Goal: Task Accomplishment & Management: Manage account settings

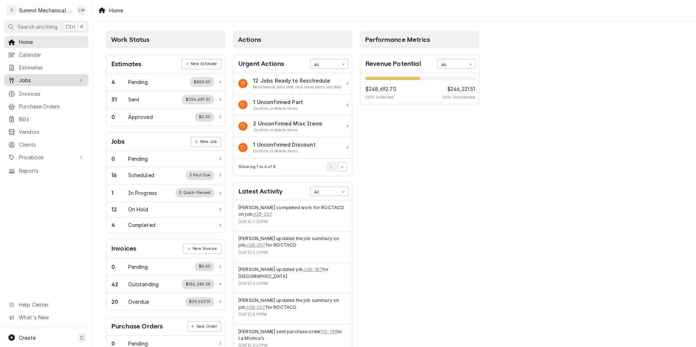
click at [41, 79] on span "Jobs" at bounding box center [46, 80] width 55 height 8
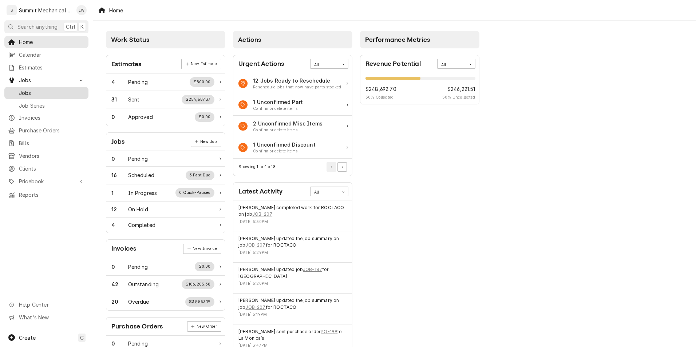
click at [48, 91] on span "Jobs" at bounding box center [52, 93] width 66 height 8
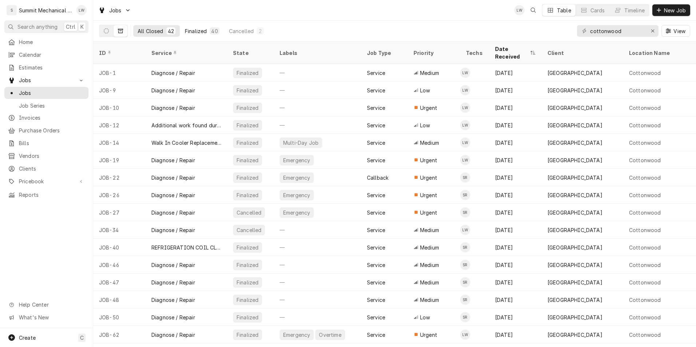
click at [204, 28] on div "Finalized" at bounding box center [196, 31] width 22 height 8
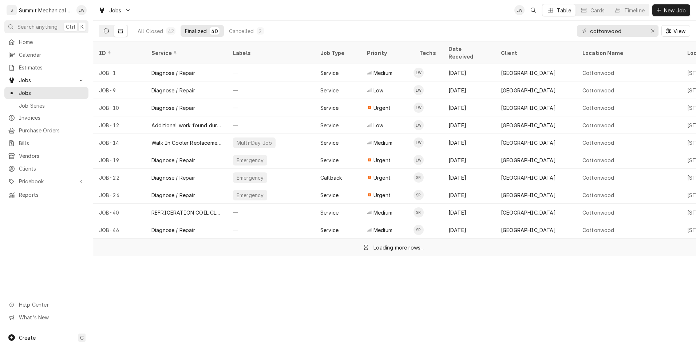
click at [100, 30] on button "Dynamic Content Wrapper" at bounding box center [106, 31] width 14 height 12
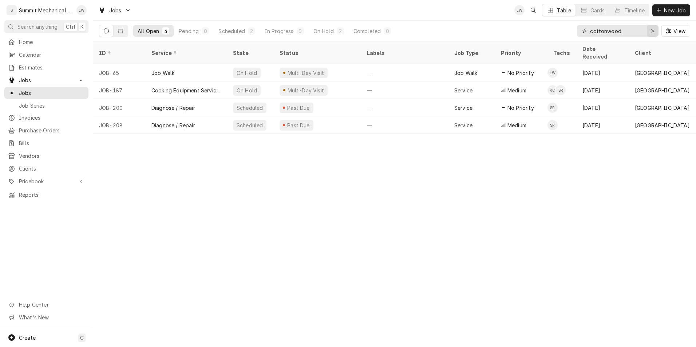
click at [652, 31] on icon "Erase input" at bounding box center [653, 30] width 4 height 5
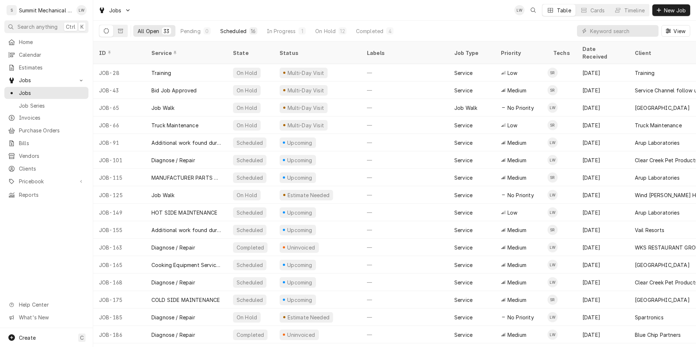
click at [240, 32] on div "Scheduled" at bounding box center [233, 31] width 26 height 8
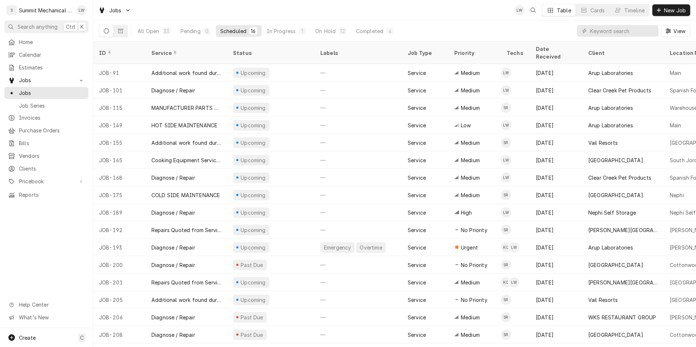
drag, startPoint x: 306, startPoint y: 148, endPoint x: 267, endPoint y: 11, distance: 141.8
click at [267, 11] on div "Jobs LW Table Cards Timeline New Job" at bounding box center [394, 10] width 603 height 20
click at [40, 92] on span "Jobs" at bounding box center [52, 93] width 66 height 8
click at [143, 32] on div "All Open" at bounding box center [148, 31] width 21 height 8
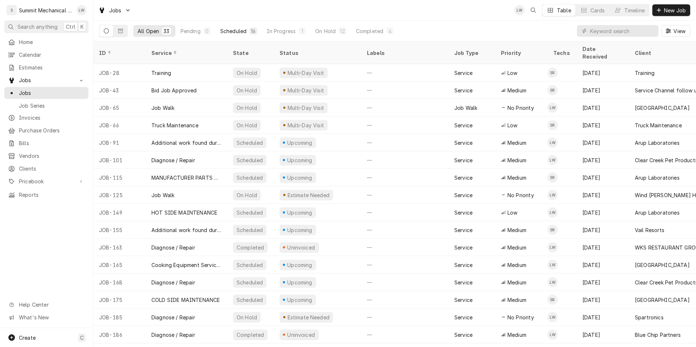
click at [243, 31] on div "Scheduled" at bounding box center [233, 31] width 26 height 8
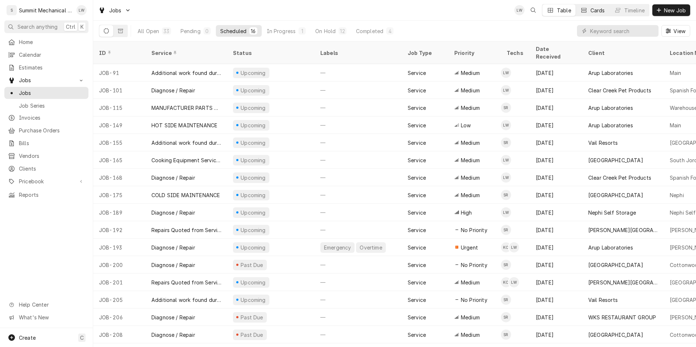
click at [587, 10] on button "Cards" at bounding box center [593, 10] width 34 height 12
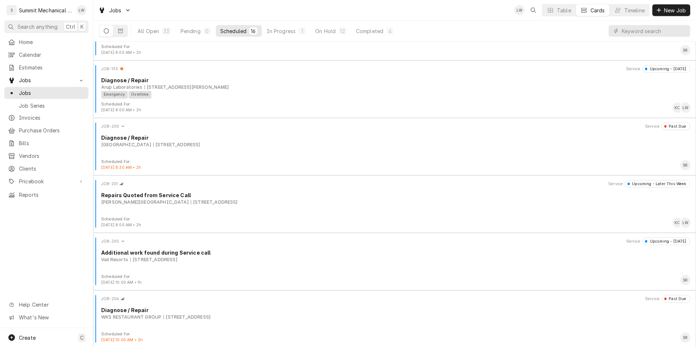
scroll to position [615, 0]
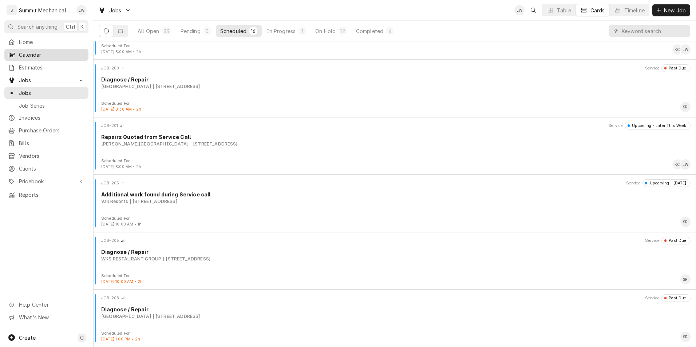
click at [28, 52] on span "Calendar" at bounding box center [52, 55] width 66 height 8
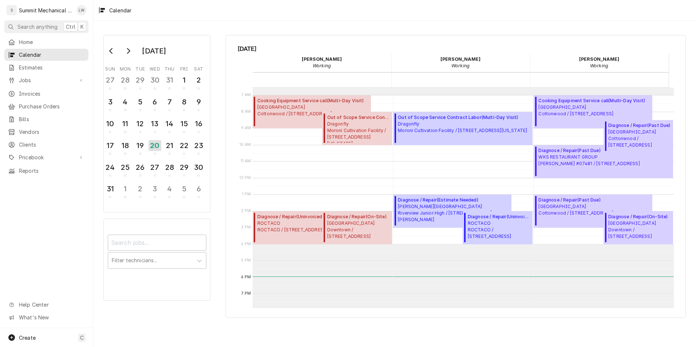
scroll to position [109, 0]
click at [577, 108] on span "Market Street Grill Cottonwood / 2985 Cottonwood Pkwy, Salt Lake City, UT 84108" at bounding box center [592, 110] width 107 height 13
click at [140, 146] on div "19" at bounding box center [140, 146] width 13 height 12
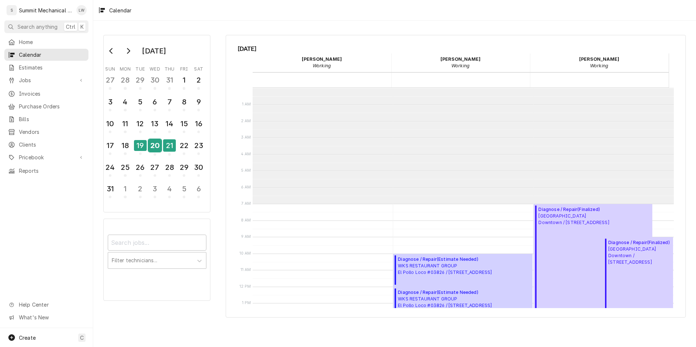
scroll to position [116, 0]
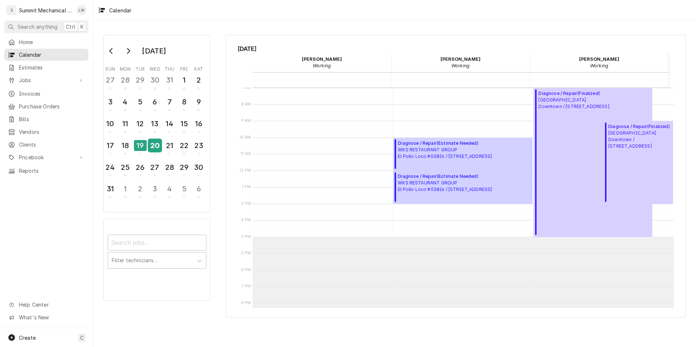
click at [159, 146] on div "20" at bounding box center [155, 146] width 13 height 12
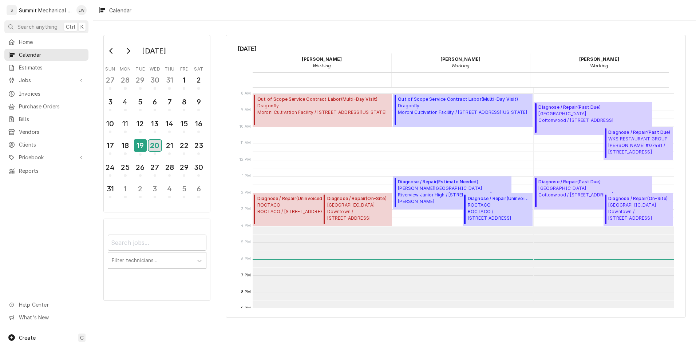
scroll to position [127, 0]
click at [568, 115] on span "Market Street Grill Cottonwood / 2985 Cottonwood Pkwy, Salt Lake City, UT 84108" at bounding box center [576, 116] width 75 height 13
click at [173, 145] on div "21" at bounding box center [169, 146] width 13 height 12
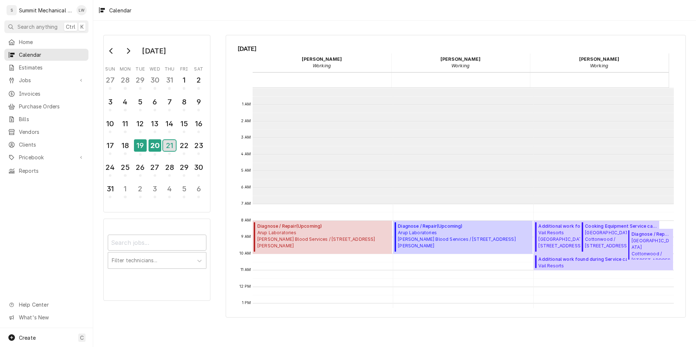
scroll to position [116, 0]
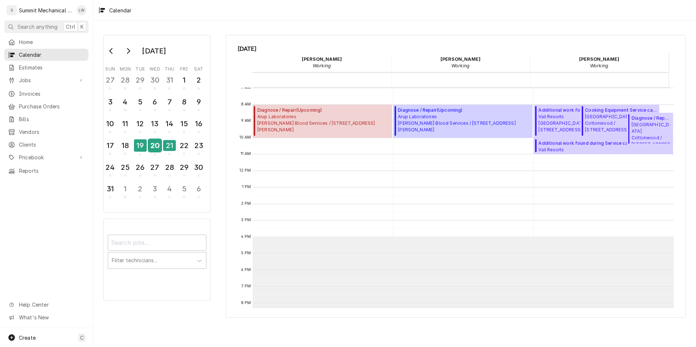
click at [157, 146] on div "20" at bounding box center [155, 146] width 13 height 12
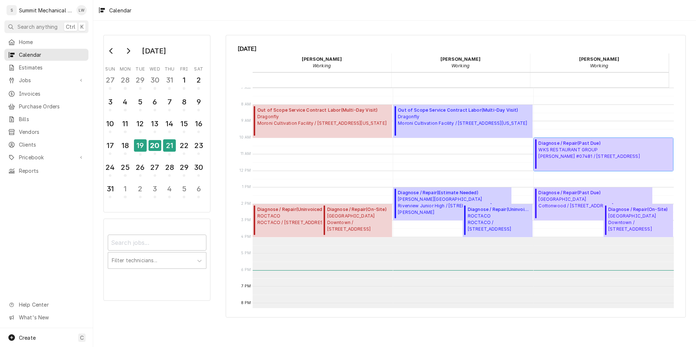
click at [558, 153] on span "WKS RESTAURANT GROUP Denny’s #07481 / 401 W 7200 S, Midvale, UT 84047" at bounding box center [589, 153] width 101 height 13
click at [167, 148] on div "21" at bounding box center [169, 146] width 13 height 12
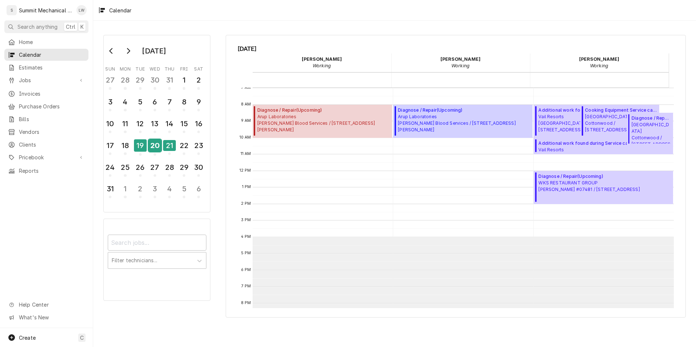
click at [152, 144] on div "20" at bounding box center [155, 146] width 13 height 12
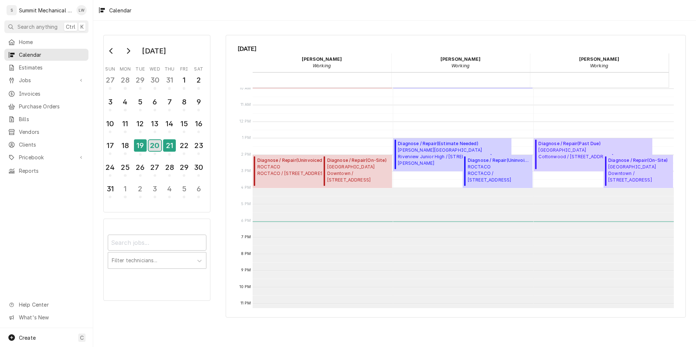
scroll to position [166, 0]
click at [577, 156] on span "Market Street Grill Cottonwood / 2985 Cottonwood Pkwy, Salt Lake City, UT 84108" at bounding box center [576, 153] width 75 height 13
click at [169, 149] on div "21" at bounding box center [169, 146] width 13 height 12
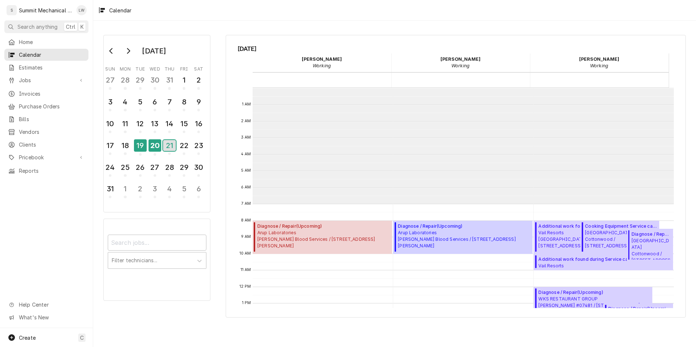
scroll to position [116, 0]
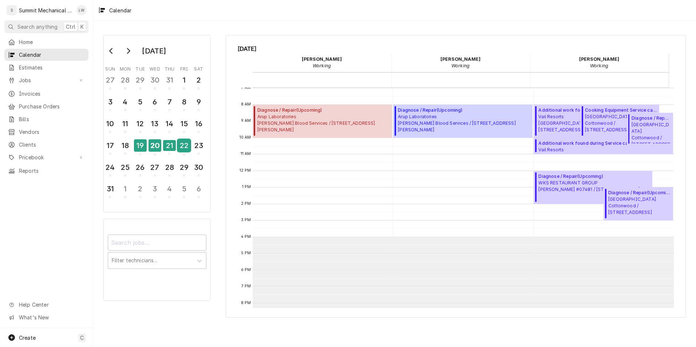
click at [181, 146] on div "22" at bounding box center [184, 146] width 13 height 12
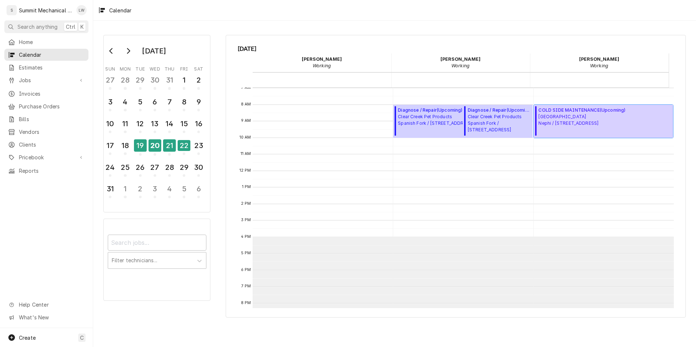
click at [582, 112] on span "COLD SIDE MAINTENANCE ( Upcoming )" at bounding box center [582, 110] width 87 height 7
click at [170, 148] on div "21" at bounding box center [169, 146] width 13 height 12
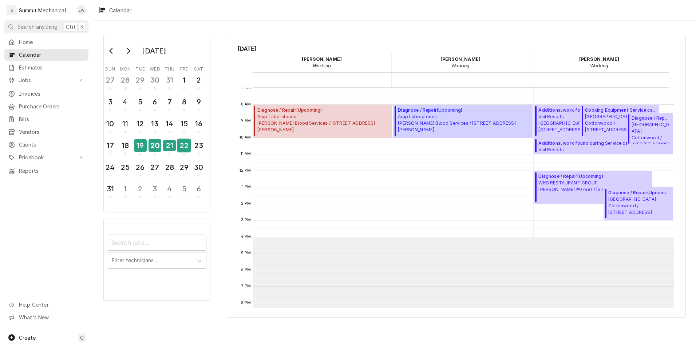
click at [189, 146] on div "22" at bounding box center [184, 146] width 13 height 12
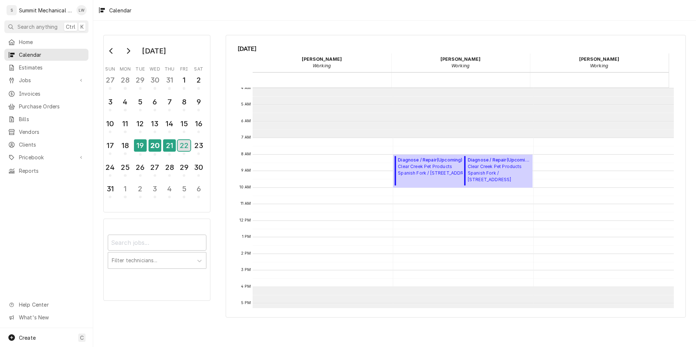
scroll to position [50, 0]
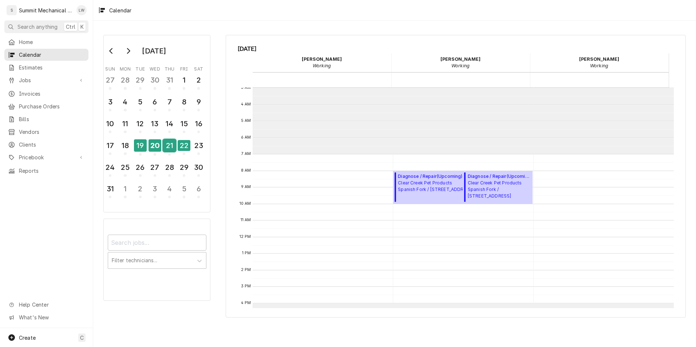
click at [165, 145] on div "21" at bounding box center [169, 146] width 13 height 12
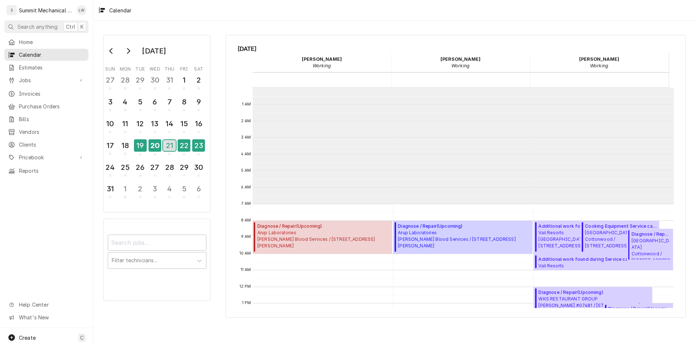
scroll to position [116, 0]
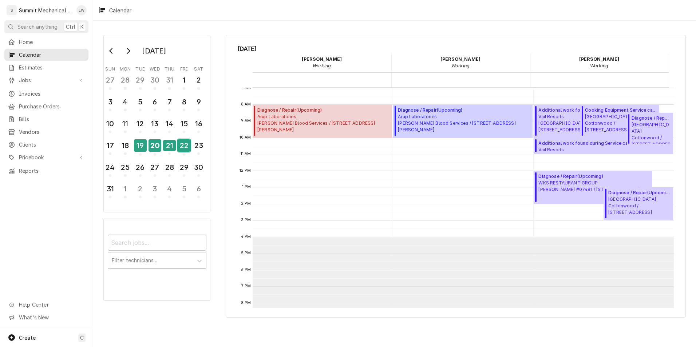
click at [180, 148] on div "22" at bounding box center [184, 146] width 13 height 12
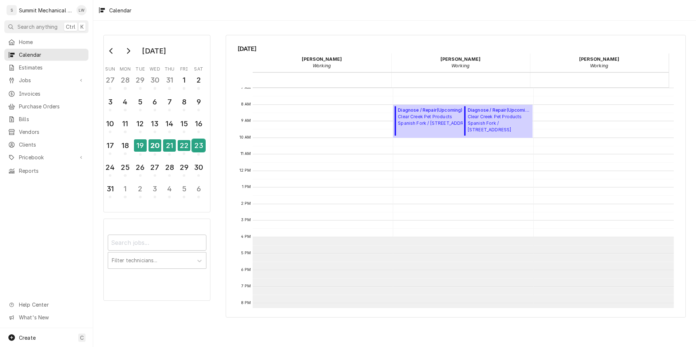
click at [198, 142] on div "23" at bounding box center [198, 146] width 13 height 12
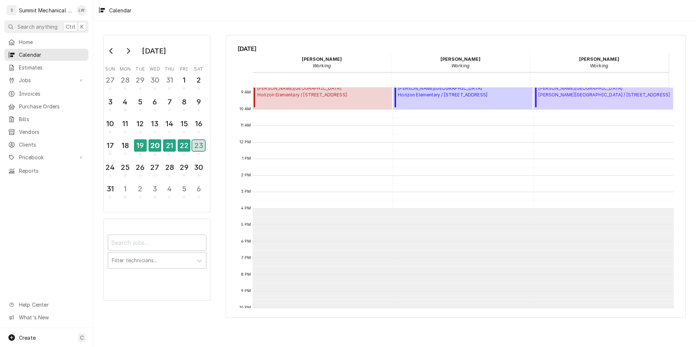
scroll to position [0, 0]
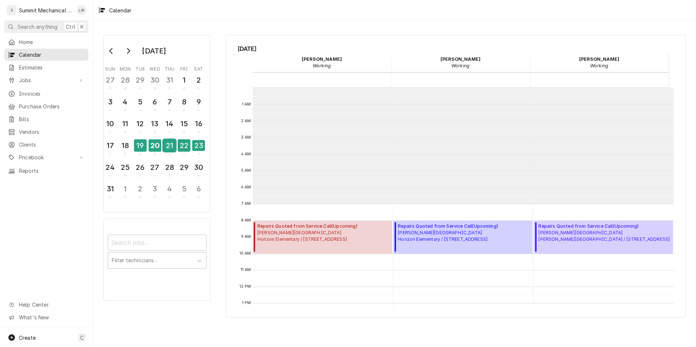
click at [173, 146] on div "21" at bounding box center [169, 146] width 13 height 12
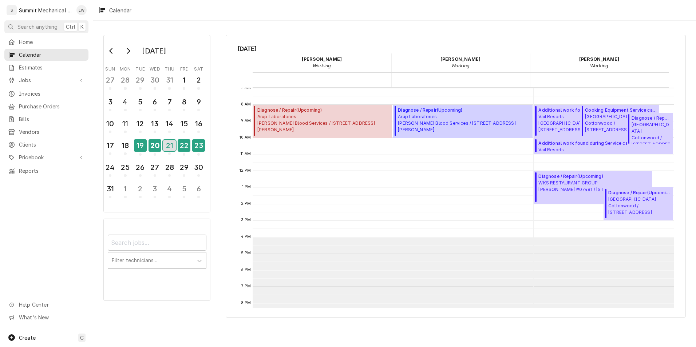
scroll to position [118, 0]
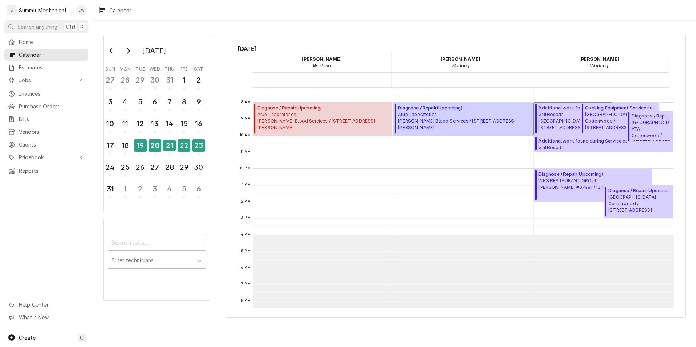
click at [549, 113] on span "Vail Resorts Grand Summit Hotel / 4000 Canyons Resort Dr, Park City, UT 84098" at bounding box center [575, 121] width 72 height 20
click at [160, 149] on div "20" at bounding box center [155, 146] width 13 height 12
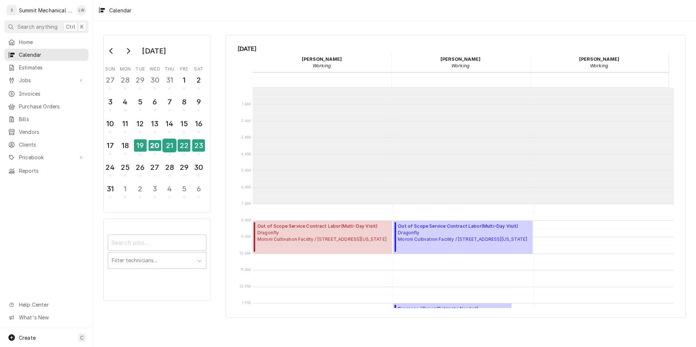
scroll to position [116, 0]
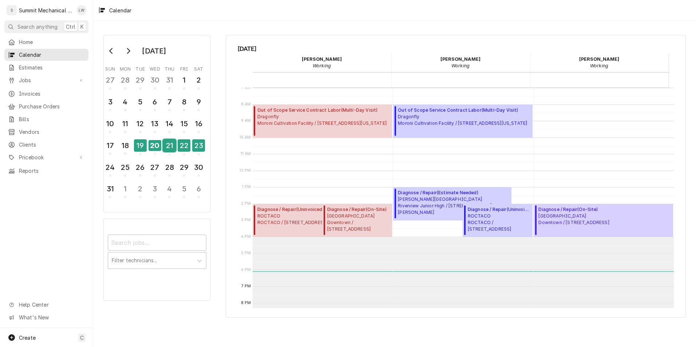
click at [172, 144] on div "21" at bounding box center [169, 146] width 13 height 12
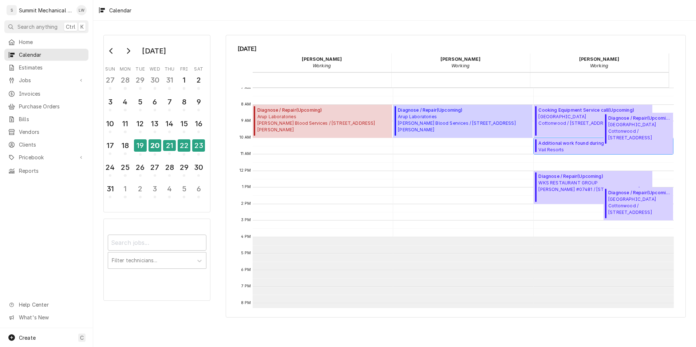
click at [579, 150] on span "Vail Resorts Grand Summit Hotel / 4000 Canyons Resort Dr, Park City, UT 84098" at bounding box center [597, 150] width 117 height 6
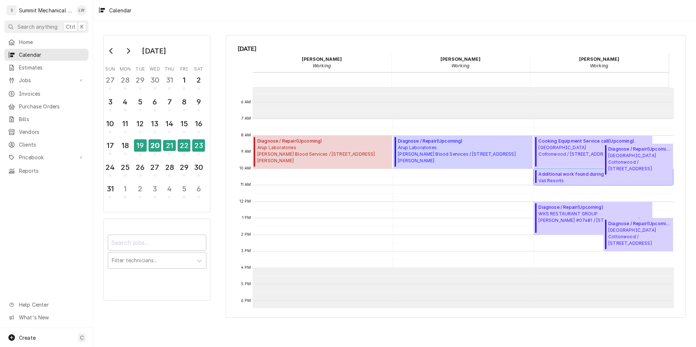
scroll to position [89, 0]
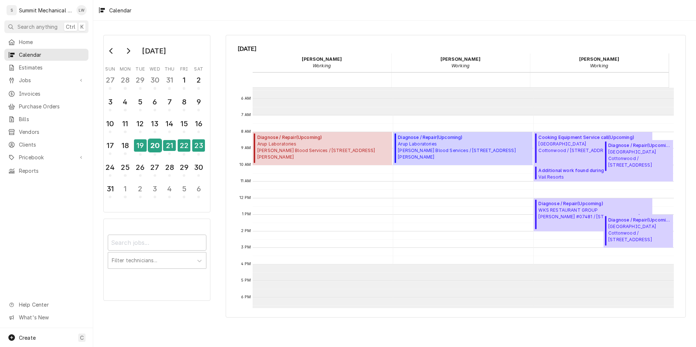
click at [156, 143] on div "20" at bounding box center [155, 146] width 13 height 12
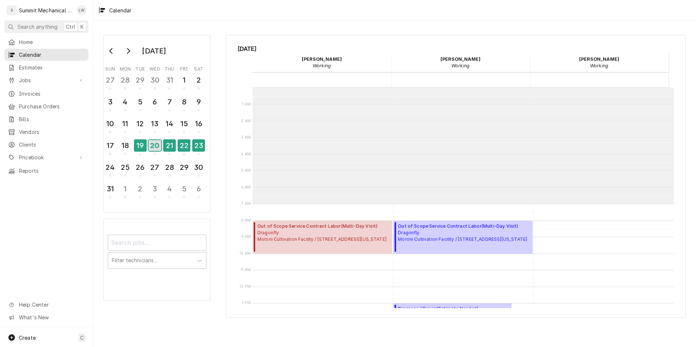
scroll to position [116, 0]
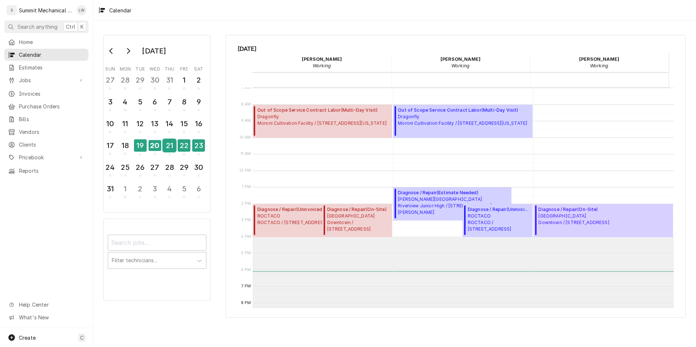
click at [172, 141] on div "21" at bounding box center [169, 146] width 13 height 12
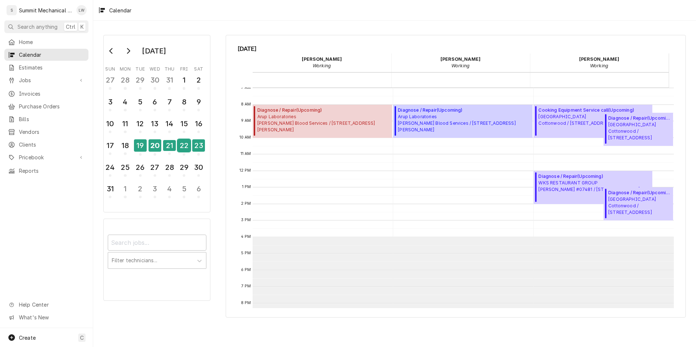
click at [183, 145] on div "22" at bounding box center [184, 146] width 13 height 12
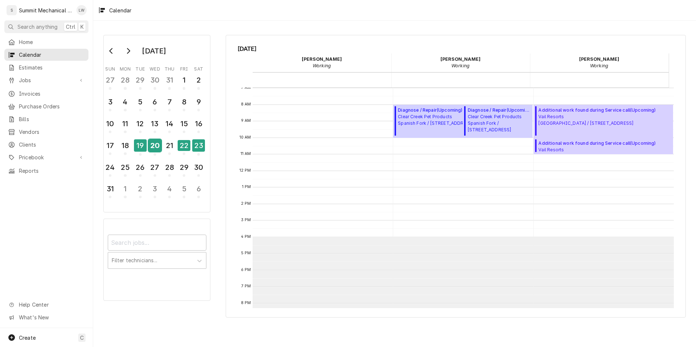
click at [156, 146] on div "20" at bounding box center [155, 146] width 13 height 12
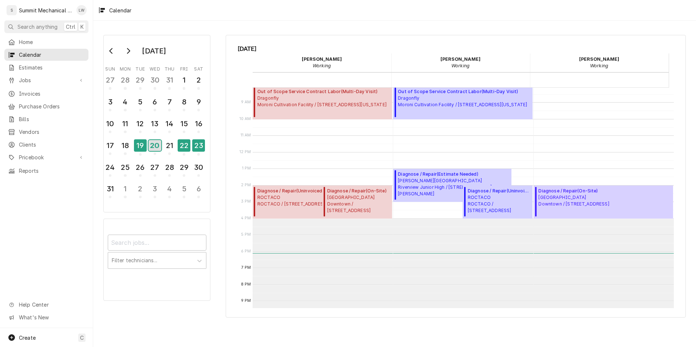
scroll to position [0, 0]
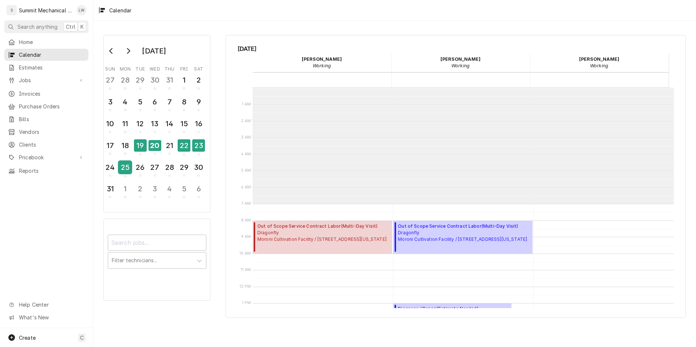
click at [128, 166] on div "25" at bounding box center [125, 167] width 13 height 12
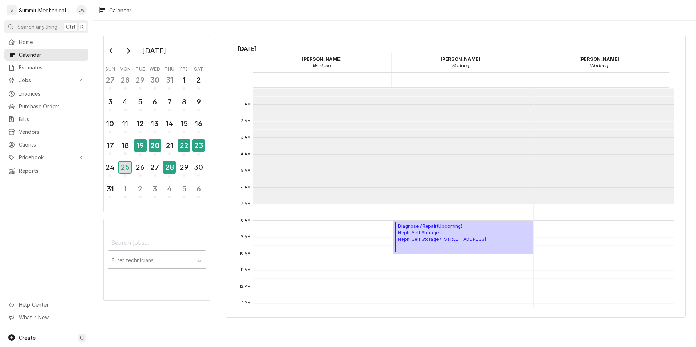
scroll to position [116, 0]
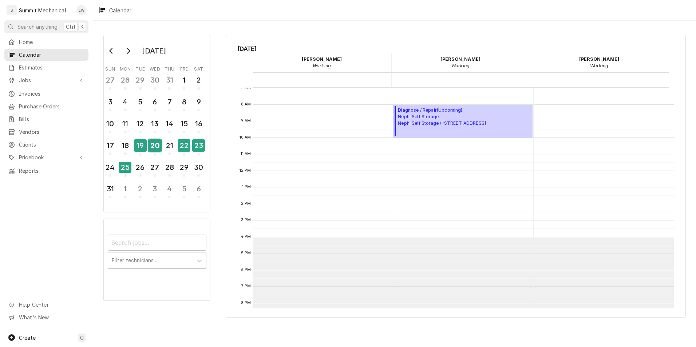
click at [159, 144] on div "20" at bounding box center [155, 146] width 13 height 12
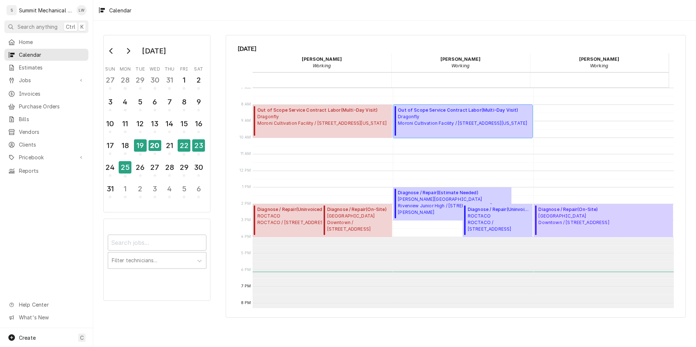
click at [421, 122] on span "Dragonfly Moroni Cultivation Facility / 389 N. 2600 W., Moroni, Utah 84646" at bounding box center [462, 120] width 129 height 13
click at [168, 146] on div "21" at bounding box center [169, 146] width 13 height 12
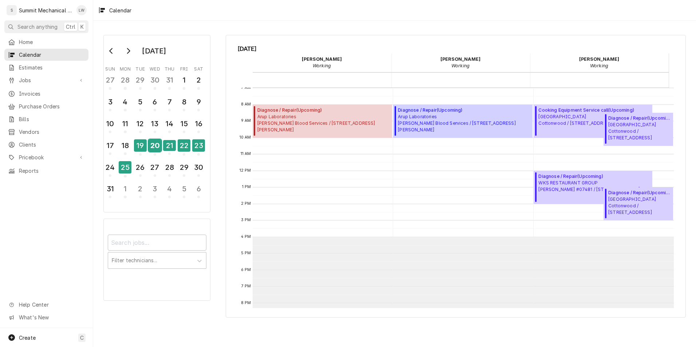
click at [156, 145] on div "20" at bounding box center [155, 146] width 13 height 12
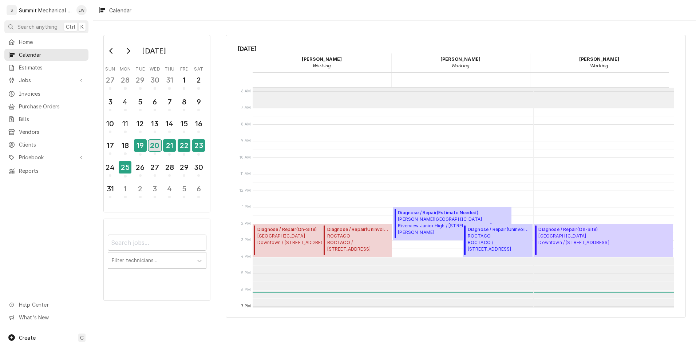
scroll to position [98, 0]
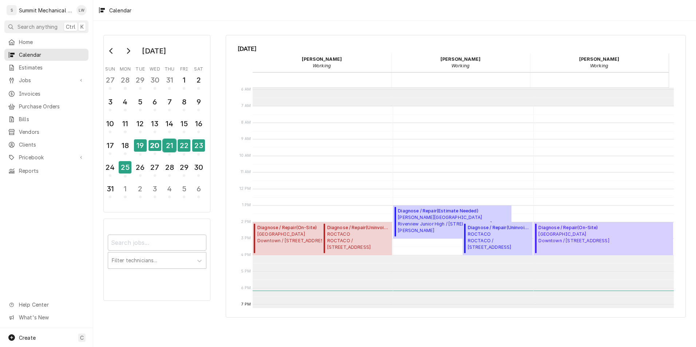
click at [170, 146] on div "21" at bounding box center [169, 146] width 13 height 12
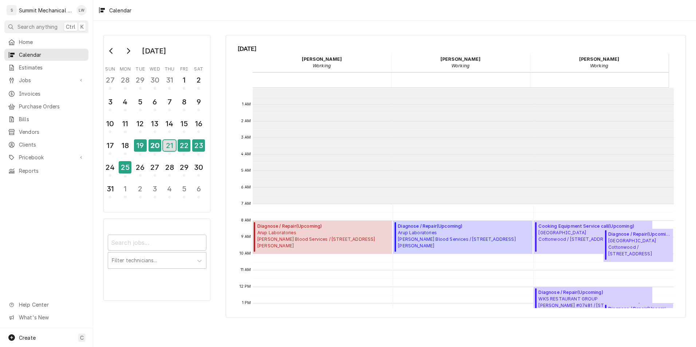
scroll to position [116, 0]
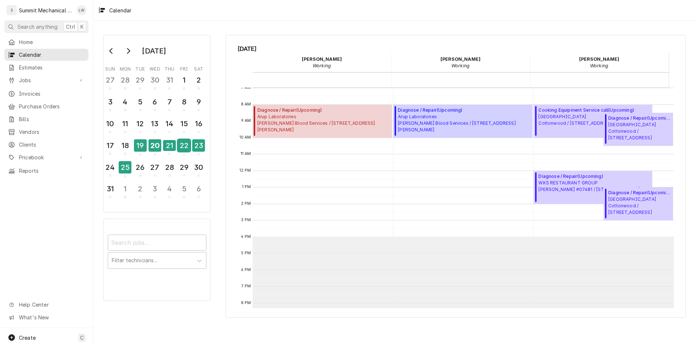
click at [184, 144] on div "22" at bounding box center [184, 146] width 13 height 12
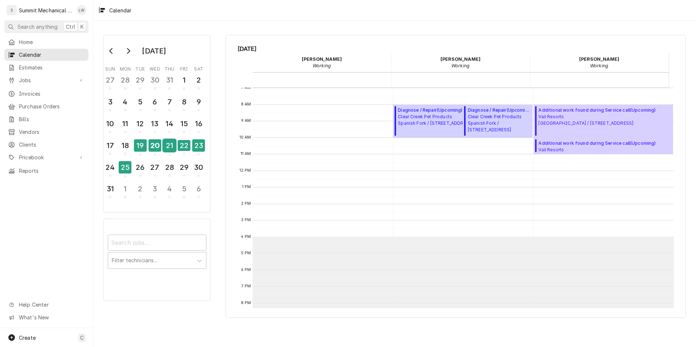
click at [171, 143] on div "21" at bounding box center [169, 146] width 13 height 12
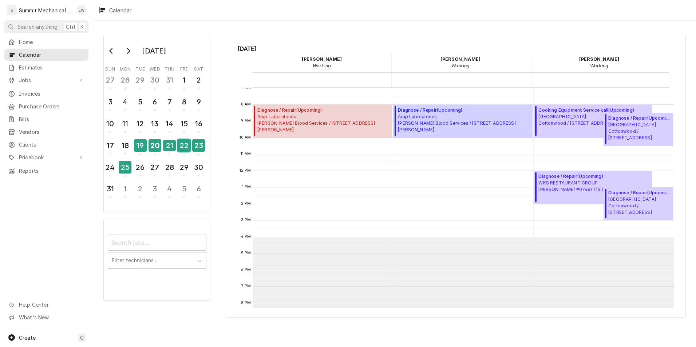
click at [184, 147] on div "22" at bounding box center [184, 146] width 13 height 12
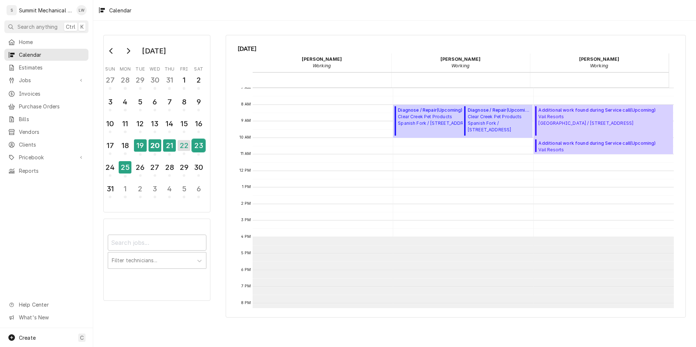
click at [201, 142] on div "23" at bounding box center [198, 146] width 13 height 12
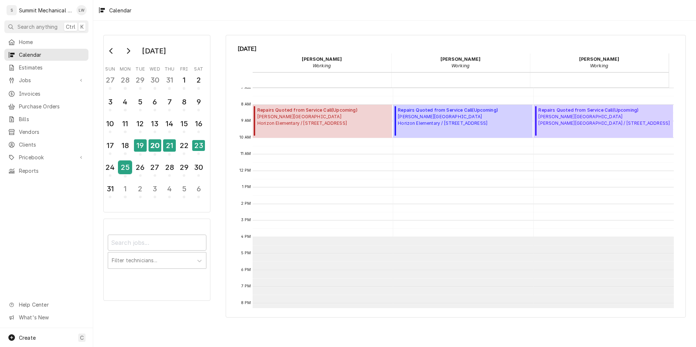
click at [127, 168] on div "25" at bounding box center [125, 167] width 13 height 12
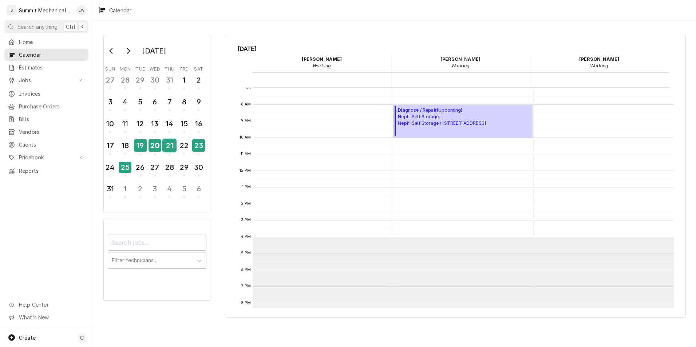
click at [174, 141] on div "21" at bounding box center [169, 146] width 13 height 12
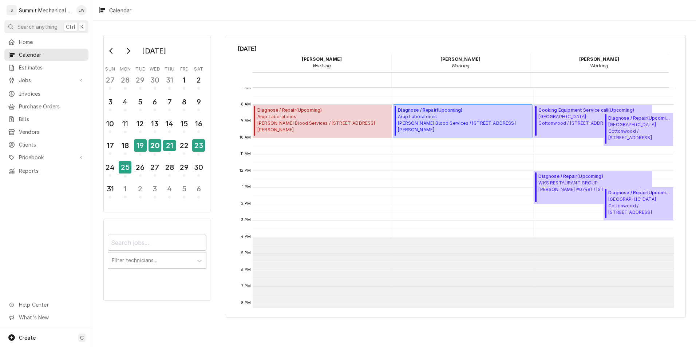
click at [424, 121] on span "Arup Laboratories Sandy Blood Services / 9786 Sandy Pkwy, Sandy, UT 84070" at bounding box center [464, 124] width 133 height 20
click at [185, 148] on div "22" at bounding box center [184, 146] width 13 height 12
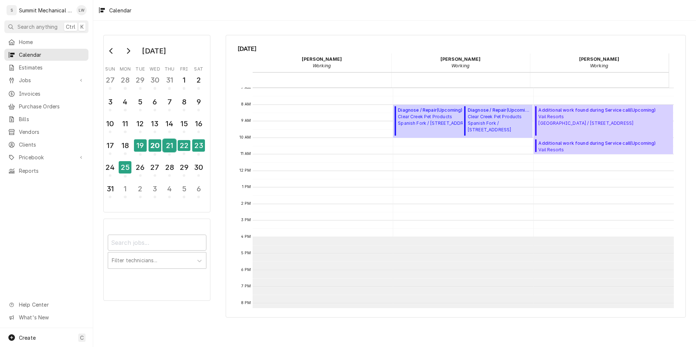
click at [171, 144] on div "21" at bounding box center [169, 146] width 13 height 12
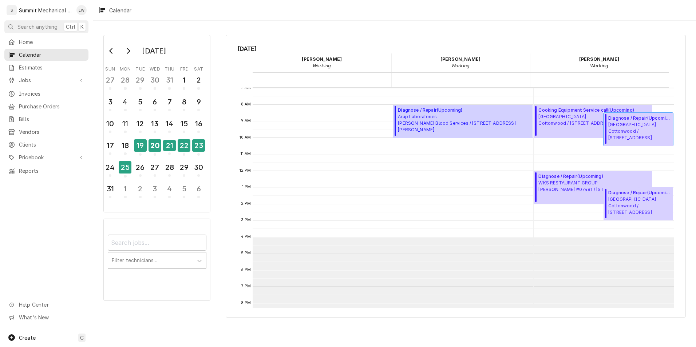
click at [640, 118] on span "Diagnose / Repair ( Upcoming )" at bounding box center [640, 118] width 63 height 7
click at [184, 144] on div "22" at bounding box center [184, 146] width 13 height 12
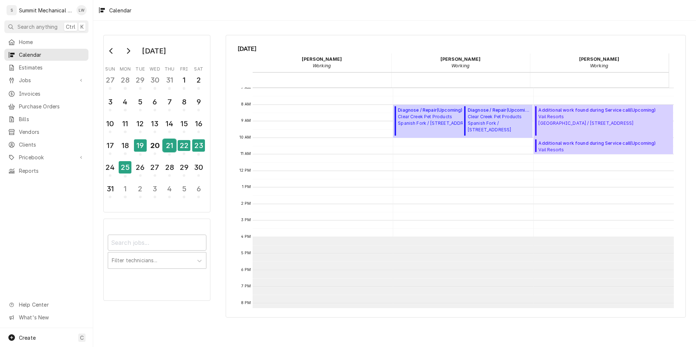
click at [166, 143] on div "21" at bounding box center [169, 146] width 13 height 12
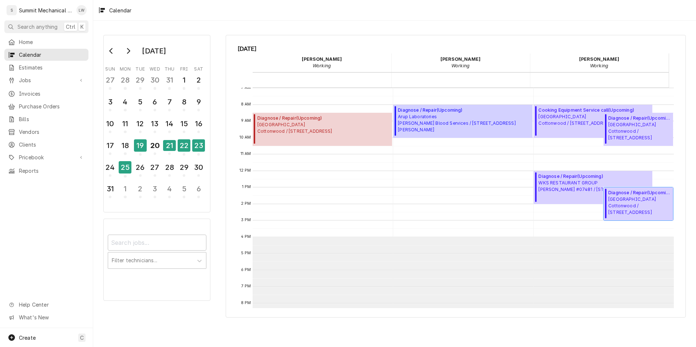
click at [619, 201] on span "Market Street Grill Cottonwood / 2985 Cottonwood Pkwy, Salt Lake City, UT 84108" at bounding box center [640, 206] width 63 height 20
click at [154, 144] on div "20" at bounding box center [155, 146] width 13 height 12
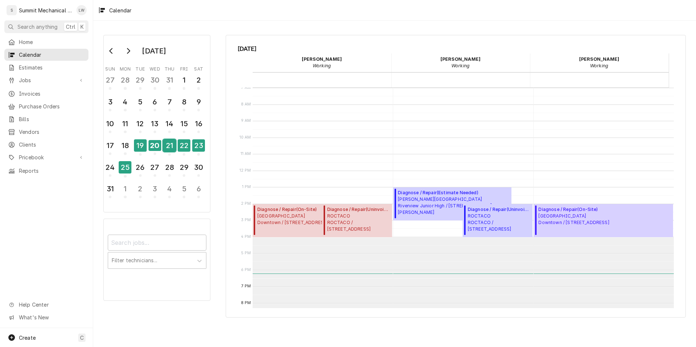
click at [173, 145] on div "21" at bounding box center [169, 146] width 13 height 12
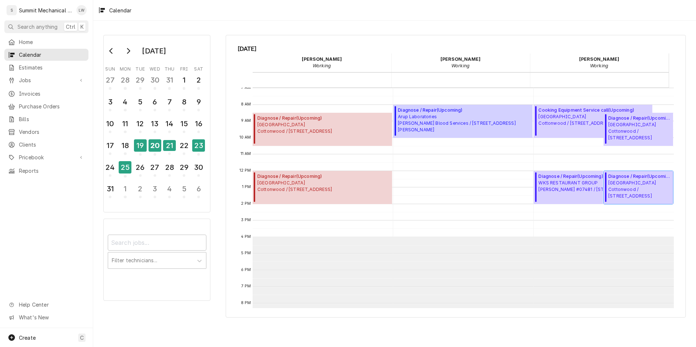
click at [632, 180] on span "Market Street Grill Cottonwood / 2985 Cottonwood Pkwy, Salt Lake City, UT 84108" at bounding box center [640, 190] width 63 height 20
click at [641, 183] on span "Market Street Grill Cottonwood / 2985 Cottonwood Pkwy, Salt Lake City, UT 84108" at bounding box center [640, 190] width 63 height 20
click at [154, 144] on div "20" at bounding box center [155, 146] width 13 height 12
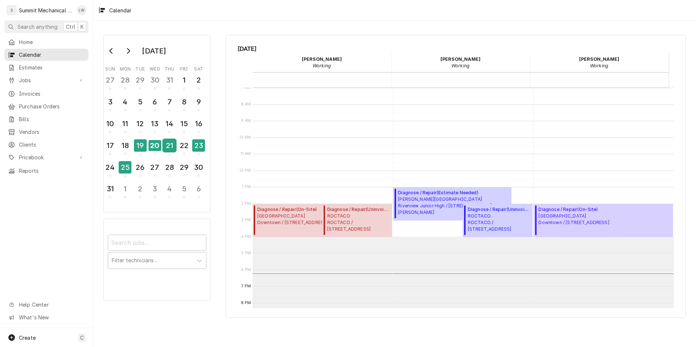
click at [174, 145] on div "21" at bounding box center [169, 146] width 13 height 12
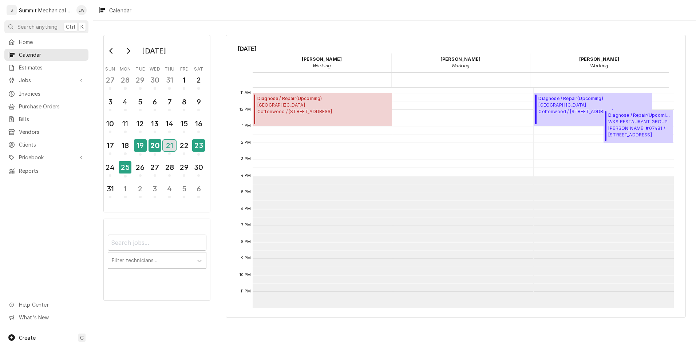
scroll to position [0, 0]
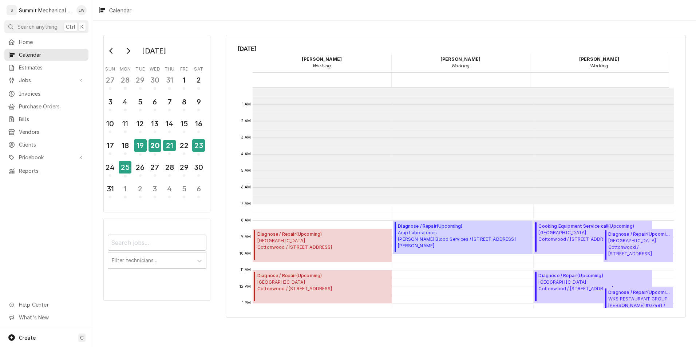
click at [74, 204] on div "Home Calendar Estimates Jobs Jobs Job Series Invoices Purchase Orders Bills Ven…" at bounding box center [46, 182] width 93 height 292
click at [41, 36] on link "Home" at bounding box center [46, 42] width 84 height 12
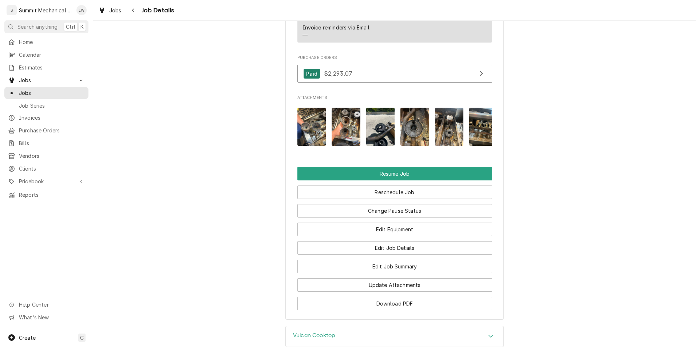
scroll to position [1033, 0]
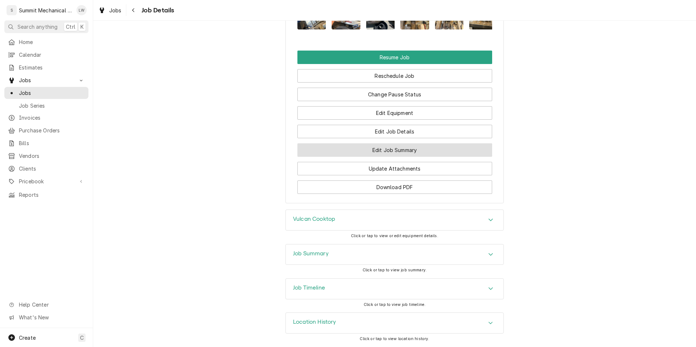
click at [405, 152] on button "Edit Job Summary" at bounding box center [395, 150] width 195 height 13
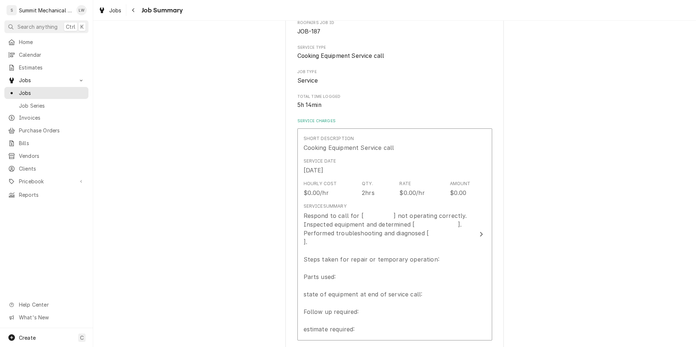
scroll to position [126, 0]
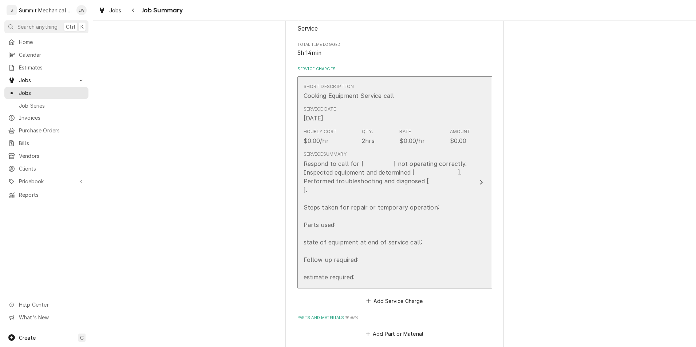
click at [453, 143] on div "$0.00" at bounding box center [458, 141] width 17 height 9
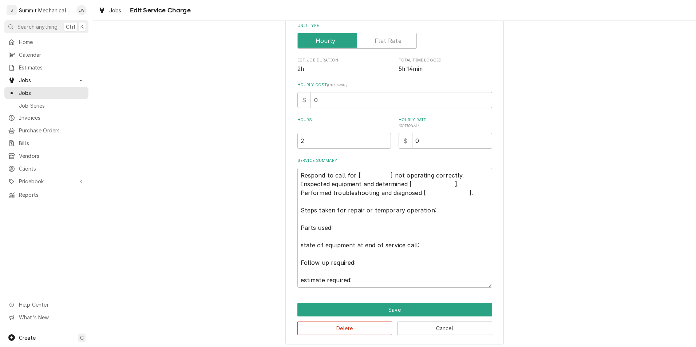
scroll to position [123, 0]
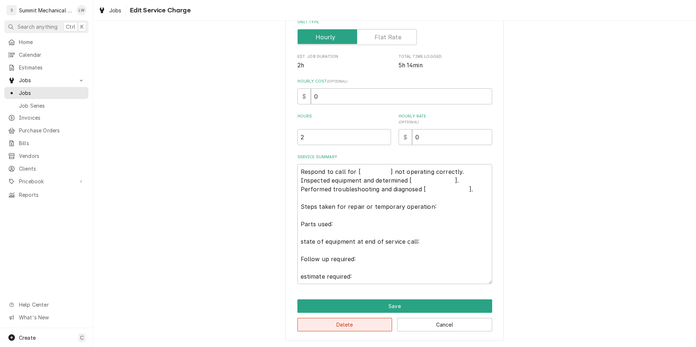
click at [347, 327] on button "Delete" at bounding box center [345, 324] width 95 height 13
type textarea "x"
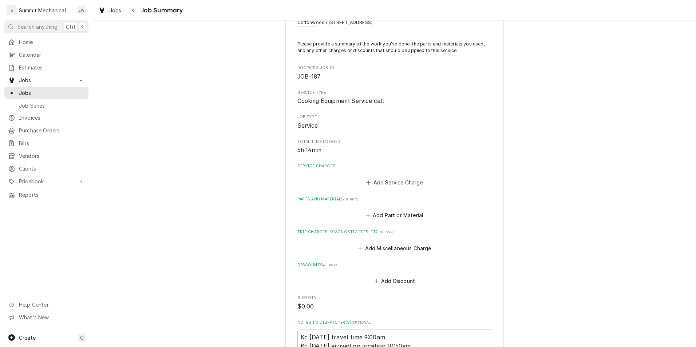
scroll to position [38, 0]
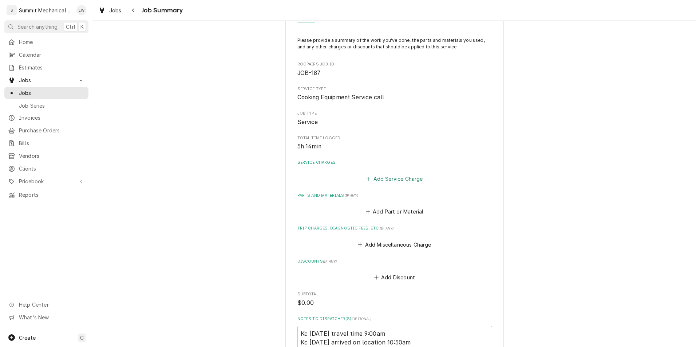
click at [397, 178] on button "Add Service Charge" at bounding box center [394, 179] width 59 height 10
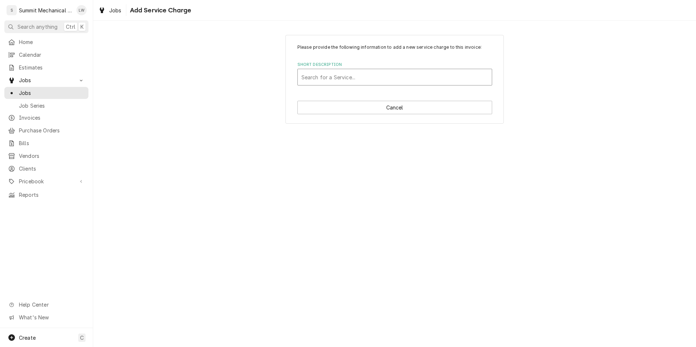
click at [352, 82] on div "Short Description" at bounding box center [395, 77] width 187 height 13
type input "d"
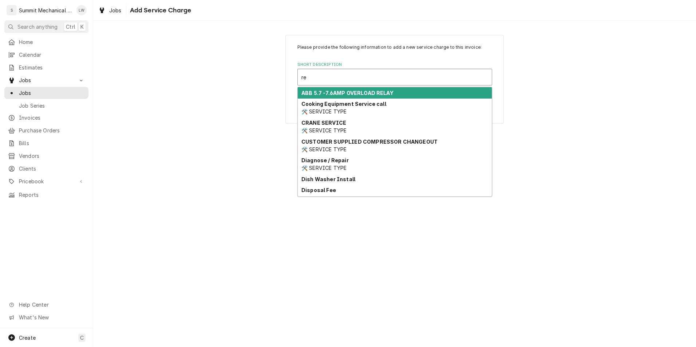
type input "r"
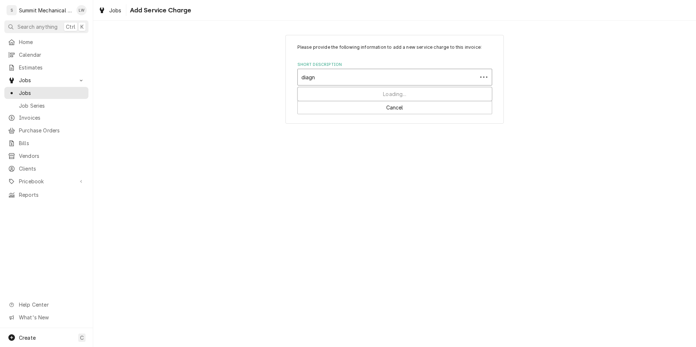
type input "diagno"
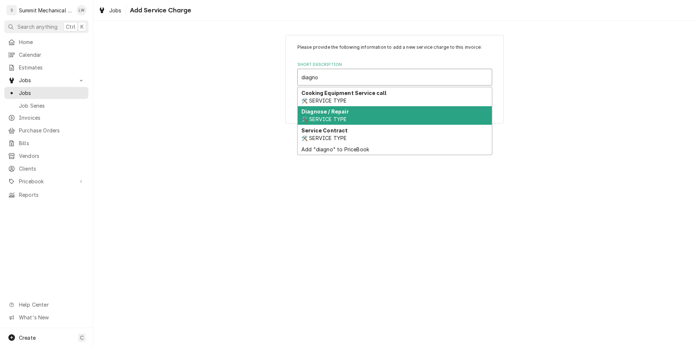
click at [353, 118] on div "Diagnose / Repair 🛠️ SERVICE TYPE" at bounding box center [395, 115] width 194 height 19
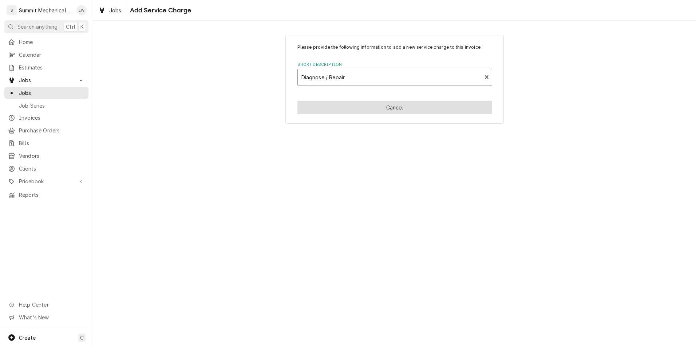
type textarea "x"
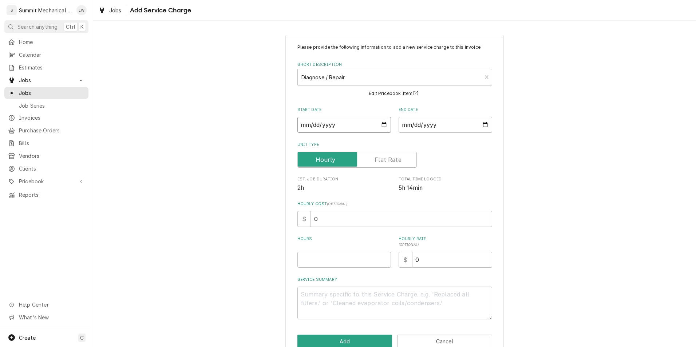
click at [381, 126] on input "Start Date" at bounding box center [345, 125] width 94 height 16
type input "2025-08-20"
click at [487, 127] on input "End Date" at bounding box center [446, 125] width 94 height 16
click at [483, 127] on input "End Date" at bounding box center [446, 125] width 94 height 16
type textarea "x"
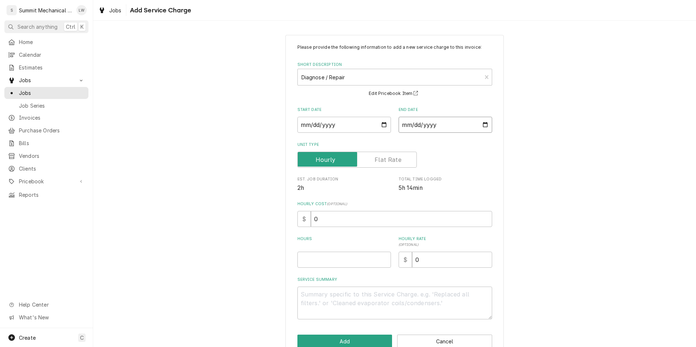
type input "2025-08-20"
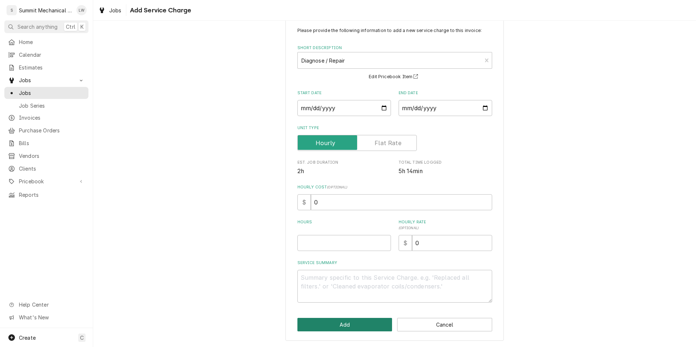
click at [360, 328] on button "Add" at bounding box center [345, 324] width 95 height 13
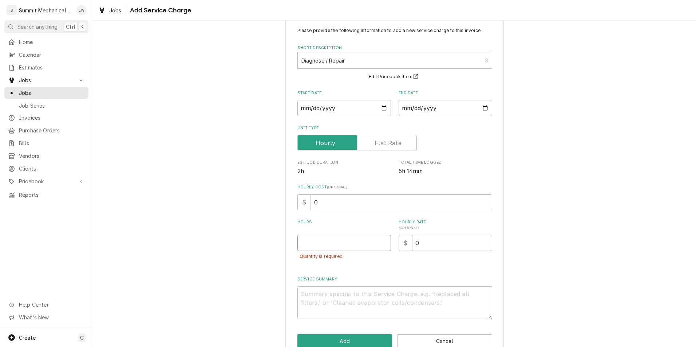
click at [341, 246] on input "Hours" at bounding box center [345, 243] width 94 height 16
type textarea "x"
type input "2"
click at [327, 338] on button "Add" at bounding box center [345, 341] width 95 height 13
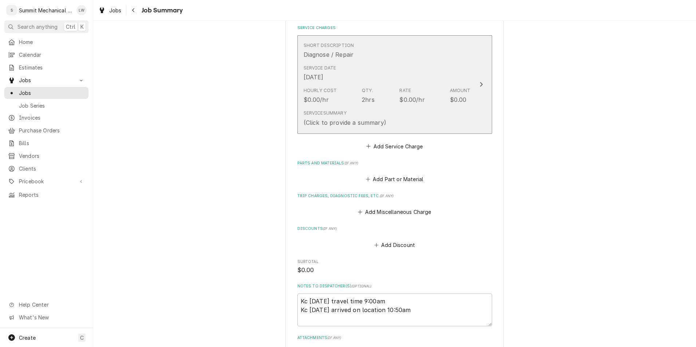
scroll to position [348, 0]
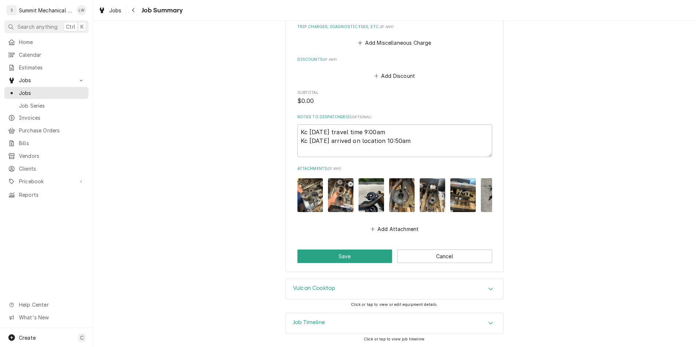
click at [353, 258] on button "Save" at bounding box center [345, 256] width 95 height 13
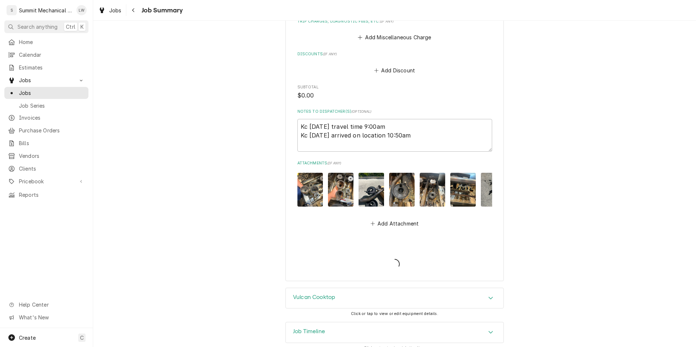
scroll to position [362, 0]
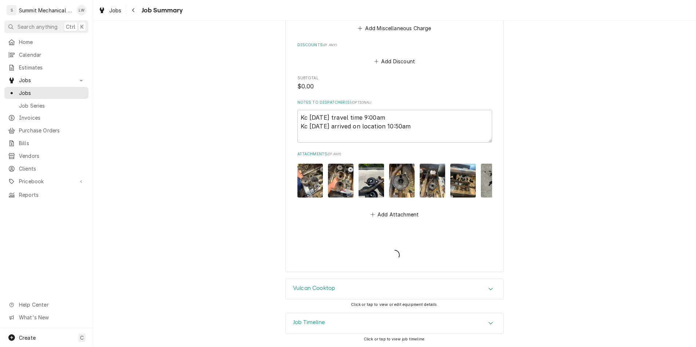
type textarea "x"
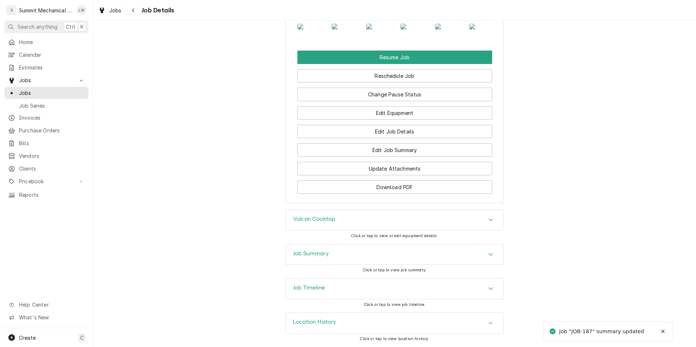
scroll to position [1002, 0]
click at [370, 290] on div "Job Timeline" at bounding box center [395, 289] width 218 height 20
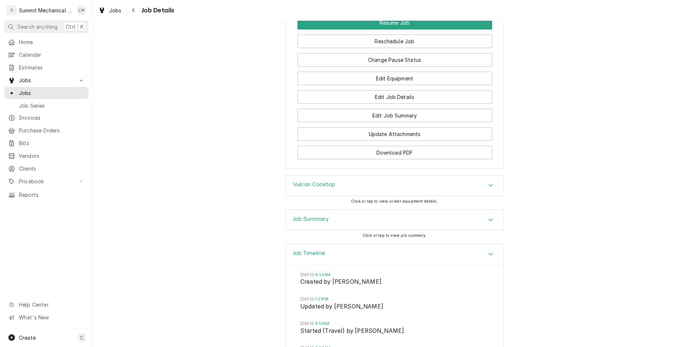
scroll to position [990, 0]
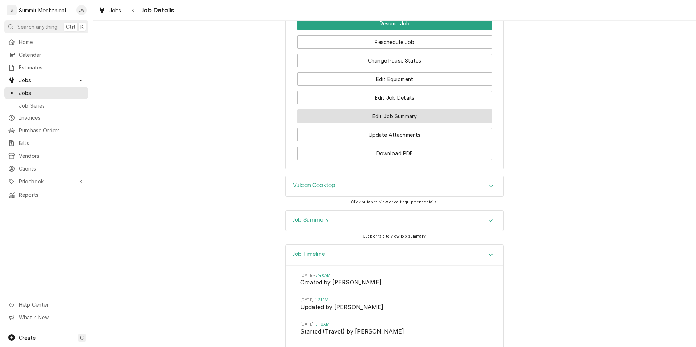
click at [396, 123] on button "Edit Job Summary" at bounding box center [395, 116] width 195 height 13
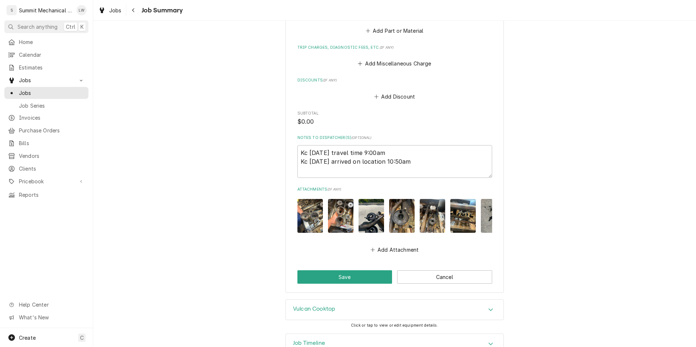
scroll to position [322, 0]
click at [435, 162] on textarea "Kc [DATE] travel time 9:00am Kc [DATE] arrived on location 10:50am" at bounding box center [395, 161] width 195 height 33
type textarea "x"
type textarea "Kc [DATE] travel time 9:00am Kc [DATE] arrived on location 10:50am-"
type textarea "x"
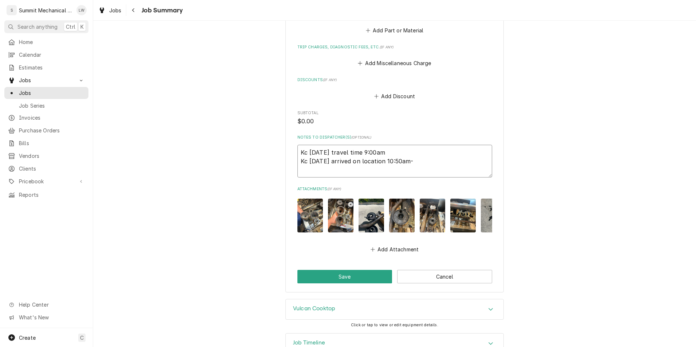
type textarea "Kc [DATE] travel time 9:00am Kc [DATE] arrived on location 10:50am-"
type textarea "x"
type textarea "Kc [DATE] travel time 9:00am Kc [DATE] arrived on location 10:50am- 2"
type textarea "x"
type textarea "Kc [DATE] travel time 9:00am Kc [DATE] arrived on location 10:50am- 2."
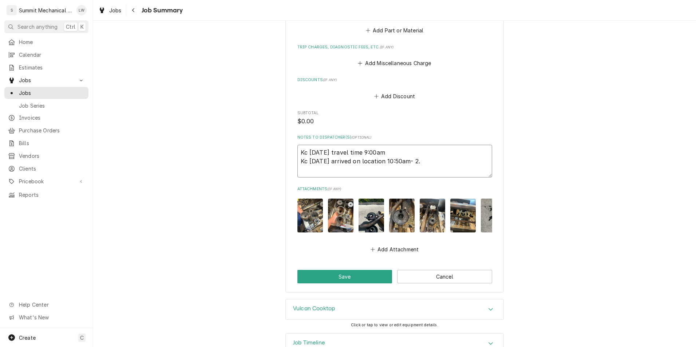
type textarea "x"
type textarea "Kc [DATE] travel time 9:00am Kc [DATE] arrived on location 10:50am- 2.5"
type textarea "x"
type textarea "Kc [DATE] travel time 9:00am Kc [DATE] arrived on location 10:50am- 2.5"
type textarea "x"
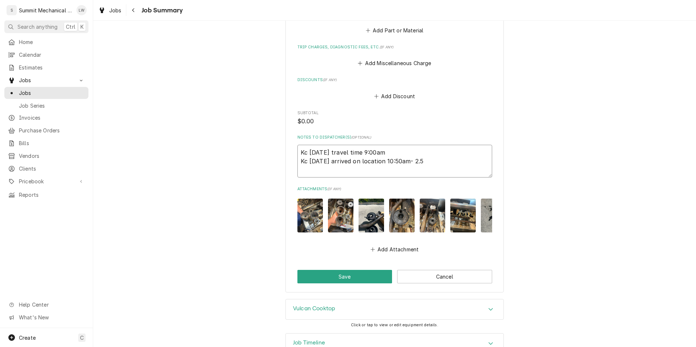
type textarea "Kc [DATE] travel time 9:00am Kc [DATE] arrived on location 10:50am- 2.5 h"
type textarea "x"
type textarea "Kc [DATE] travel time 9:00am Kc [DATE] arrived on location 10:50am- 2.5 ho"
type textarea "x"
type textarea "Kc [DATE] travel time 9:00am Kc [DATE] arrived on location 10:50am- 2.5 hou"
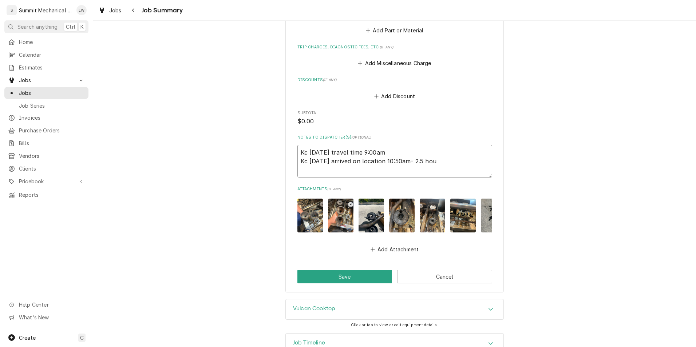
type textarea "x"
type textarea "Kc [DATE] travel time 9:00am Kc [DATE] arrived on location 10:50am- 2.5 hour"
type textarea "x"
type textarea "Kc [DATE] travel time 9:00am Kc [DATE] arrived on location 10:50am- 2.5 hours"
type textarea "x"
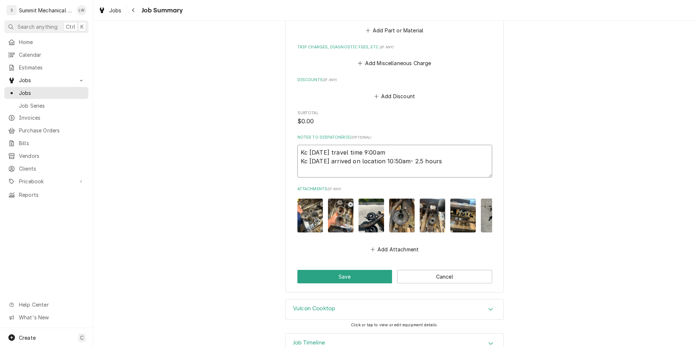
type textarea "Kc [DATE] travel time 9:00am Kc [DATE] arrived on location 10:50am- 2.5 hours"
type textarea "x"
type textarea "Kc [DATE] travel time 9:00am Kc [DATE] arrived on location 10:50am- 2.5 hours o"
type textarea "x"
type textarea "Kc [DATE] travel time 9:00am Kc [DATE] arrived on location 10:50am- 2.5 hours on"
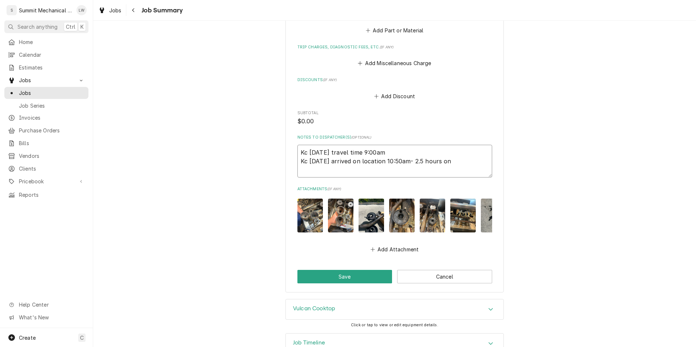
type textarea "x"
type textarea "Kc [DATE] travel time 9:00am Kc [DATE] arrived on location 10:50am- 2.5 hours on"
type textarea "x"
type textarea "Kc [DATE] travel time 9:00am Kc [DATE] arrived on location 10:50am- 2.5 hours o…"
type textarea "x"
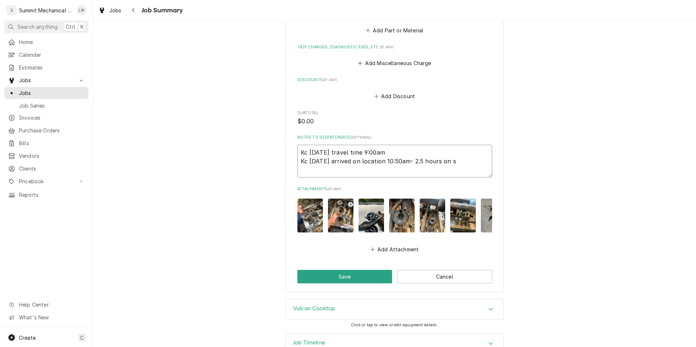
type textarea "Kc [DATE] travel time 9:00am Kc [DATE] arrived on location 10:50am- 2.5 hours o…"
type textarea "x"
type textarea "Kc [DATE] travel time 9:00am Kc [DATE] arrived on location 10:50am- 2.5 hours o…"
type textarea "x"
type textarea "Kc [DATE] travel time 9:00am Kc [DATE] arrived on location 10:50am- 2.5 hours o…"
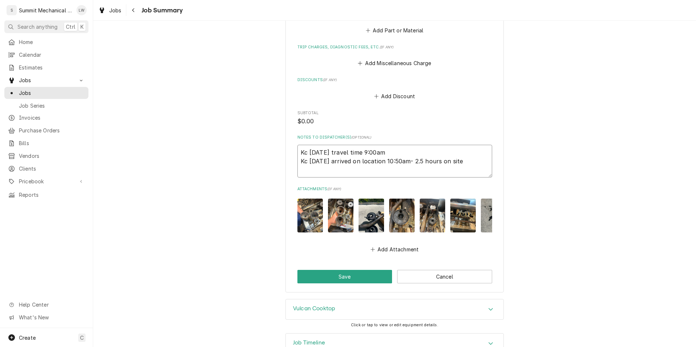
type textarea "x"
type textarea "Kc [DATE] travel time 9:00am Kc [DATE] arrived on location 10:50am- 2.5 hours o…"
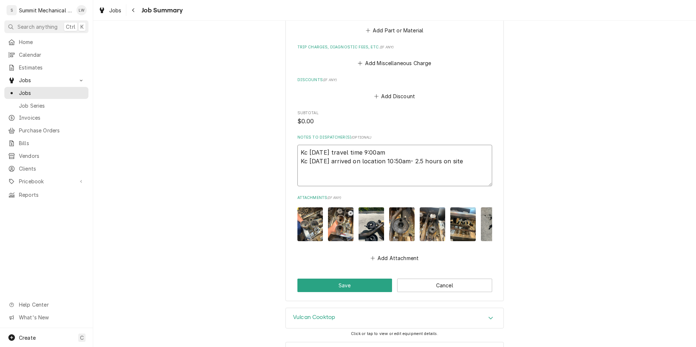
type textarea "x"
type textarea "Kc [DATE] travel time 9:00am Kc [DATE] arrived on location 10:50am- 2.5 hours o…"
type textarea "x"
type textarea "Kc [DATE] travel time 9:00am Kc [DATE] arrived on location 10:50am- 2.5 hours o…"
type textarea "x"
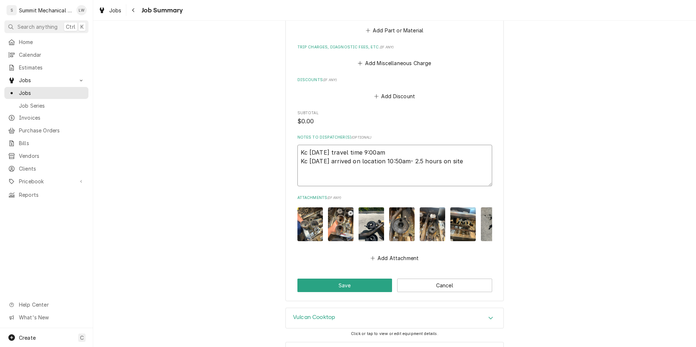
type textarea "Kc [DATE] travel time 9:00am Kc [DATE] arrived on location 10:50am- 2.5 hours o…"
type textarea "x"
type textarea "Kc [DATE] travel time 9:00am Kc [DATE] arrived on location 10:50am- 2.5 hours o…"
type textarea "x"
type textarea "Kc [DATE] travel time 9:00am Kc [DATE] arrived on location 10:50am- 2.5 hours o…"
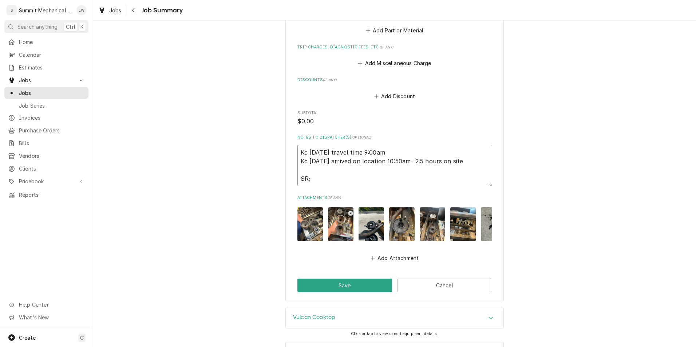
type textarea "x"
type textarea "Kc [DATE] travel time 9:00am Kc [DATE] arrived on location 10:50am- 2.5 hours o…"
type textarea "x"
type textarea "Kc [DATE] travel time 9:00am Kc [DATE] arrived on location 10:50am- 2.5 hours o…"
type textarea "x"
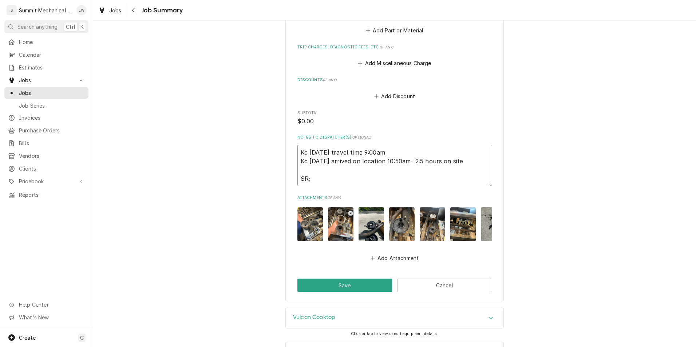
type textarea "Kc [DATE] travel time 9:00am Kc [DATE] arrived on location 10:50am- 2.5 hours o…"
type textarea "x"
type textarea "Kc [DATE] travel time 9:00am Kc [DATE] arrived on location 10:50am- 2.5 hours o…"
type textarea "x"
type textarea "Kc [DATE] travel time 9:00am Kc [DATE] arrived on location 10:50am- 2.5 hours o…"
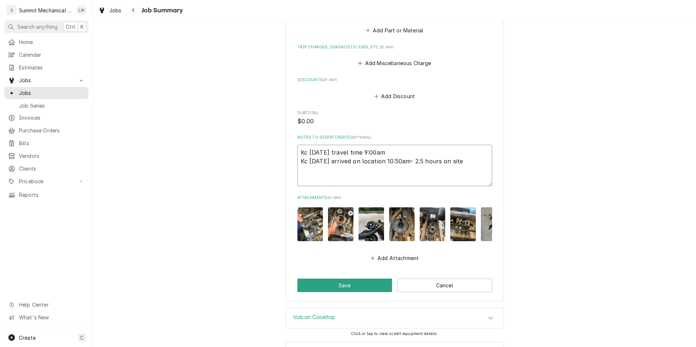
type textarea "x"
type textarea "Kc [DATE] travel time 9:00am Kc [DATE] arrived on location 10:50am- 2.5 hours o…"
type textarea "x"
type textarea "Kc [DATE] travel time 9:00am Kc [DATE] arrived on location 10:50am- 2.5 hours o…"
type textarea "x"
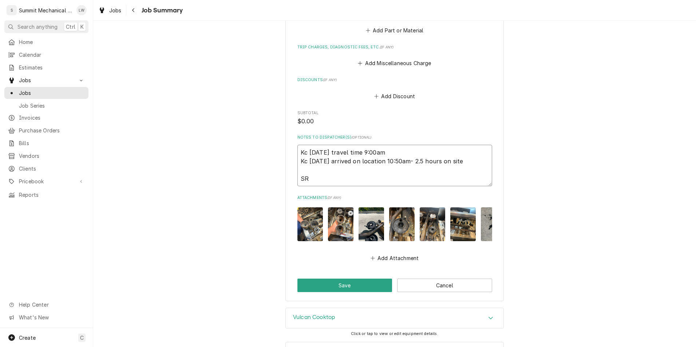
type textarea "Kc [DATE] travel time 9:00am Kc [DATE] arrived on location 10:50am- 2.5 hours o…"
type textarea "x"
type textarea "Kc [DATE] travel time 9:00am Kc [DATE] arrived on location 10:50am- 2.5 hours o…"
type textarea "x"
type textarea "Kc [DATE] travel time 9:00am Kc [DATE] arrived on location 10:50am- 2.5 hours o…"
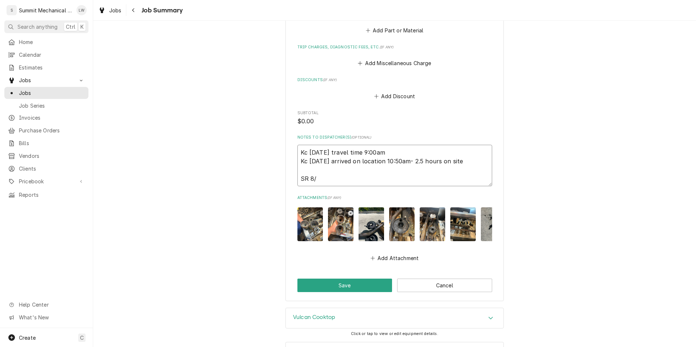
type textarea "x"
type textarea "Kc [DATE] travel time 9:00am Kc [DATE] arrived on location 10:50am- 2.5 hours o…"
type textarea "x"
type textarea "Kc [DATE] travel time 9:00am Kc [DATE] arrived on location 10:50am- 2.5 hours o…"
type textarea "x"
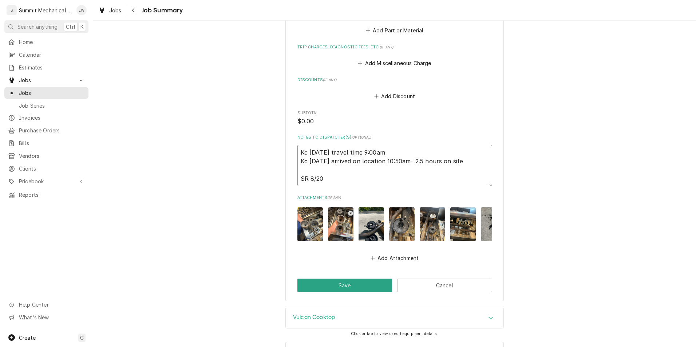
type textarea "Kc [DATE] travel time 9:00am Kc [DATE] arrived on location 10:50am- 2.5 hours o…"
type textarea "x"
type textarea "Kc [DATE] travel time 9:00am Kc [DATE] arrived on location 10:50am- 2.5 hours o…"
type textarea "x"
type textarea "Kc [DATE] travel time 9:00am Kc [DATE] arrived on location 10:50am- 2.5 hours o…"
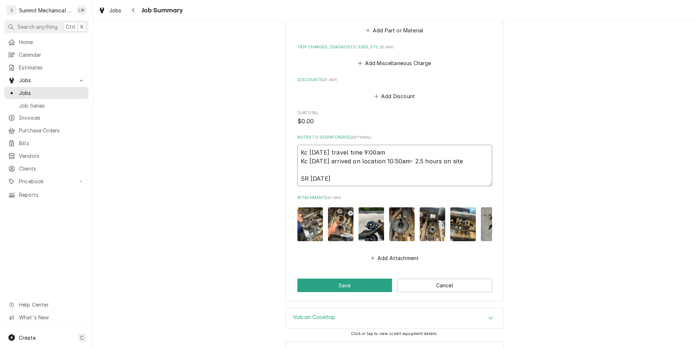
type textarea "x"
type textarea "Kc 8/20/2025 travel time 9:00am Kc 8/20/2025 arrived on location 10:50am- 2.5 h…"
type textarea "x"
type textarea "Kc 8/20/2025 travel time 9:00am Kc 8/20/2025 arrived on location 10:50am- 2.5 h…"
type textarea "x"
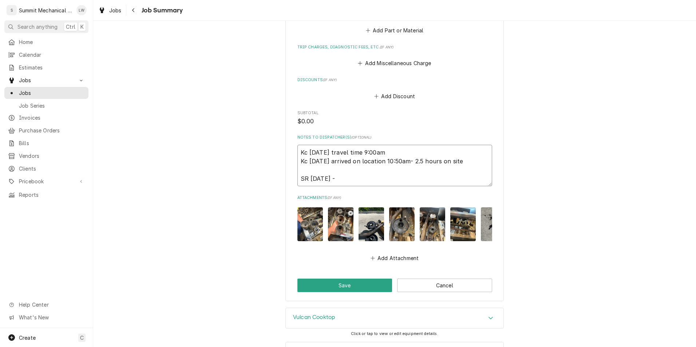
type textarea "Kc 8/20/2025 travel time 9:00am Kc 8/20/2025 arrived on location 10:50am- 2.5 h…"
type textarea "x"
type textarea "Kc 8/20/2025 travel time 9:00am Kc 8/20/2025 arrived on location 10:50am- 2.5 h…"
type textarea "x"
type textarea "Kc 8/20/2025 travel time 9:00am Kc 8/20/2025 arrived on location 10:50am- 2.5 h…"
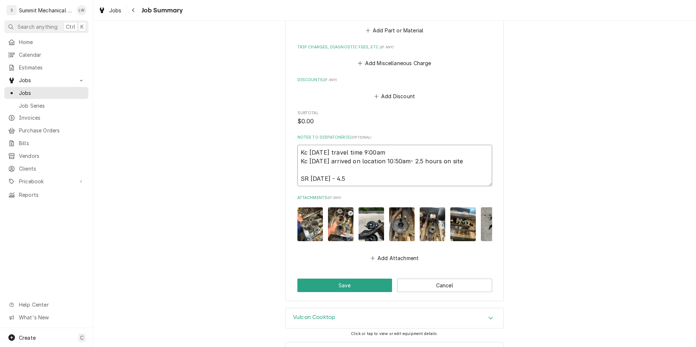
type textarea "x"
type textarea "Kc 8/20/2025 travel time 9:00am Kc 8/20/2025 arrived on location 10:50am- 2.5 h…"
type textarea "x"
type textarea "Kc 8/20/2025 travel time 9:00am Kc 8/20/2025 arrived on location 10:50am- 2.5 h…"
type textarea "x"
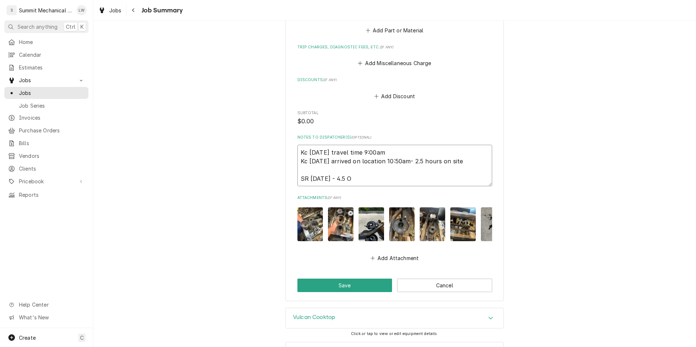
type textarea "Kc 8/20/2025 travel time 9:00am Kc 8/20/2025 arrived on location 10:50am- 2.5 h…"
type textarea "x"
type textarea "Kc 8/20/2025 travel time 9:00am Kc 8/20/2025 arrived on location 10:50am- 2.5 h…"
type textarea "x"
type textarea "Kc 8/20/2025 travel time 9:00am Kc 8/20/2025 arrived on location 10:50am- 2.5 h…"
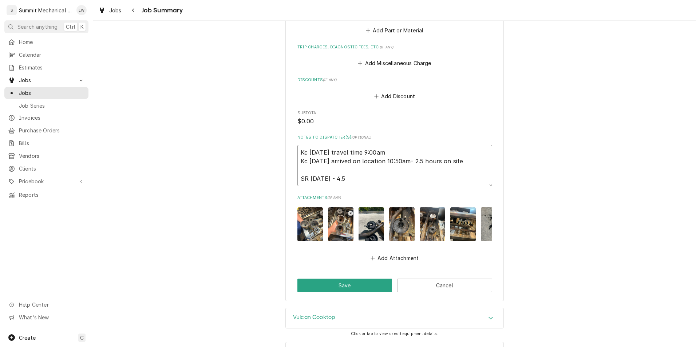
type textarea "x"
type textarea "Kc 8/20/2025 travel time 9:00am Kc 8/20/2025 arrived on location 10:50am- 2.5 h…"
type textarea "x"
type textarea "Kc 8/20/2025 travel time 9:00am Kc 8/20/2025 arrived on location 10:50am- 2.5 h…"
type textarea "x"
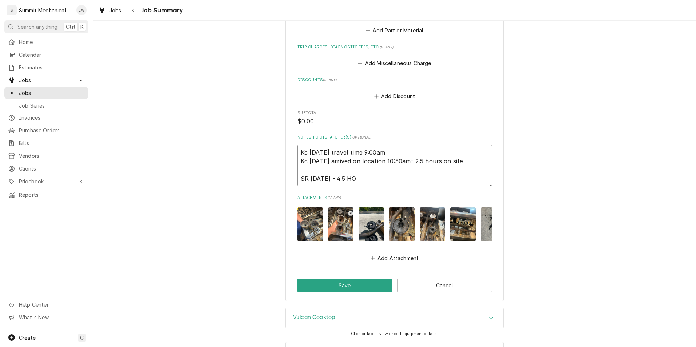
type textarea "Kc 8/20/2025 travel time 9:00am Kc 8/20/2025 arrived on location 10:50am- 2.5 h…"
type textarea "x"
type textarea "Kc 8/20/2025 travel time 9:00am Kc 8/20/2025 arrived on location 10:50am- 2.5 h…"
type textarea "x"
type textarea "Kc 8/20/2025 travel time 9:00am Kc 8/20/2025 arrived on location 10:50am- 2.5 h…"
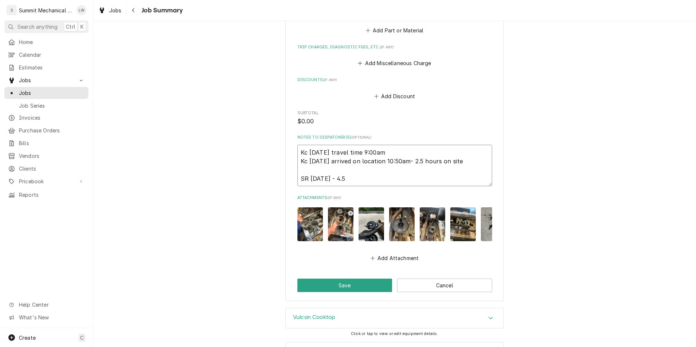
type textarea "x"
type textarea "Kc 8/20/2025 travel time 9:00am Kc 8/20/2025 arrived on location 10:50am- 2.5 h…"
type textarea "x"
type textarea "Kc 8/20/2025 travel time 9:00am Kc 8/20/2025 arrived on location 10:50am- 2.5 h…"
type textarea "x"
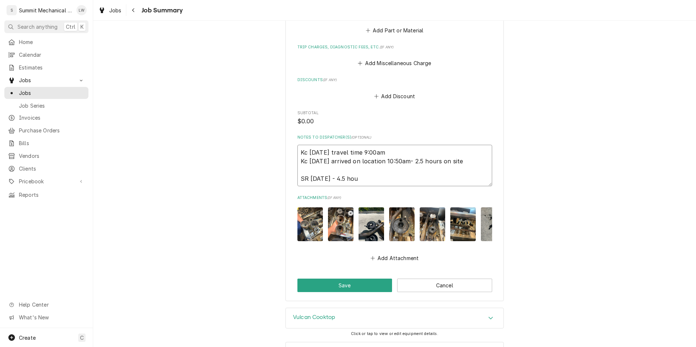
type textarea "Kc 8/20/2025 travel time 9:00am Kc 8/20/2025 arrived on location 10:50am- 2.5 h…"
type textarea "x"
type textarea "Kc 8/20/2025 travel time 9:00am Kc 8/20/2025 arrived on location 10:50am- 2.5 h…"
type textarea "x"
type textarea "Kc 8/20/2025 travel time 9:00am Kc 8/20/2025 arrived on location 10:50am- 2.5 h…"
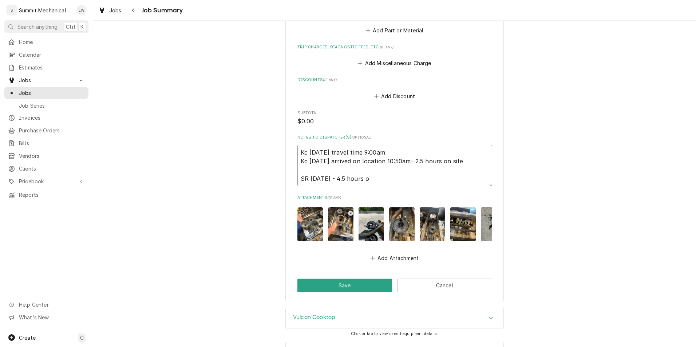
type textarea "x"
type textarea "Kc 8/20/2025 travel time 9:00am Kc 8/20/2025 arrived on location 10:50am- 2.5 h…"
type textarea "x"
type textarea "Kc 8/20/2025 travel time 9:00am Kc 8/20/2025 arrived on location 10:50am- 2.5 h…"
type textarea "x"
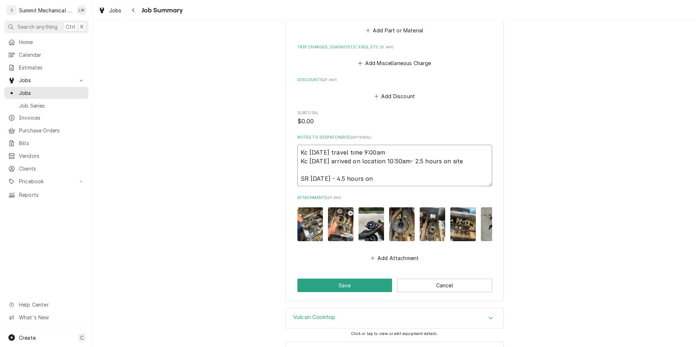
type textarea "Kc 8/20/2025 travel time 9:00am Kc 8/20/2025 arrived on location 10:50am- 2.5 h…"
type textarea "x"
type textarea "Kc 8/20/2025 travel time 9:00am Kc 8/20/2025 arrived on location 10:50am- 2.5 h…"
type textarea "x"
type textarea "Kc 8/20/2025 travel time 9:00am Kc 8/20/2025 arrived on location 10:50am- 2.5 h…"
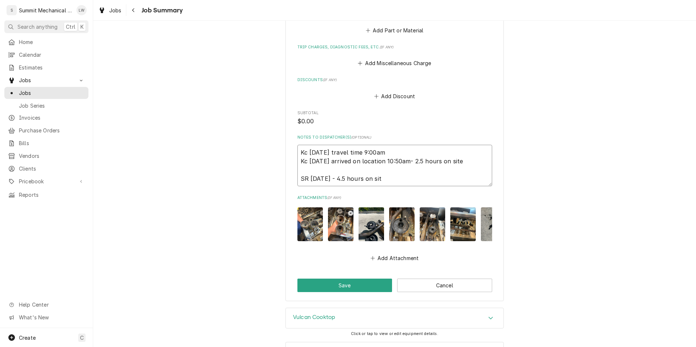
type textarea "x"
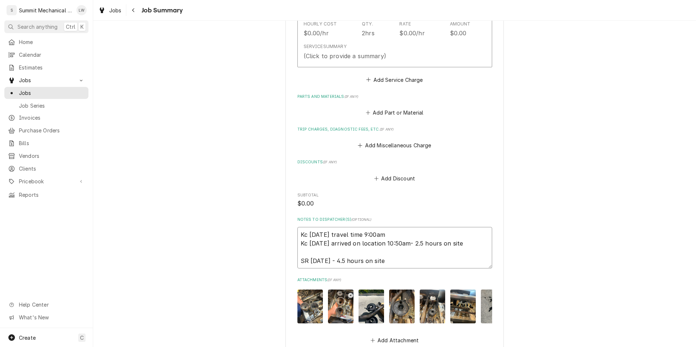
scroll to position [357, 0]
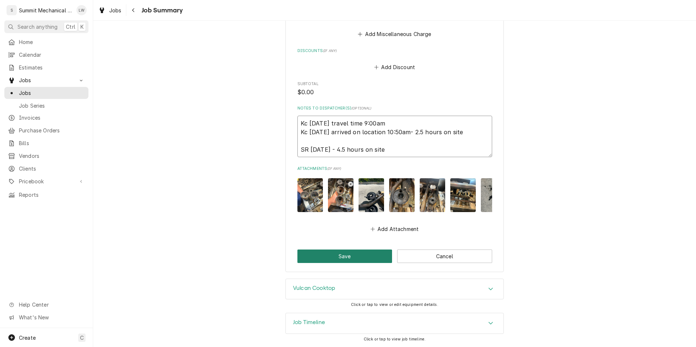
type textarea "Kc 8/20/2025 travel time 9:00am Kc 8/20/2025 arrived on location 10:50am- 2.5 h…"
click at [350, 256] on button "Save" at bounding box center [345, 256] width 95 height 13
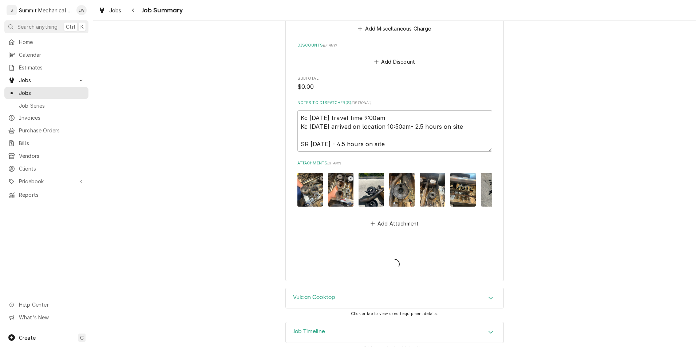
type textarea "x"
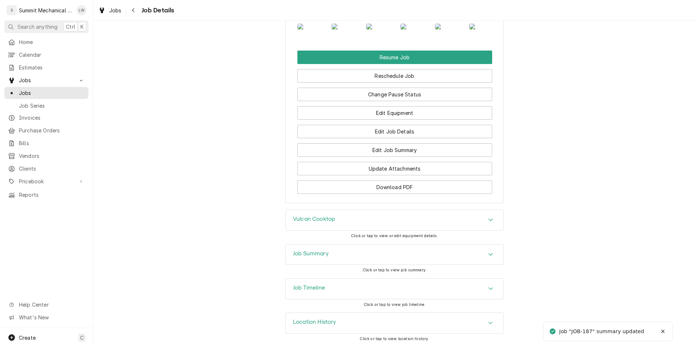
scroll to position [973, 0]
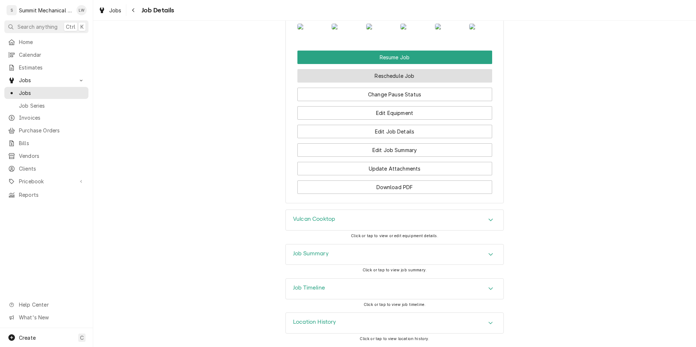
click at [376, 83] on button "Reschedule Job" at bounding box center [395, 75] width 195 height 13
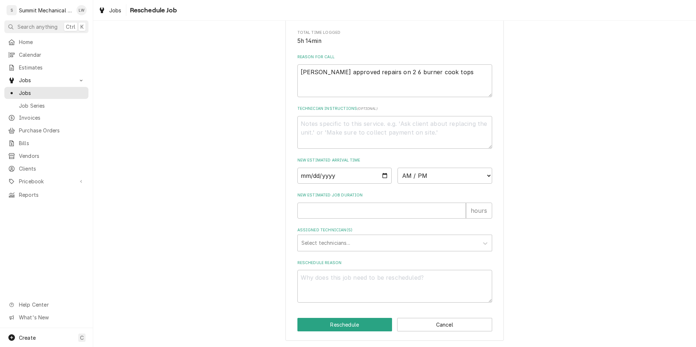
scroll to position [197, 0]
click at [379, 176] on input "Date" at bounding box center [345, 176] width 95 height 16
type textarea "x"
type input "2025-08-21"
click at [427, 178] on select "AM / PM 6:00 AM 6:15 AM 6:30 AM 6:45 AM 7:00 AM 7:15 AM 7:30 AM 7:45 AM 8:00 AM…" at bounding box center [445, 176] width 95 height 16
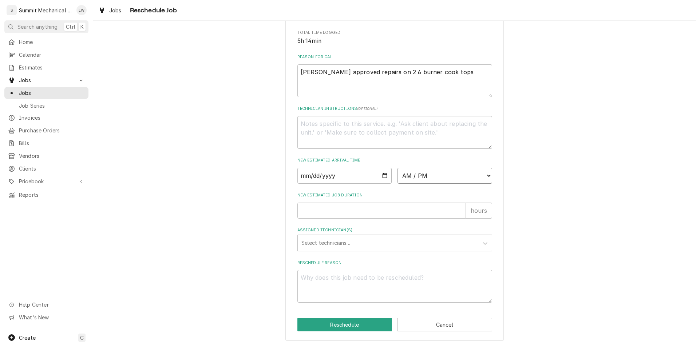
select select "08:00:00"
click at [398, 168] on select "AM / PM 6:00 AM 6:15 AM 6:30 AM 6:45 AM 7:00 AM 7:15 AM 7:30 AM 7:45 AM 8:00 AM…" at bounding box center [445, 176] width 95 height 16
click at [367, 199] on div "New Estimated Job Duration hours" at bounding box center [395, 206] width 195 height 26
click at [364, 206] on input "New Estimated Job Duration" at bounding box center [382, 211] width 169 height 16
type textarea "x"
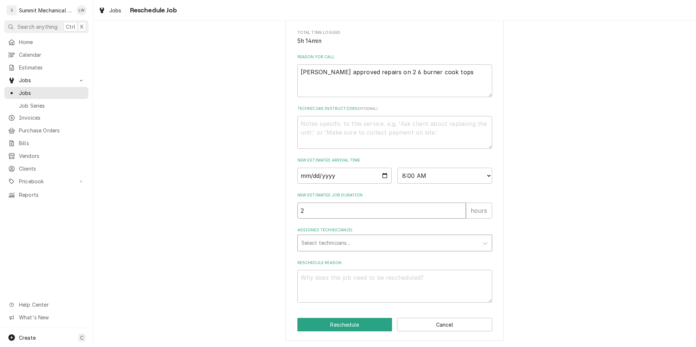
type input "2"
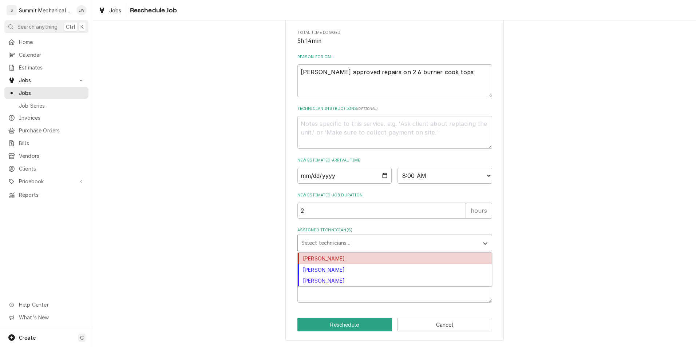
click at [368, 238] on div "Assigned Technician(s)" at bounding box center [389, 243] width 174 height 13
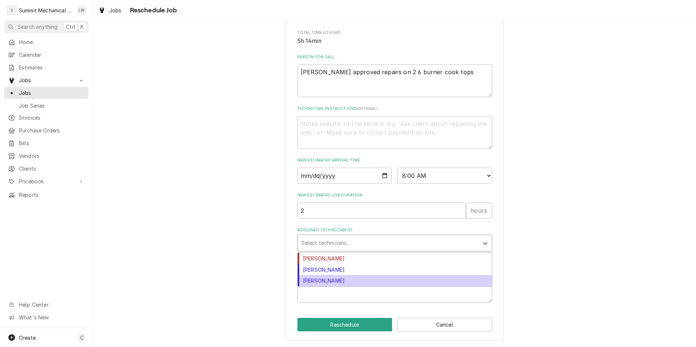
click at [340, 284] on div "[PERSON_NAME]" at bounding box center [395, 280] width 194 height 11
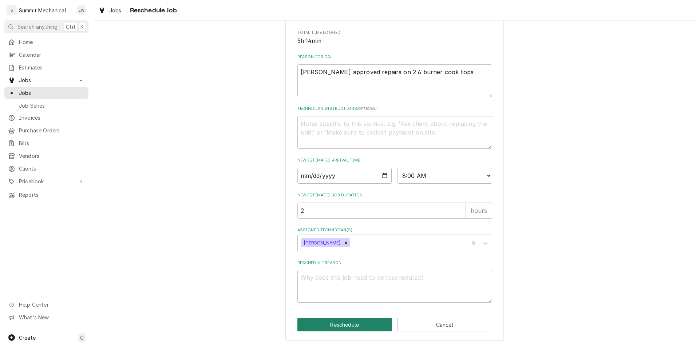
click at [360, 326] on button "Reschedule" at bounding box center [345, 324] width 95 height 13
type textarea "x"
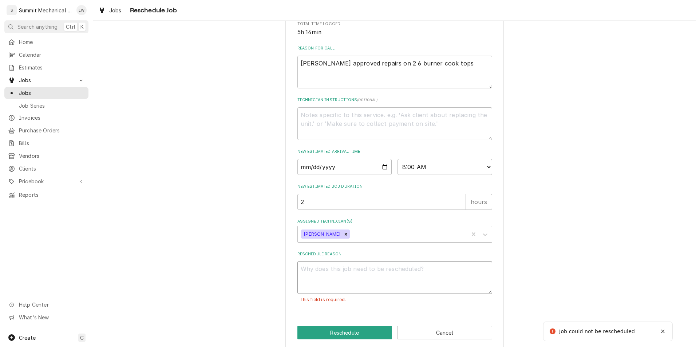
click at [386, 274] on textarea "Reschedule Reason" at bounding box center [395, 278] width 195 height 33
type textarea "c"
type textarea "x"
type textarea "co"
type textarea "x"
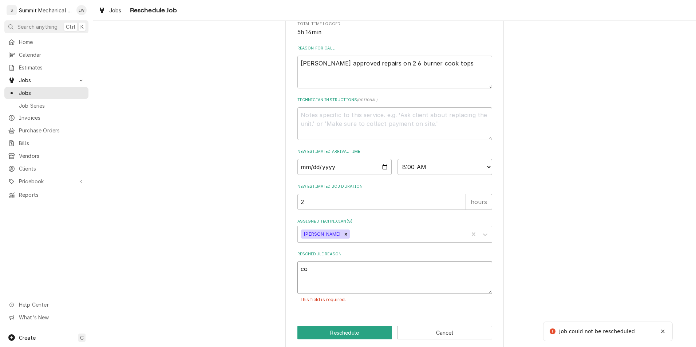
type textarea "con"
type textarea "x"
type textarea "cont"
type textarea "x"
type textarea "conti"
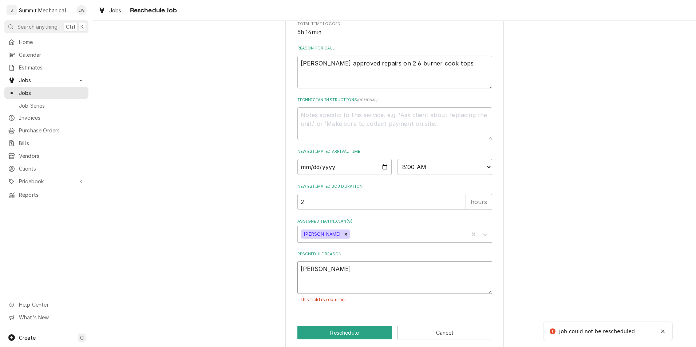
type textarea "x"
type textarea "contin"
type textarea "x"
type textarea "continu"
type textarea "x"
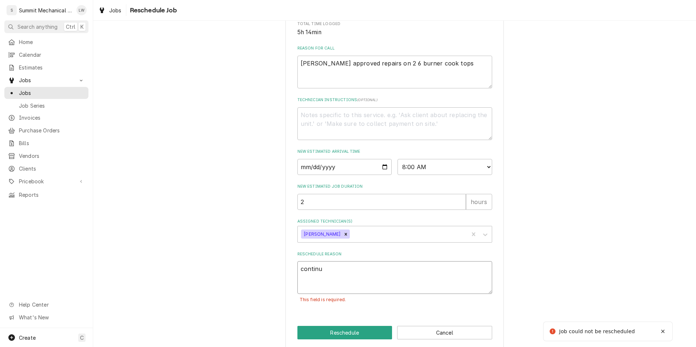
type textarea "continue"
type textarea "x"
type textarea "continue"
type textarea "x"
type textarea "continue wo"
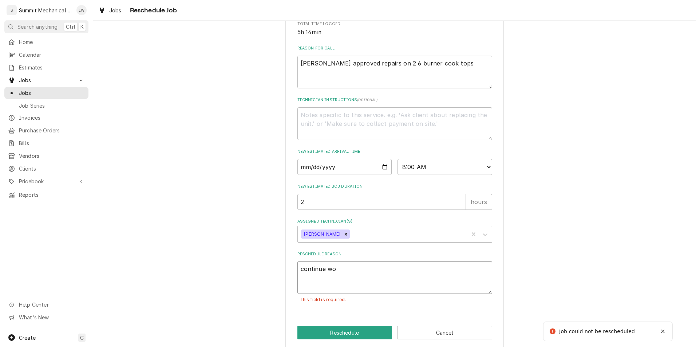
type textarea "x"
type textarea "continue wor"
type textarea "x"
type textarea "continue work"
click at [360, 337] on button "Reschedule" at bounding box center [345, 332] width 95 height 13
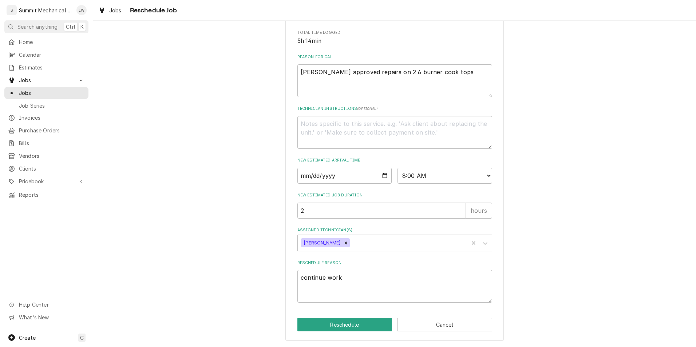
type textarea "x"
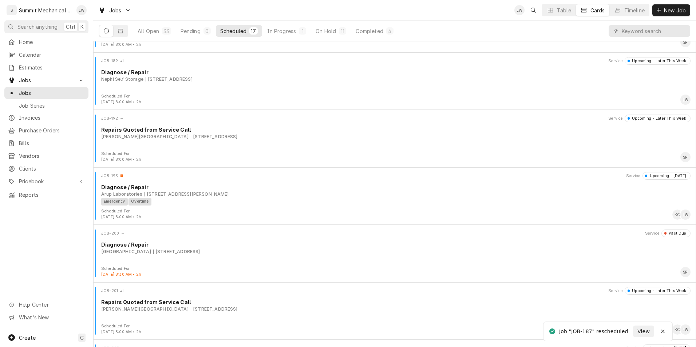
scroll to position [672, 0]
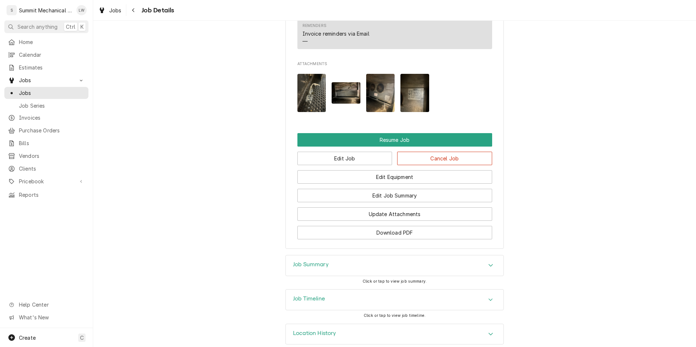
scroll to position [876, 0]
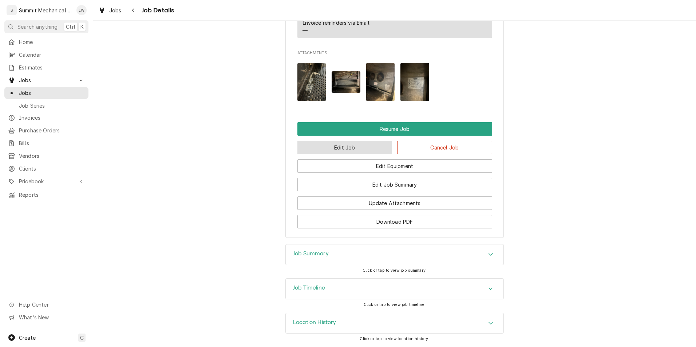
click at [352, 147] on button "Edit Job" at bounding box center [345, 147] width 95 height 13
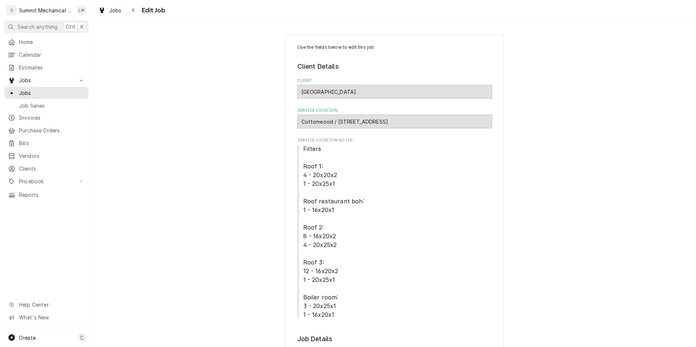
type textarea "x"
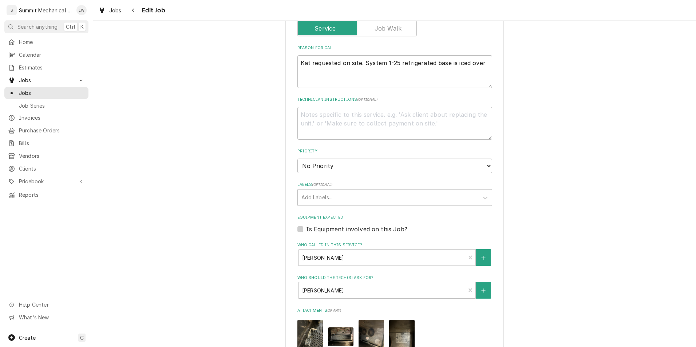
scroll to position [636, 0]
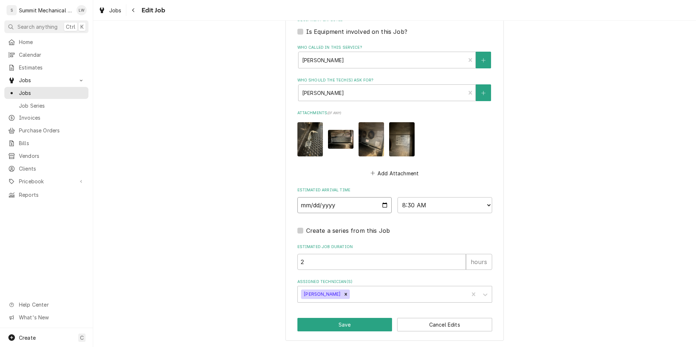
click at [381, 205] on input "[DATE]" at bounding box center [345, 205] width 95 height 16
type input "[DATE]"
click at [332, 264] on input "2" at bounding box center [382, 262] width 169 height 16
click at [338, 324] on button "Save" at bounding box center [345, 324] width 95 height 13
type textarea "x"
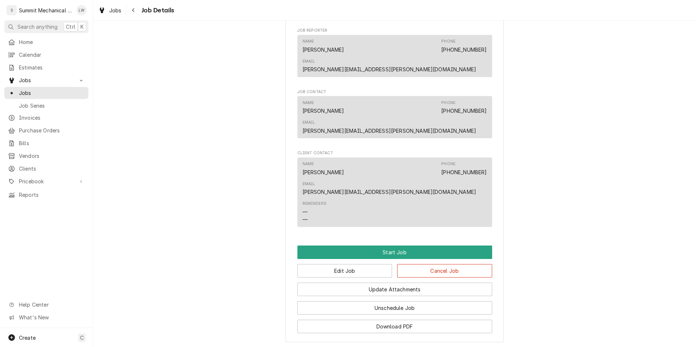
scroll to position [453, 0]
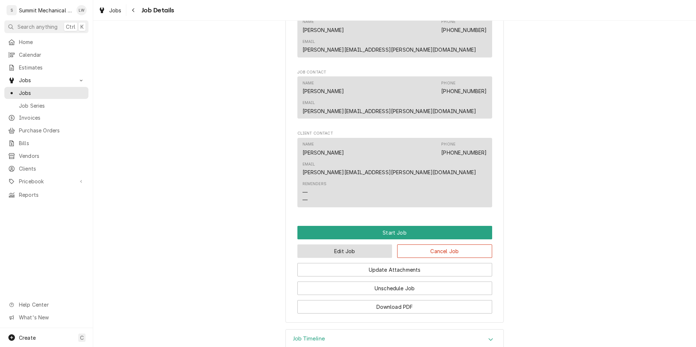
click at [360, 245] on button "Edit Job" at bounding box center [345, 251] width 95 height 13
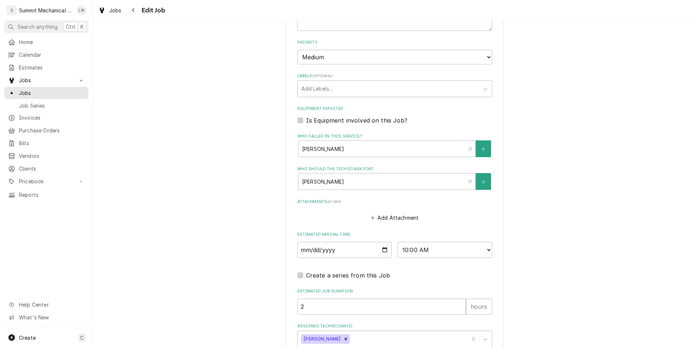
scroll to position [534, 0]
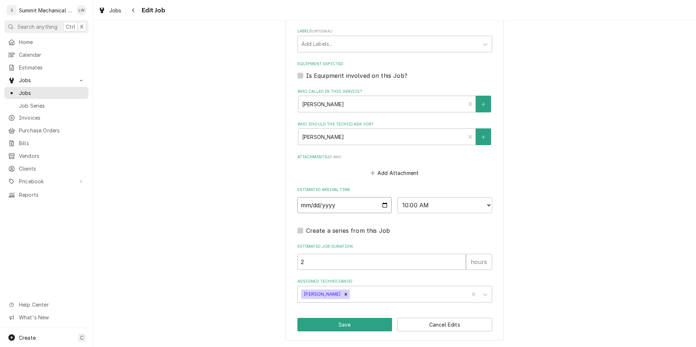
click at [379, 207] on input "[DATE]" at bounding box center [345, 205] width 95 height 16
type textarea "x"
type input "[DATE]"
type textarea "x"
click at [443, 207] on select "AM / PM 6:00 AM 6:15 AM 6:30 AM 6:45 AM 7:00 AM 7:15 AM 7:30 AM 7:45 AM 8:00 AM…" at bounding box center [445, 205] width 95 height 16
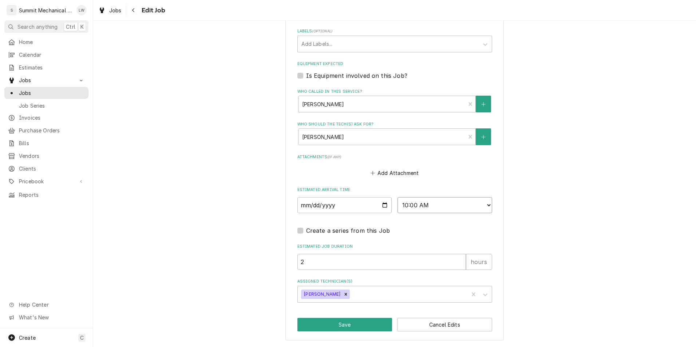
select select "12:00:00"
click at [398, 197] on select "AM / PM 6:00 AM 6:15 AM 6:30 AM 6:45 AM 7:00 AM 7:15 AM 7:30 AM 7:45 AM 8:00 AM…" at bounding box center [445, 205] width 95 height 16
click at [361, 325] on button "Save" at bounding box center [345, 324] width 95 height 13
type textarea "x"
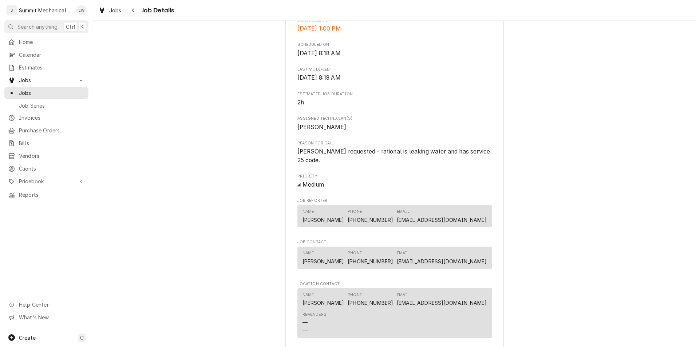
scroll to position [651, 0]
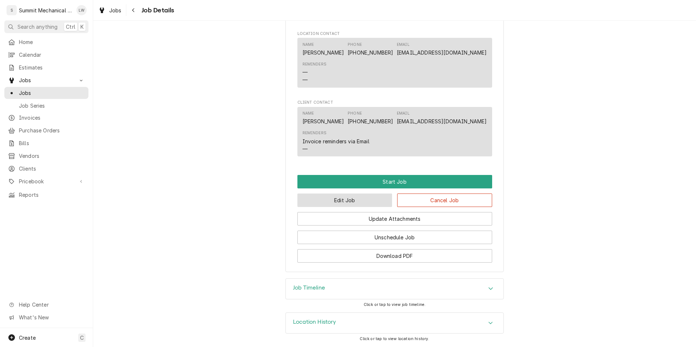
click at [358, 203] on button "Edit Job" at bounding box center [345, 200] width 95 height 13
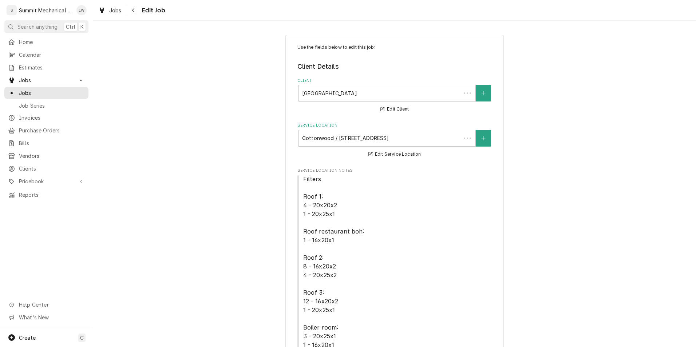
type textarea "x"
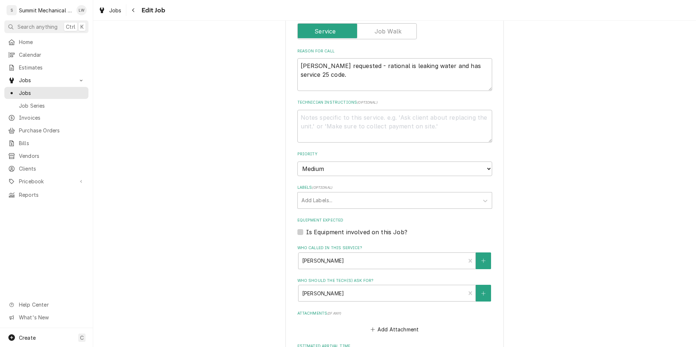
scroll to position [638, 0]
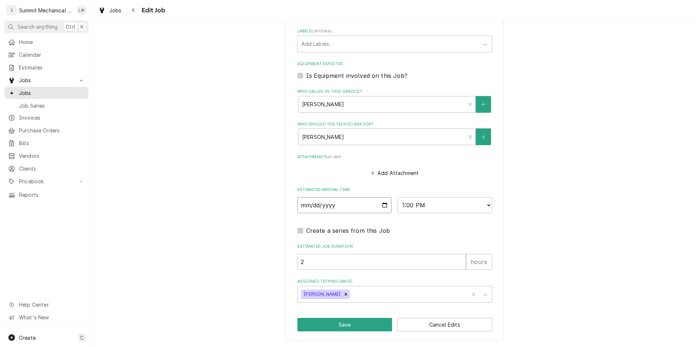
click at [381, 204] on input "2025-08-20" at bounding box center [345, 205] width 95 height 16
type input "2025-08-21"
click at [351, 328] on button "Save" at bounding box center [345, 324] width 95 height 13
type textarea "x"
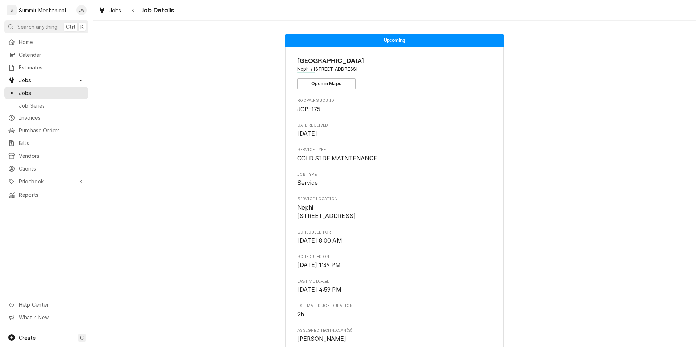
click at [352, 160] on span "COLD SIDE MAINTENANCE" at bounding box center [338, 158] width 80 height 7
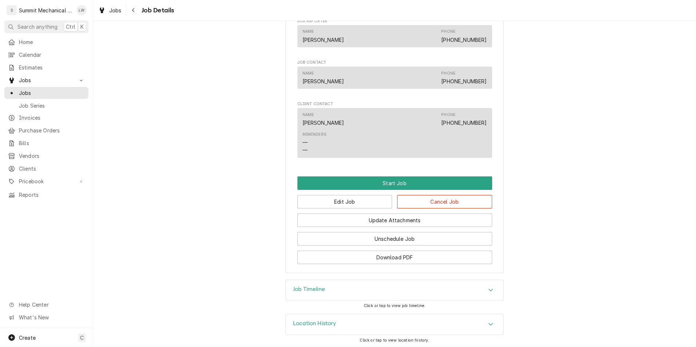
scroll to position [427, 0]
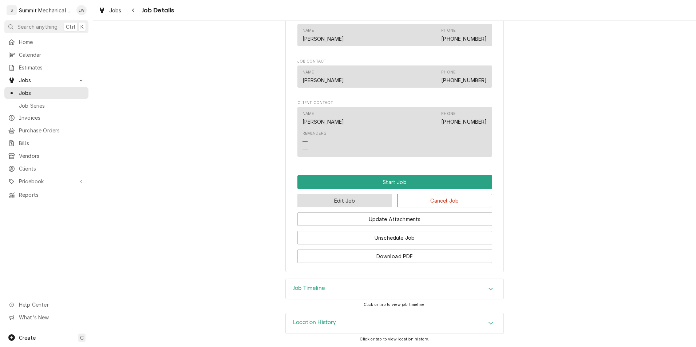
click at [361, 202] on button "Edit Job" at bounding box center [345, 200] width 95 height 13
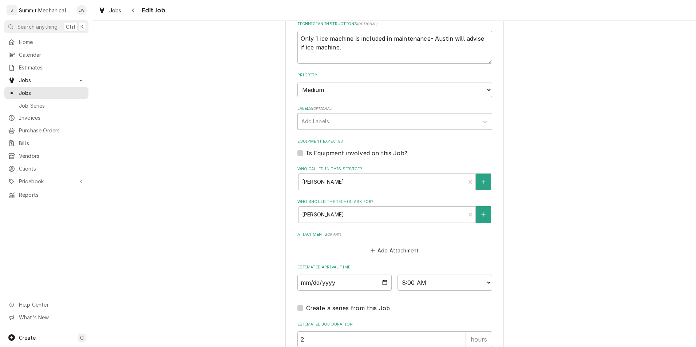
scroll to position [447, 0]
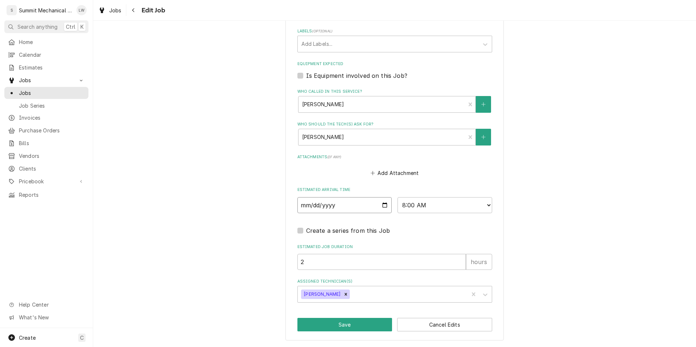
click at [384, 205] on input "2025-08-22" at bounding box center [345, 205] width 95 height 16
type textarea "x"
type input "2025-08-29"
click at [355, 322] on button "Save" at bounding box center [345, 324] width 95 height 13
type textarea "x"
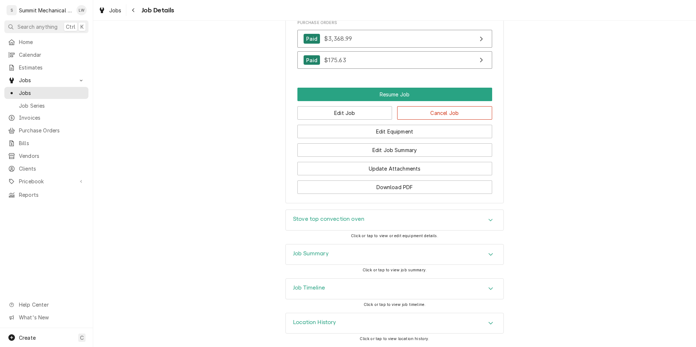
scroll to position [819, 0]
click at [386, 130] on button "Edit Equipment" at bounding box center [395, 131] width 195 height 13
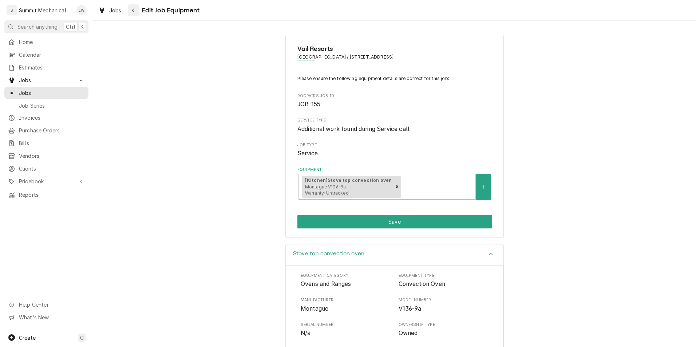
click at [135, 11] on div "Navigate back" at bounding box center [133, 10] width 7 height 7
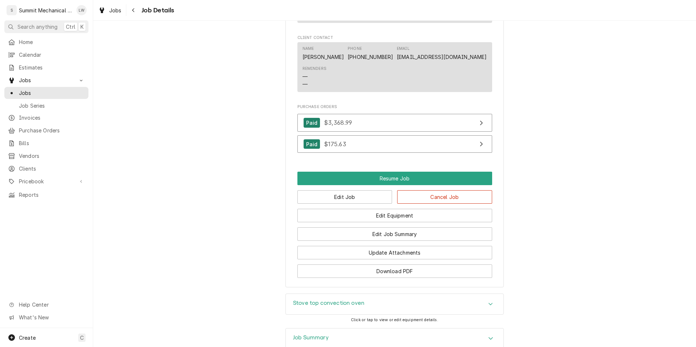
scroll to position [742, 0]
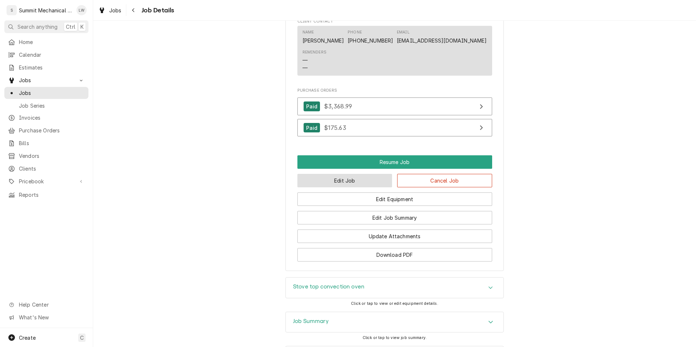
click at [362, 188] on button "Edit Job" at bounding box center [345, 180] width 95 height 13
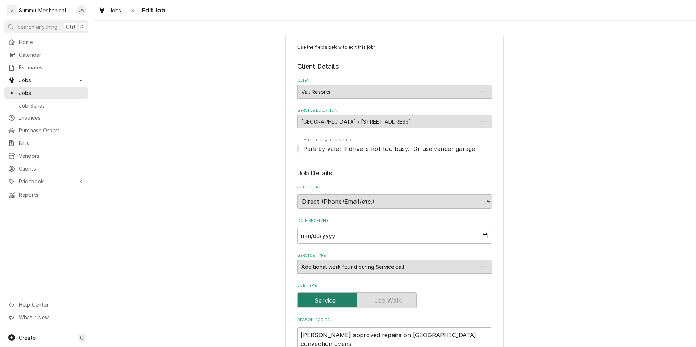
type textarea "x"
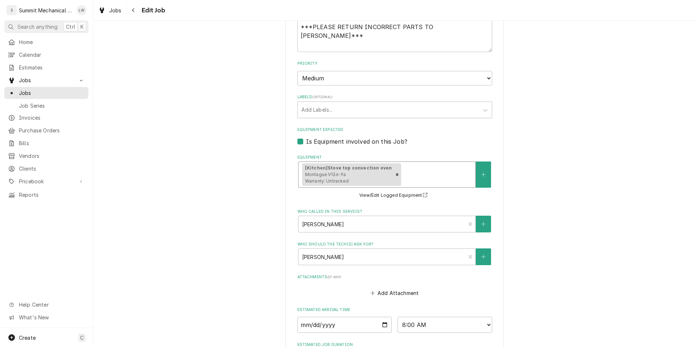
scroll to position [458, 0]
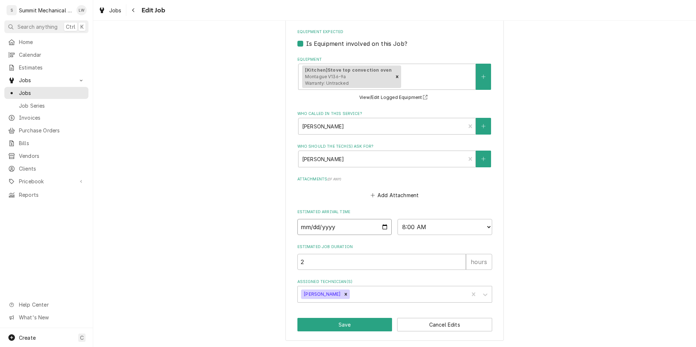
click at [385, 227] on input "2025-08-21" at bounding box center [345, 227] width 95 height 16
type input "2025-08-22"
click at [352, 329] on button "Save" at bounding box center [345, 324] width 95 height 13
type textarea "x"
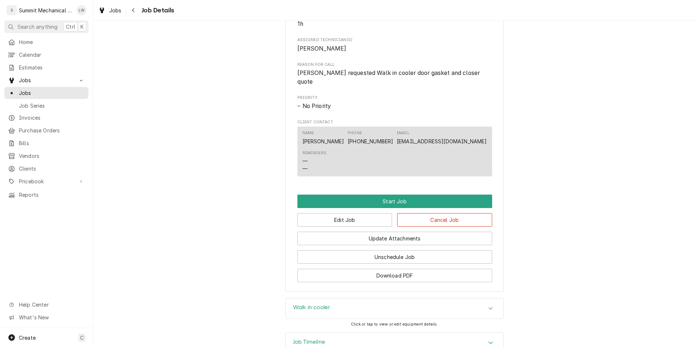
scroll to position [410, 0]
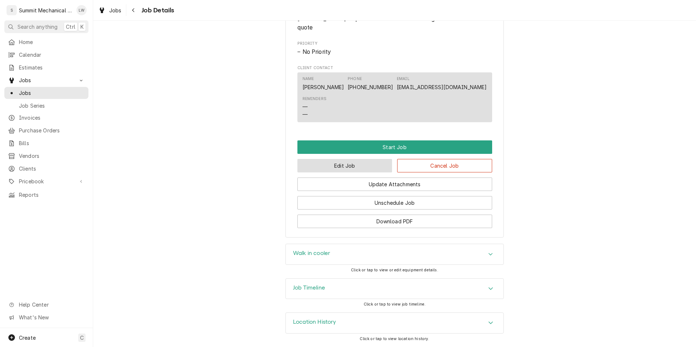
click at [338, 171] on button "Edit Job" at bounding box center [345, 165] width 95 height 13
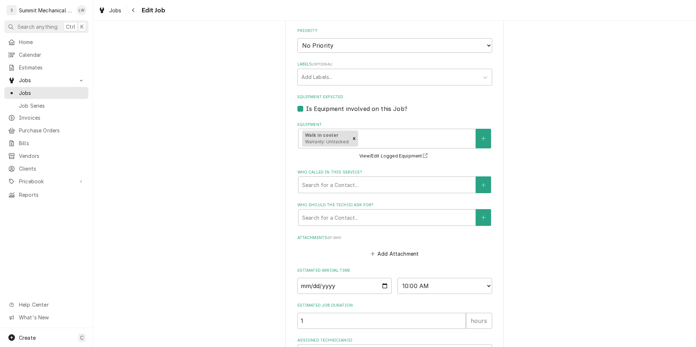
scroll to position [452, 0]
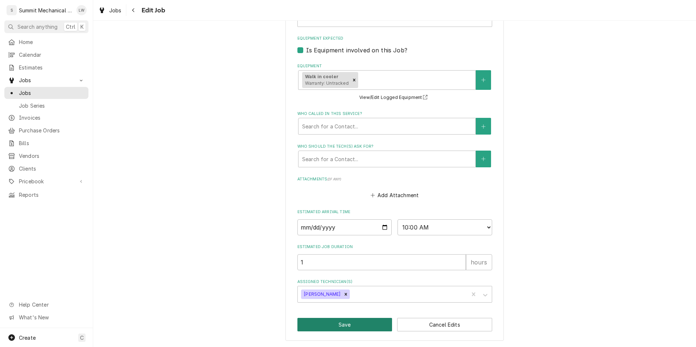
click at [342, 328] on button "Save" at bounding box center [345, 324] width 95 height 13
type textarea "x"
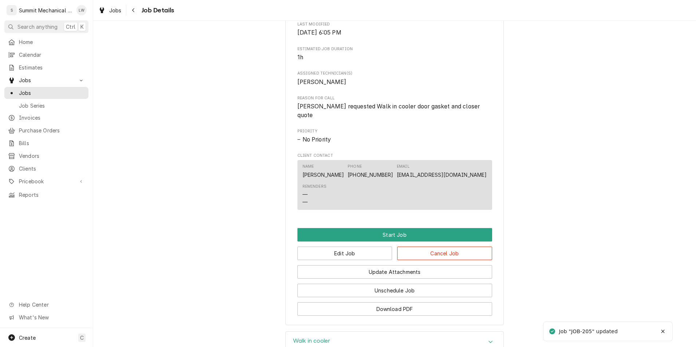
scroll to position [314, 0]
click at [365, 256] on button "Edit Job" at bounding box center [345, 253] width 95 height 13
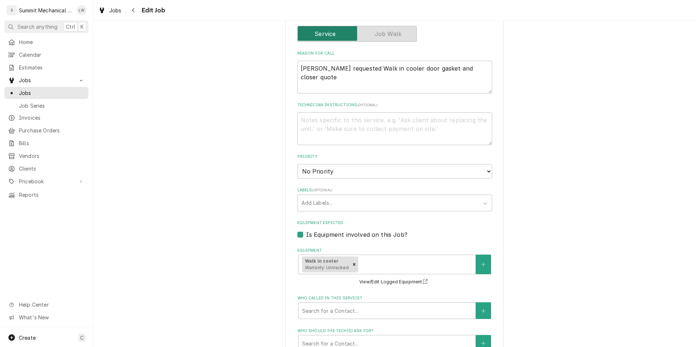
scroll to position [452, 0]
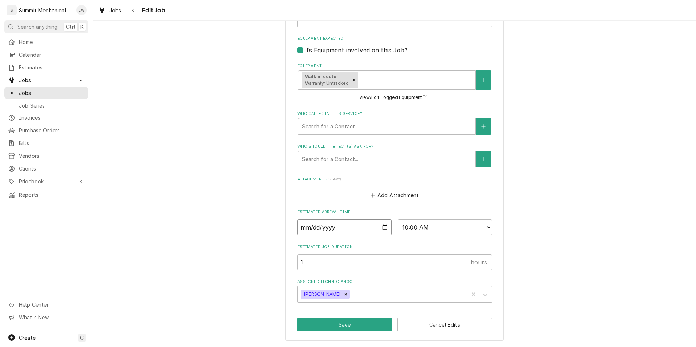
click at [380, 225] on input "2025-08-21" at bounding box center [345, 228] width 95 height 16
type textarea "x"
type input "2025-08-22"
click at [358, 323] on button "Save" at bounding box center [345, 324] width 95 height 13
type textarea "x"
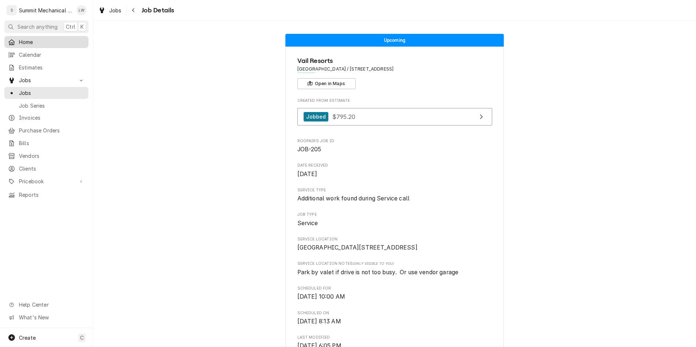
click at [26, 43] on span "Home" at bounding box center [52, 42] width 66 height 8
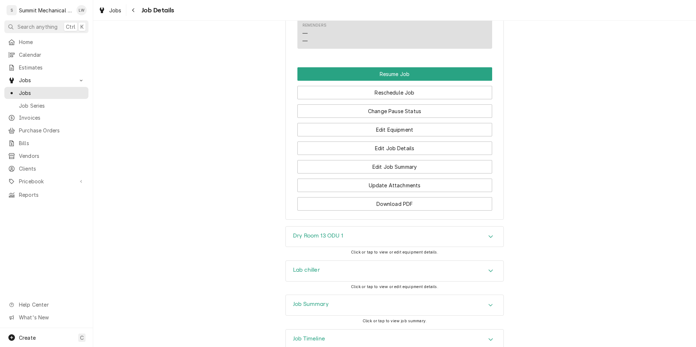
scroll to position [654, 0]
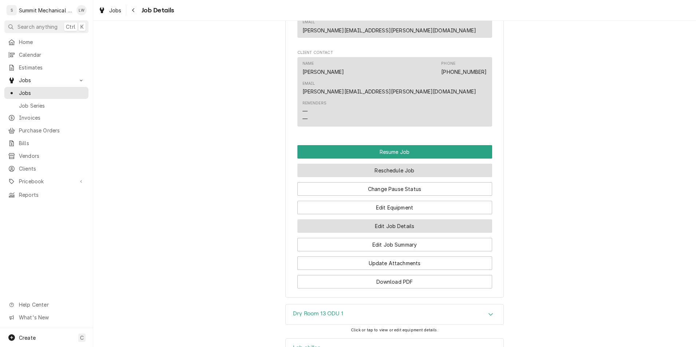
drag, startPoint x: 388, startPoint y: 180, endPoint x: 452, endPoint y: 124, distance: 84.9
click at [447, 164] on button "Reschedule Job" at bounding box center [395, 170] width 195 height 13
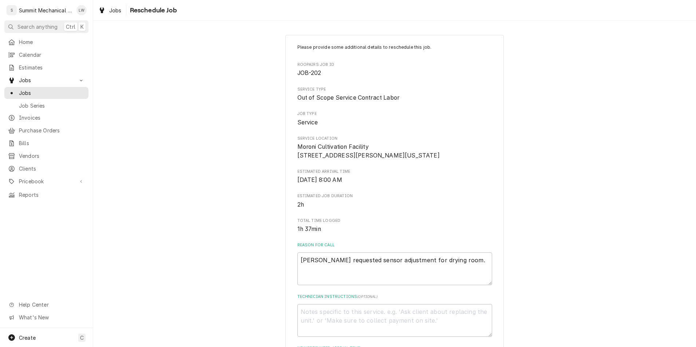
scroll to position [197, 0]
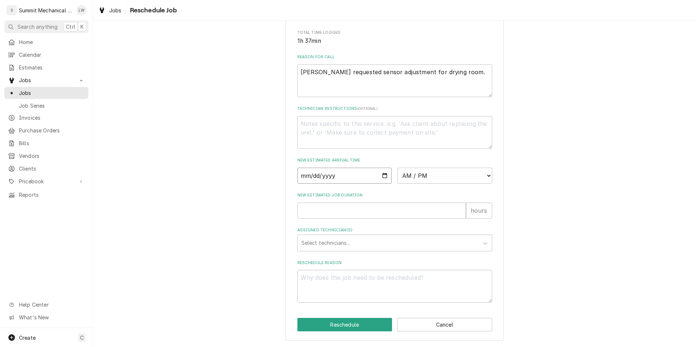
click at [380, 176] on input "Date" at bounding box center [345, 176] width 95 height 16
type textarea "x"
type input "[DATE]"
click at [448, 167] on div "New Estimated Arrival Time [DATE] AM / PM 6:00 AM 6:15 AM 6:30 AM 6:45 AM 7:00 …" at bounding box center [395, 171] width 195 height 26
click at [429, 173] on select "AM / PM 6:00 AM 6:15 AM 6:30 AM 6:45 AM 7:00 AM 7:15 AM 7:30 AM 7:45 AM 8:00 AM…" at bounding box center [445, 176] width 95 height 16
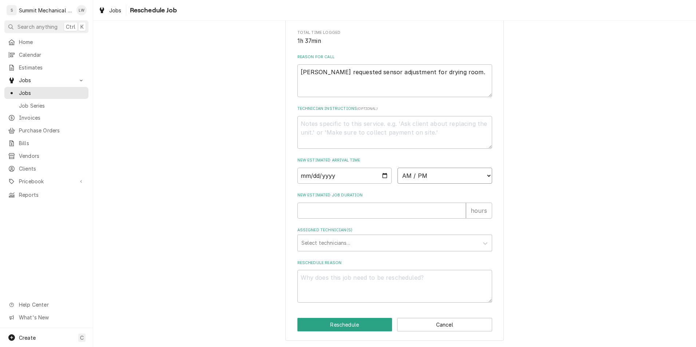
select select "13:00:00"
click at [398, 168] on select "AM / PM 6:00 AM 6:15 AM 6:30 AM 6:45 AM 7:00 AM 7:15 AM 7:30 AM 7:45 AM 8:00 AM…" at bounding box center [445, 176] width 95 height 16
click at [408, 212] on input "New Estimated Job Duration" at bounding box center [382, 211] width 169 height 16
type textarea "x"
type input "2"
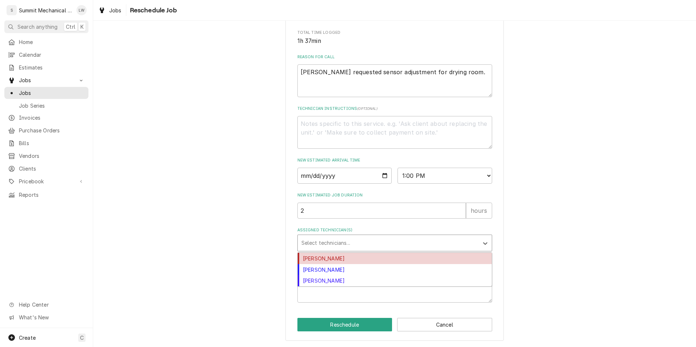
click at [390, 241] on div "Assigned Technician(s)" at bounding box center [389, 243] width 174 height 13
click at [365, 260] on div "[PERSON_NAME]" at bounding box center [395, 258] width 194 height 11
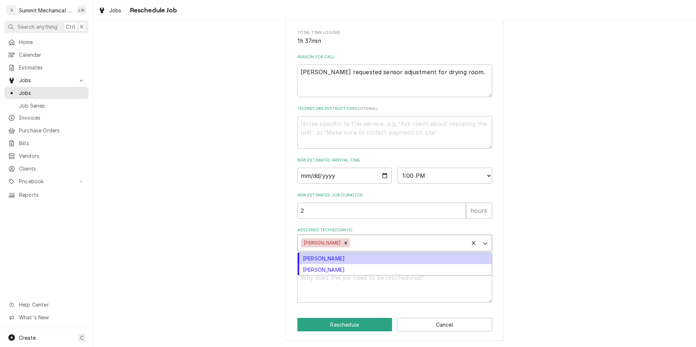
click at [388, 242] on div "Assigned Technician(s)" at bounding box center [409, 243] width 114 height 13
click at [360, 263] on div "[PERSON_NAME]" at bounding box center [395, 258] width 194 height 11
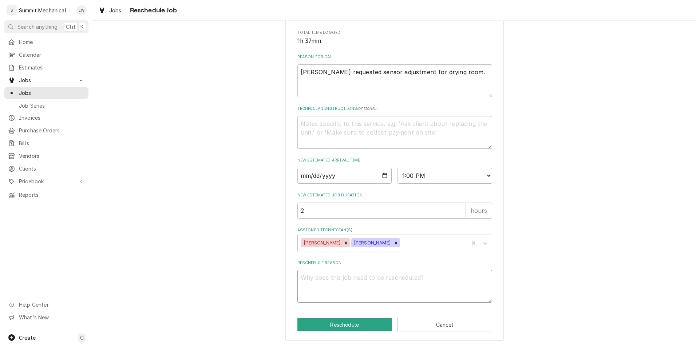
click at [353, 283] on textarea "Reschedule Reason" at bounding box center [395, 286] width 195 height 33
type textarea "x"
type textarea "r"
type textarea "x"
type textarea "rep"
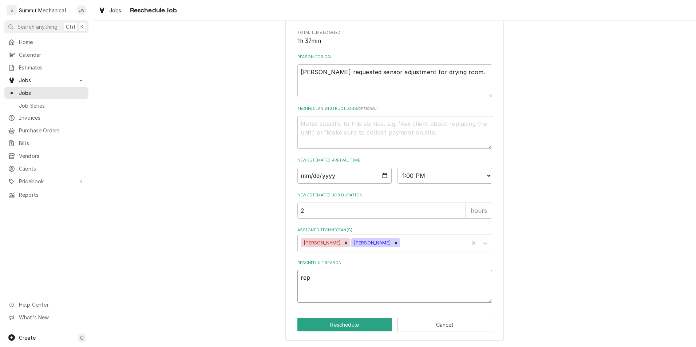
type textarea "x"
type textarea "repa"
type textarea "x"
type textarea "repai"
type textarea "x"
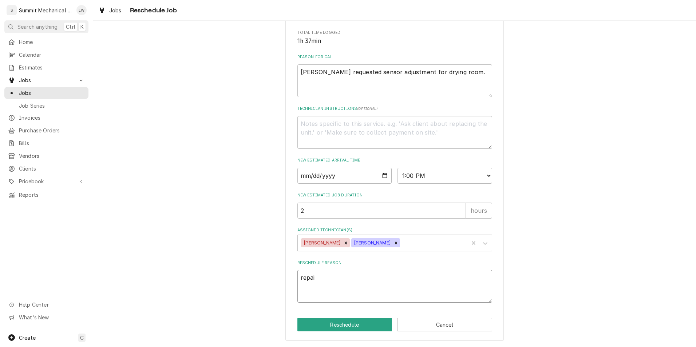
type textarea "repai5"
type textarea "x"
type textarea "repai5r"
type textarea "x"
type textarea "repai5r"
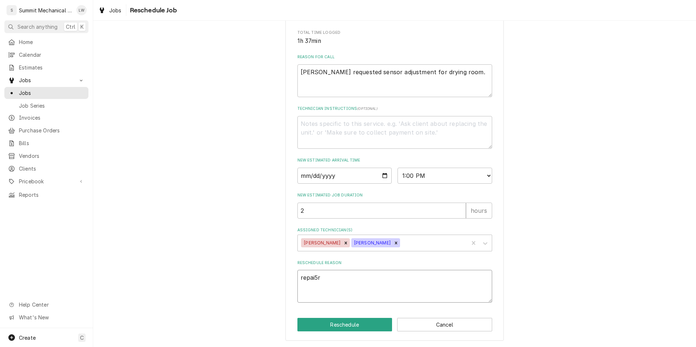
type textarea "x"
type textarea "repai5r c"
type textarea "x"
type textarea "repai5r c="
type textarea "x"
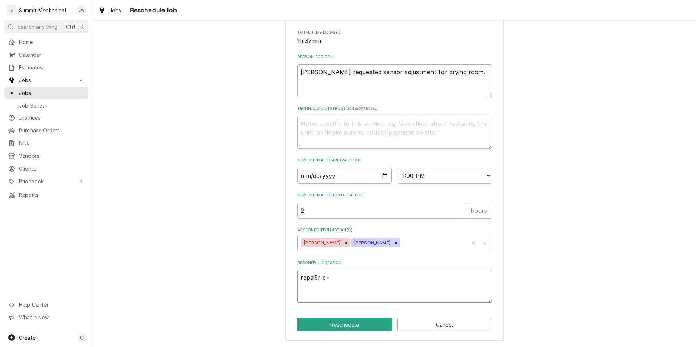
type textarea "repai5r c=="
type textarea "x"
type textarea "repai5r c==="
type textarea "x"
type textarea "repai5r c=="
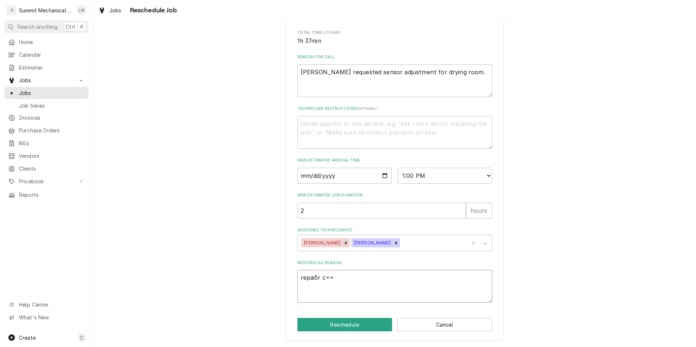
type textarea "x"
type textarea "repai5r c="
type textarea "x"
type textarea "repai5r c"
type textarea "x"
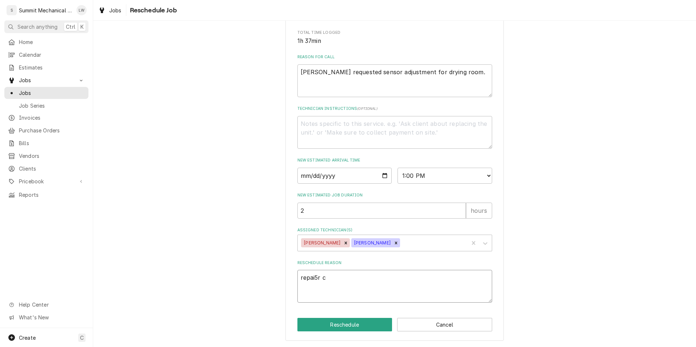
type textarea "repai5r"
type textarea "x"
type textarea "repai5r"
type textarea "x"
type textarea "repai5"
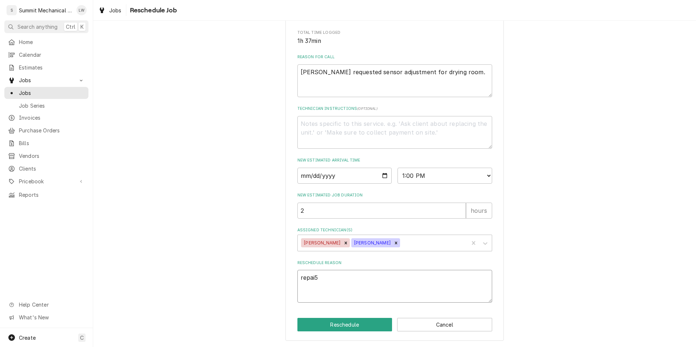
type textarea "x"
type textarea "repai"
type textarea "x"
type textarea "repair"
type textarea "x"
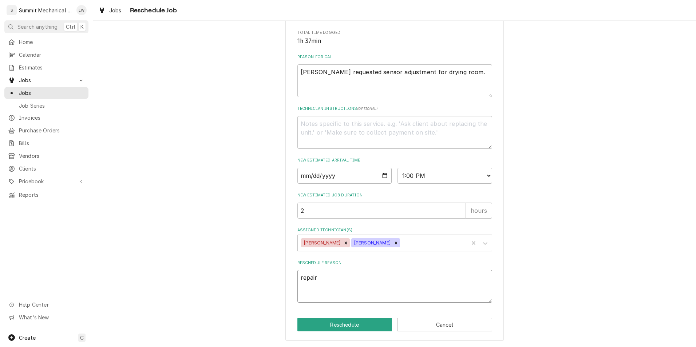
type textarea "repair"
type textarea "x"
type textarea "repair c"
type textarea "x"
type textarea "repair ch"
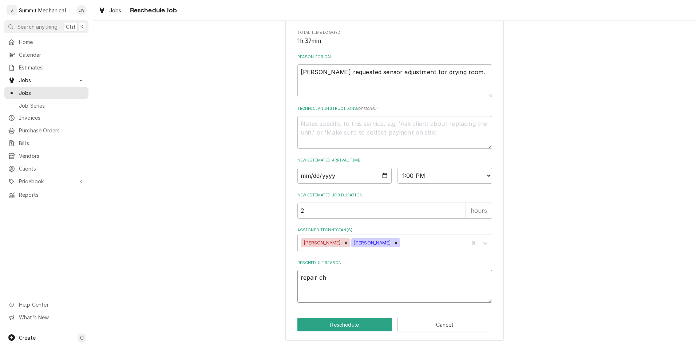
type textarea "x"
type textarea "repair chi"
type textarea "x"
type textarea "repair chil"
type textarea "x"
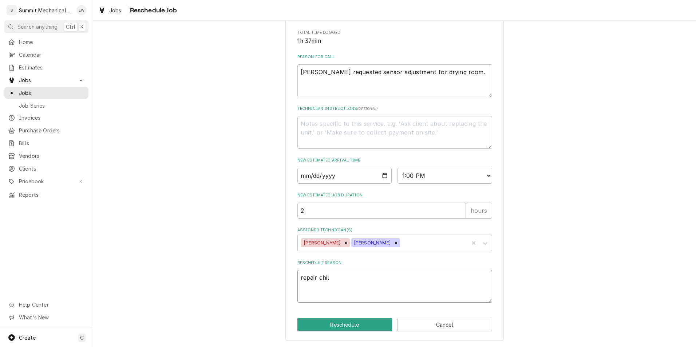
type textarea "repair chill"
type textarea "x"
type textarea "repair chille"
type textarea "x"
type textarea "repair chiller"
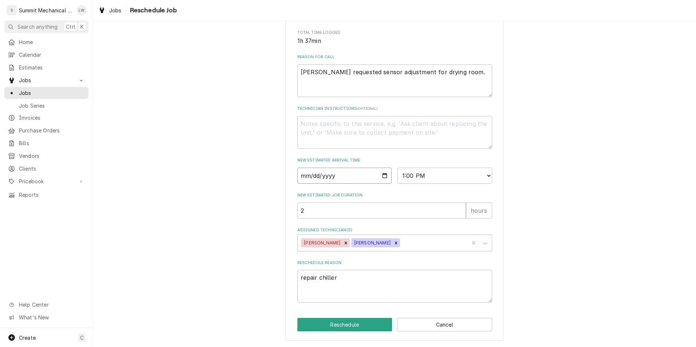
click at [381, 172] on input "[DATE]" at bounding box center [345, 176] width 95 height 16
type input "[DATE]"
click at [352, 322] on button "Reschedule" at bounding box center [345, 324] width 95 height 13
type textarea "x"
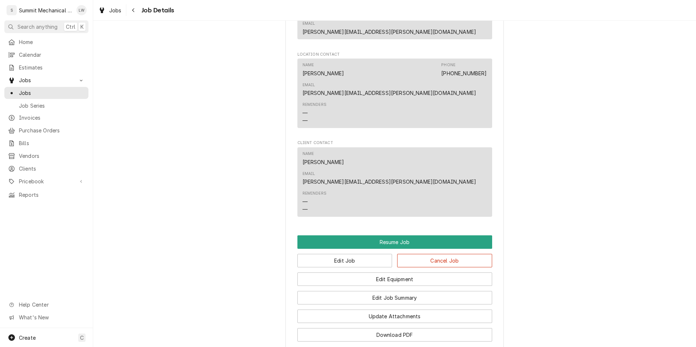
scroll to position [786, 0]
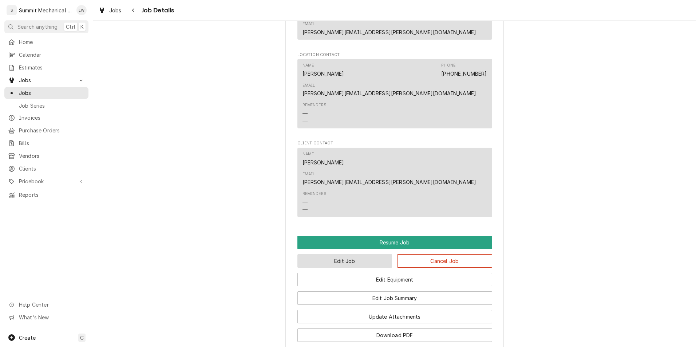
click at [359, 255] on button "Edit Job" at bounding box center [345, 261] width 95 height 13
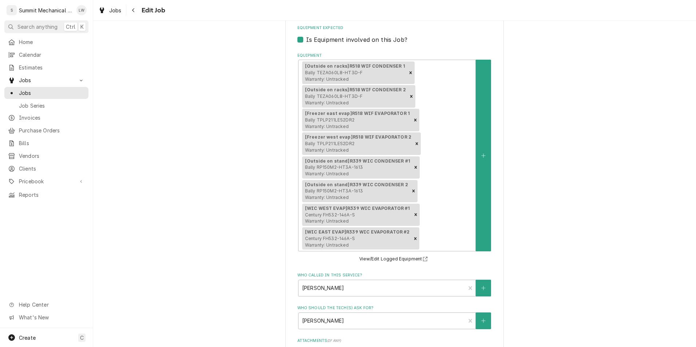
scroll to position [646, 0]
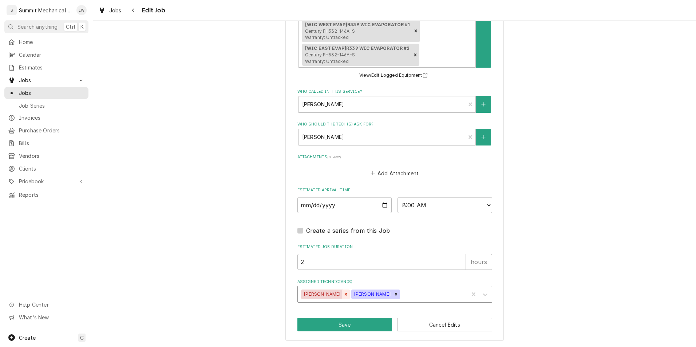
click at [343, 295] on icon "Remove Kelby Colledge" at bounding box center [345, 294] width 5 height 5
click at [334, 321] on button "Save" at bounding box center [345, 324] width 95 height 13
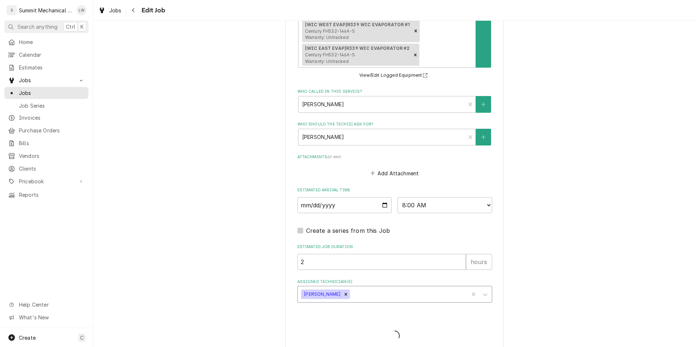
type textarea "x"
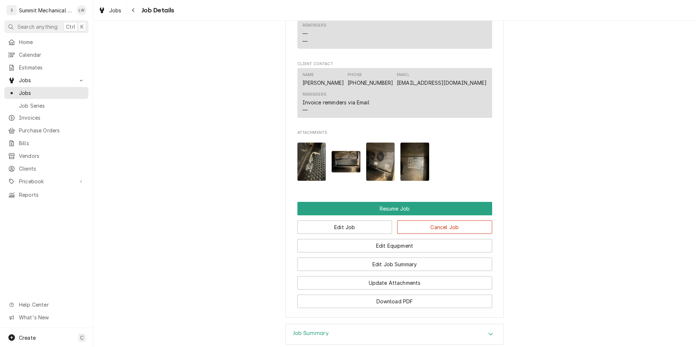
scroll to position [876, 0]
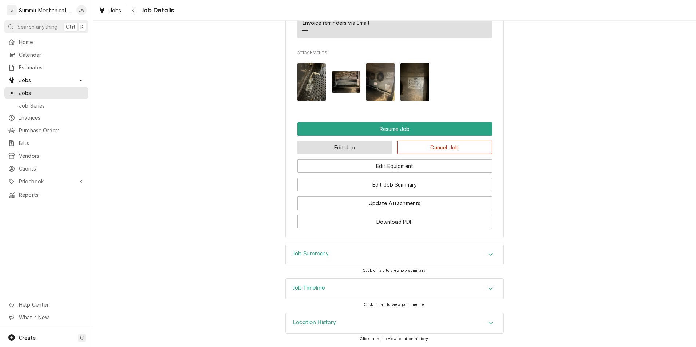
click at [339, 143] on button "Edit Job" at bounding box center [345, 147] width 95 height 13
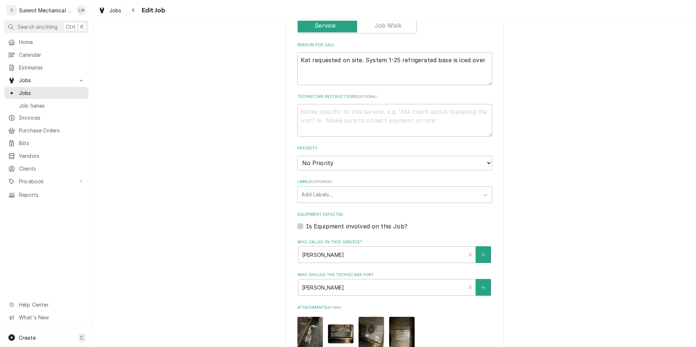
scroll to position [636, 0]
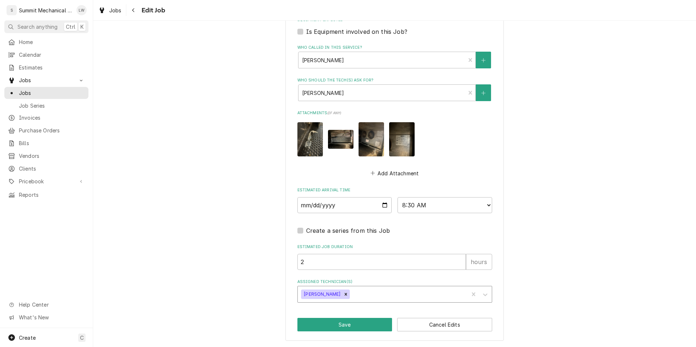
click at [359, 294] on div "Assigned Technician(s)" at bounding box center [409, 294] width 114 height 13
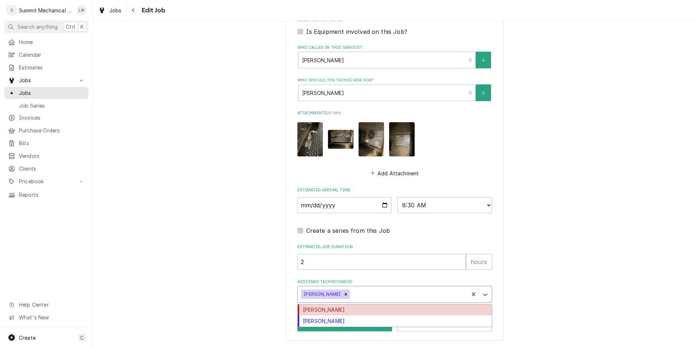
click at [354, 306] on div "[PERSON_NAME]" at bounding box center [395, 310] width 194 height 11
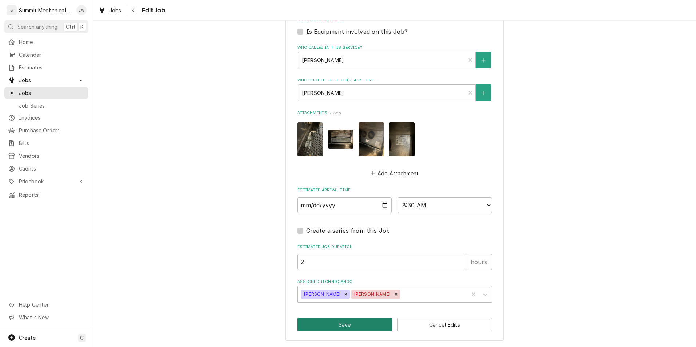
click at [347, 324] on button "Save" at bounding box center [345, 324] width 95 height 13
type textarea "x"
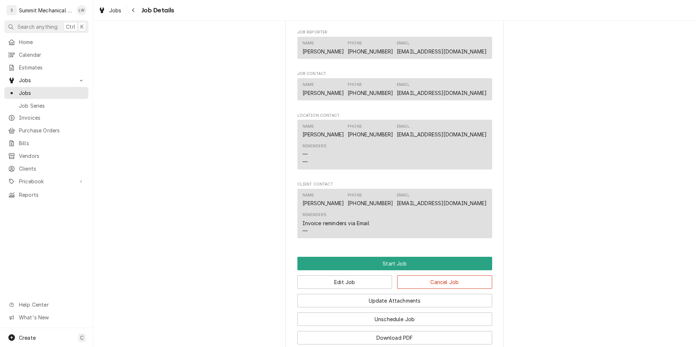
scroll to position [651, 0]
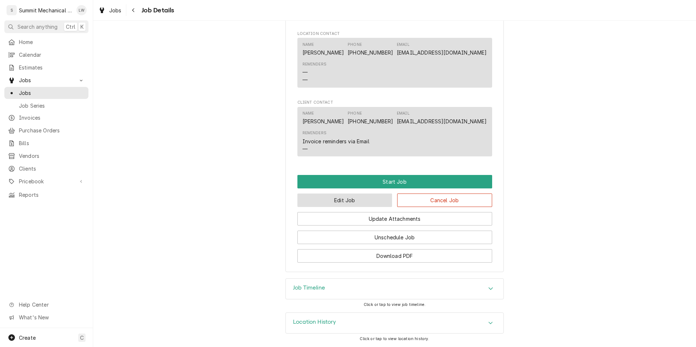
click at [362, 205] on button "Edit Job" at bounding box center [345, 200] width 95 height 13
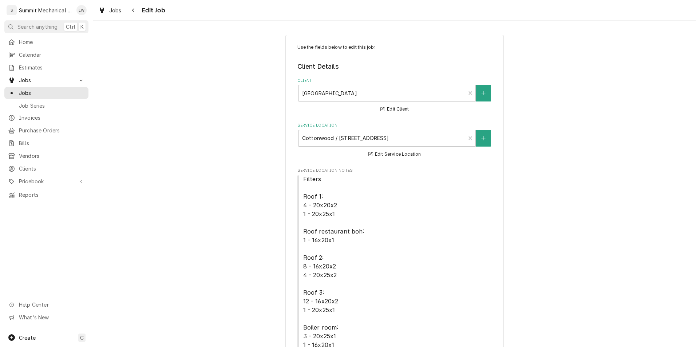
type textarea "x"
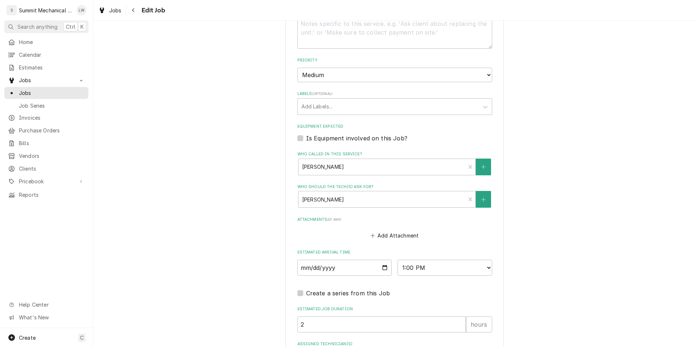
scroll to position [638, 0]
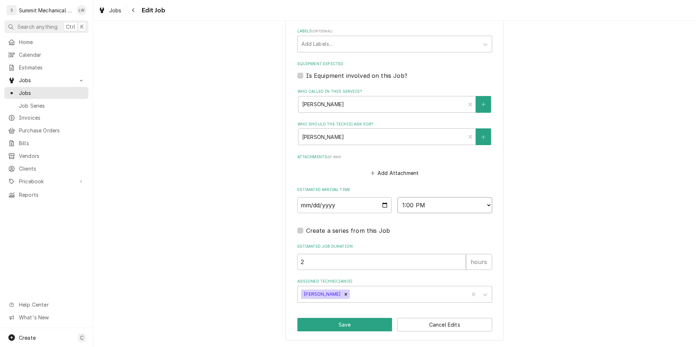
click at [436, 209] on select "AM / PM 6:00 AM 6:15 AM 6:30 AM 6:45 AM 7:00 AM 7:15 AM 7:30 AM 7:45 AM 8:00 AM…" at bounding box center [445, 205] width 95 height 16
select select "12:00:00"
click at [398, 197] on select "AM / PM 6:00 AM 6:15 AM 6:30 AM 6:45 AM 7:00 AM 7:15 AM 7:30 AM 7:45 AM 8:00 AM…" at bounding box center [445, 205] width 95 height 16
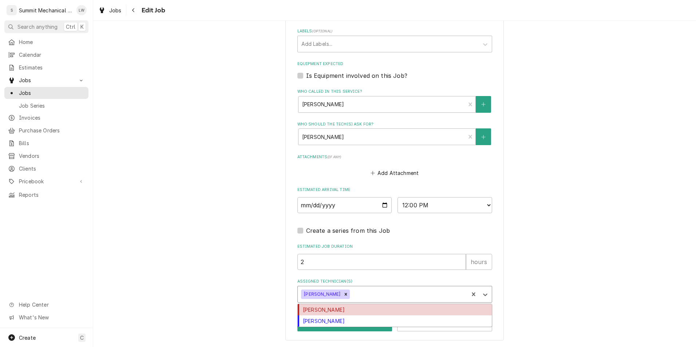
click at [367, 296] on div "Assigned Technician(s)" at bounding box center [409, 294] width 114 height 13
click at [358, 314] on div "[PERSON_NAME]" at bounding box center [395, 310] width 194 height 11
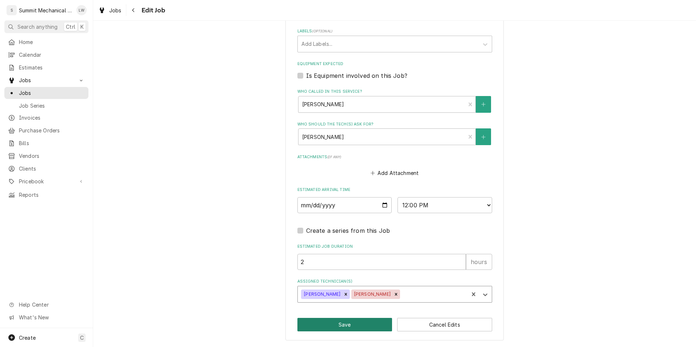
click at [357, 321] on button "Save" at bounding box center [345, 324] width 95 height 13
type textarea "x"
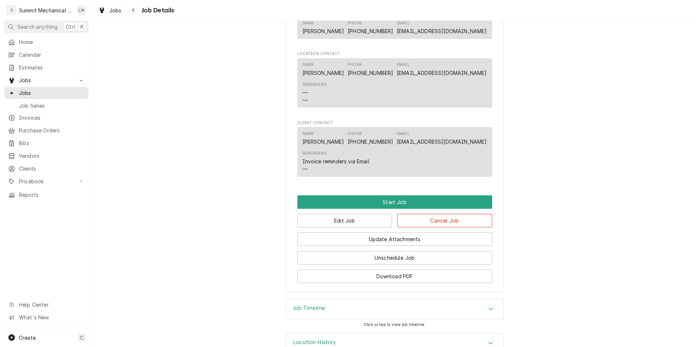
scroll to position [659, 0]
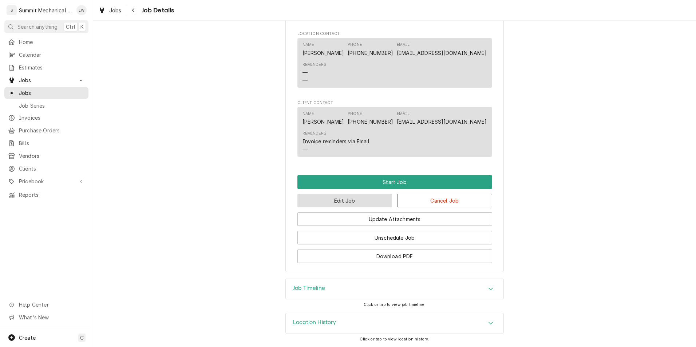
click at [355, 203] on button "Edit Job" at bounding box center [345, 200] width 95 height 13
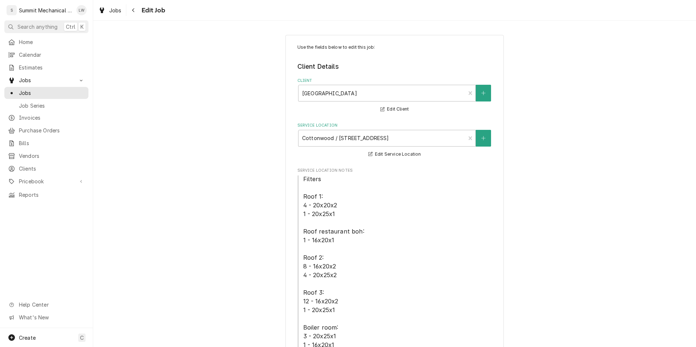
type textarea "x"
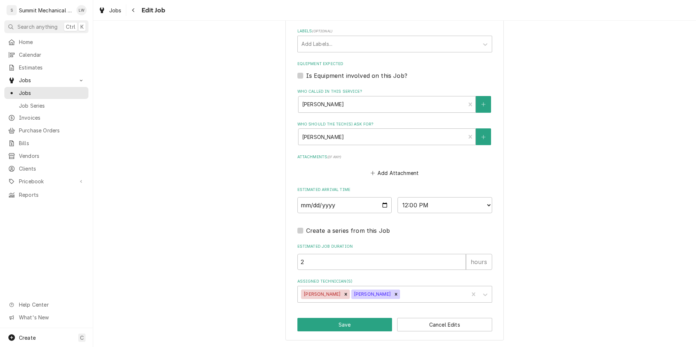
scroll to position [635, 0]
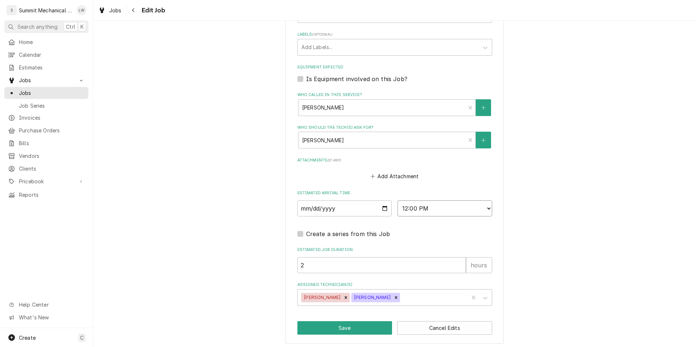
click at [419, 207] on select "AM / PM 6:00 AM 6:15 AM 6:30 AM 6:45 AM 7:00 AM 7:15 AM 7:30 AM 7:45 AM 8:00 AM…" at bounding box center [445, 209] width 95 height 16
select select "11:00:00"
click at [398, 201] on select "AM / PM 6:00 AM 6:15 AM 6:30 AM 6:45 AM 7:00 AM 7:15 AM 7:30 AM 7:45 AM 8:00 AM…" at bounding box center [445, 209] width 95 height 16
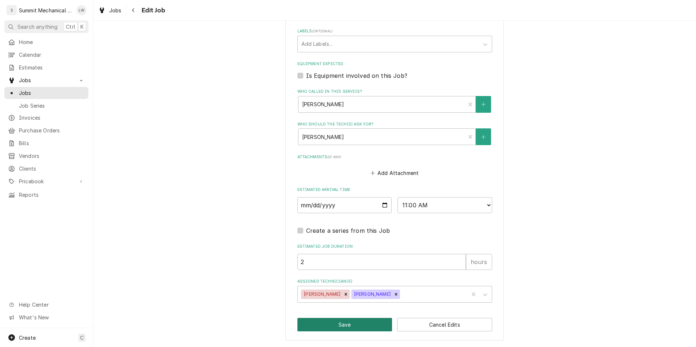
click at [344, 326] on button "Save" at bounding box center [345, 324] width 95 height 13
type textarea "x"
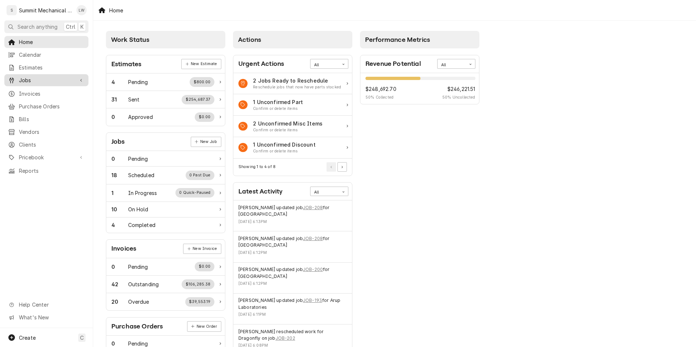
click at [40, 82] on div "Jobs" at bounding box center [46, 80] width 81 height 9
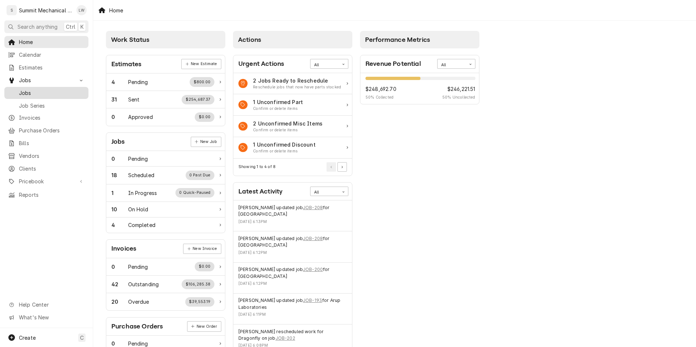
click at [47, 89] on span "Jobs" at bounding box center [52, 93] width 66 height 8
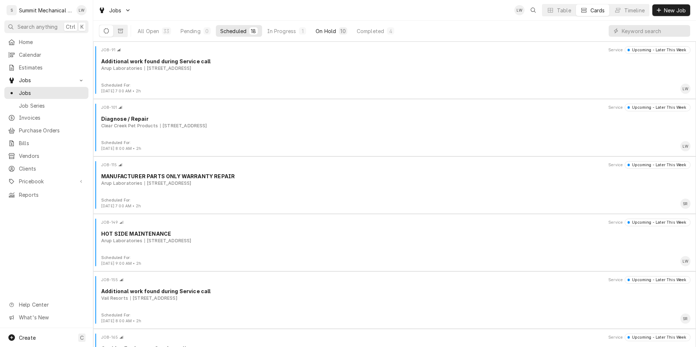
click at [318, 29] on div "On Hold" at bounding box center [326, 31] width 20 height 8
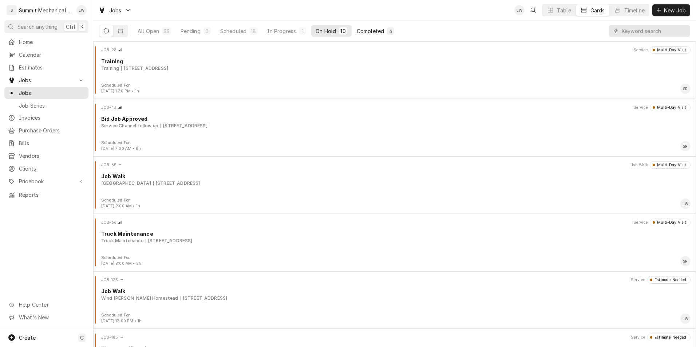
click at [363, 28] on div "Completed" at bounding box center [370, 31] width 27 height 8
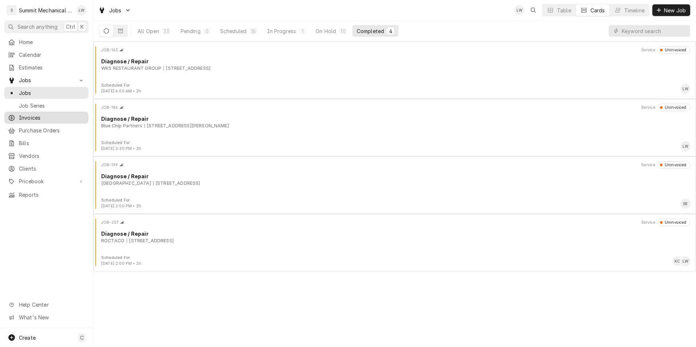
click at [35, 114] on span "Invoices" at bounding box center [52, 118] width 66 height 8
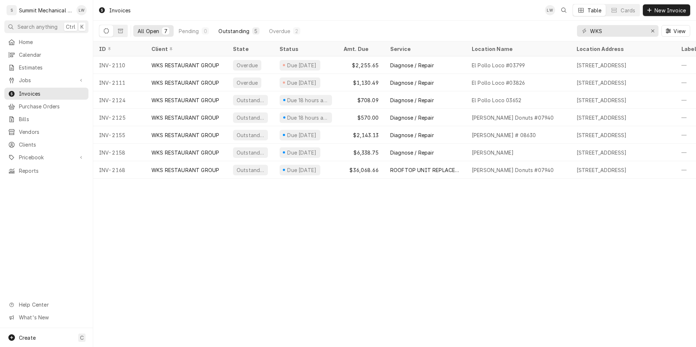
click at [239, 33] on div "Outstanding" at bounding box center [234, 31] width 31 height 8
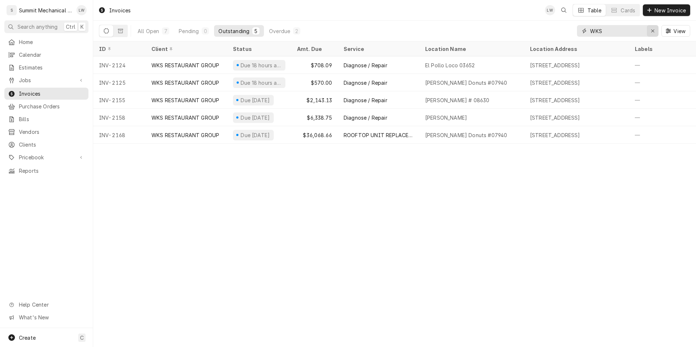
click at [657, 31] on button "Erase input" at bounding box center [653, 31] width 12 height 12
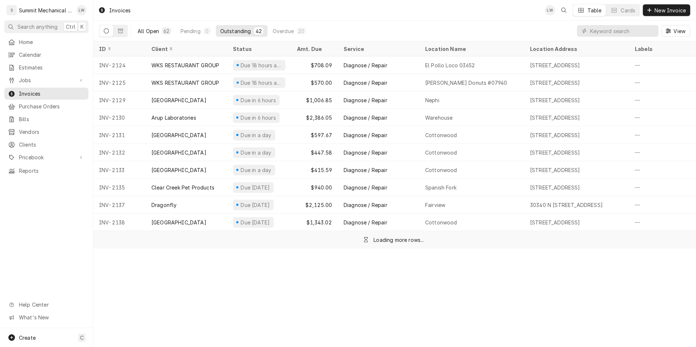
click at [147, 31] on div "All Open" at bounding box center [148, 31] width 21 height 8
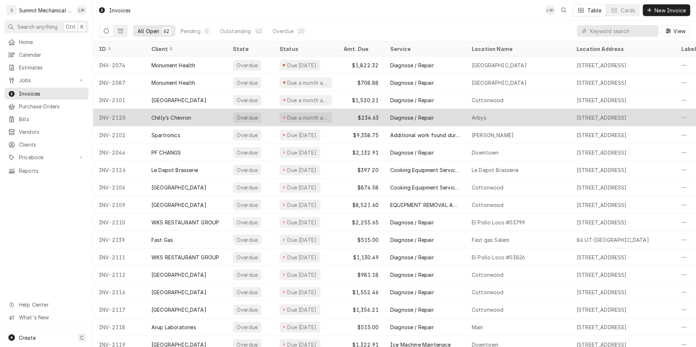
click at [208, 116] on div "Chilly’s Chevron" at bounding box center [187, 117] width 82 height 17
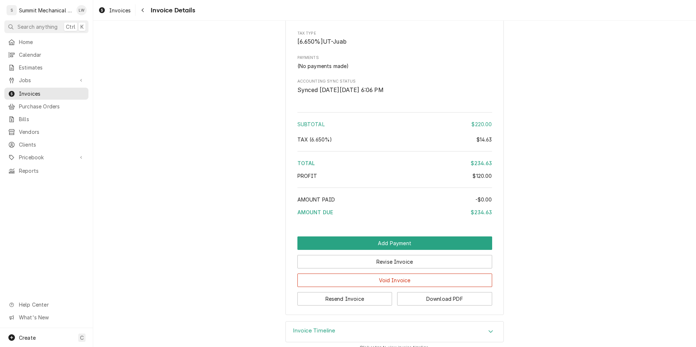
scroll to position [814, 0]
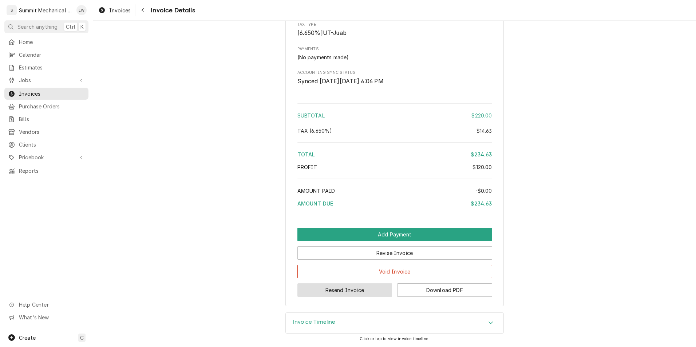
click at [313, 288] on button "Resend Invoice" at bounding box center [345, 290] width 95 height 13
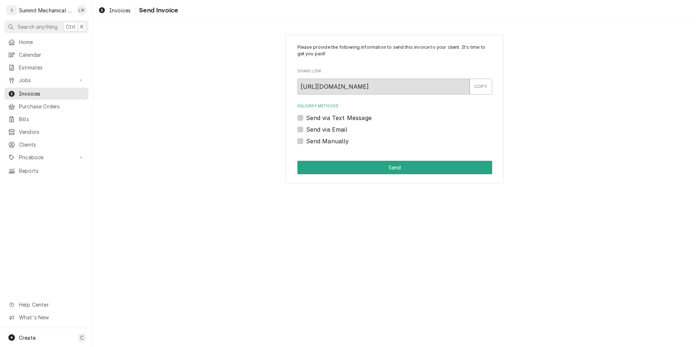
click at [306, 126] on label "Send via Email" at bounding box center [326, 129] width 41 height 9
click at [306, 126] on input "Send via Email" at bounding box center [403, 133] width 195 height 16
checkbox input "true"
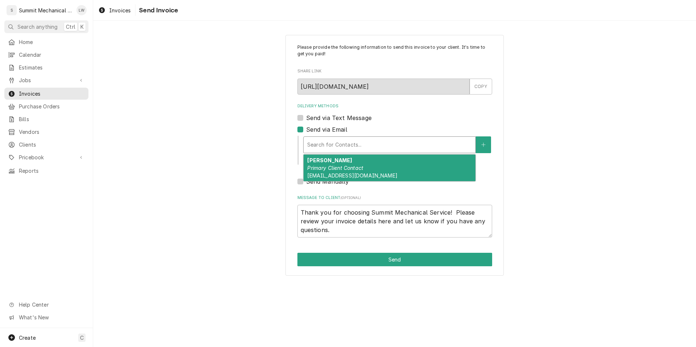
click at [350, 145] on div "Delivery Methods" at bounding box center [389, 144] width 165 height 13
click at [335, 166] on em "Primary Client Contact" at bounding box center [335, 168] width 56 height 6
type textarea "x"
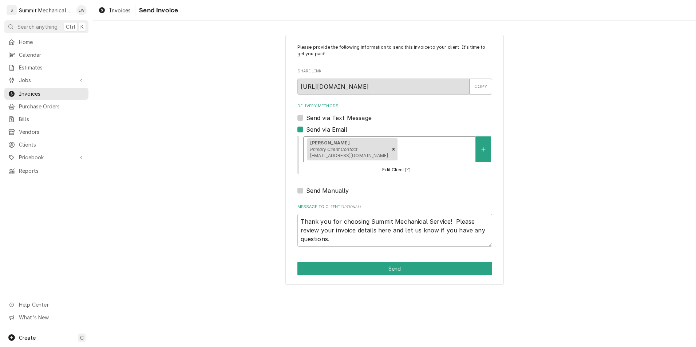
click at [305, 118] on div "Send via Text Message" at bounding box center [395, 118] width 195 height 9
click at [306, 118] on label "Send via Text Message" at bounding box center [339, 118] width 66 height 9
click at [306, 118] on input "Send via Text Message" at bounding box center [403, 122] width 195 height 16
checkbox input "true"
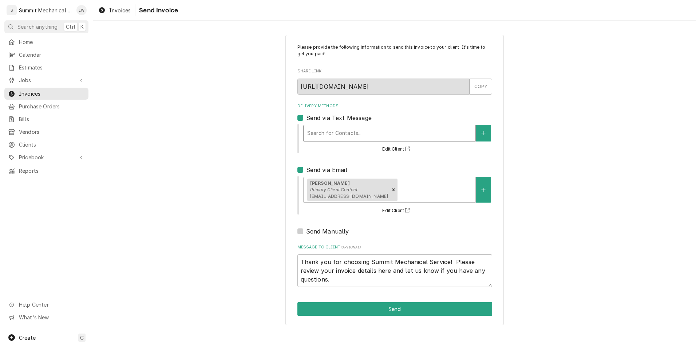
click at [318, 139] on div "Delivery Methods" at bounding box center [389, 133] width 165 height 13
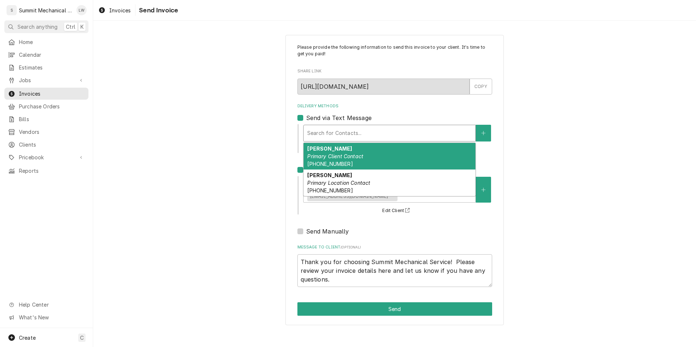
click at [318, 151] on strong "Jake Jones" at bounding box center [329, 149] width 45 height 6
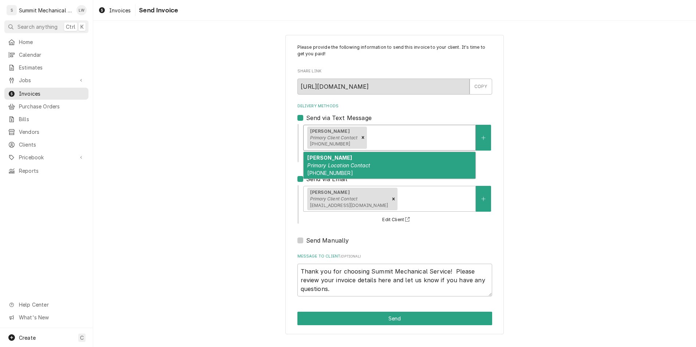
click at [382, 148] on div "Jake Jones Primary Client Contact (801) 367-9845" at bounding box center [390, 137] width 172 height 25
click at [358, 162] on em "Primary Location Contact" at bounding box center [338, 165] width 63 height 6
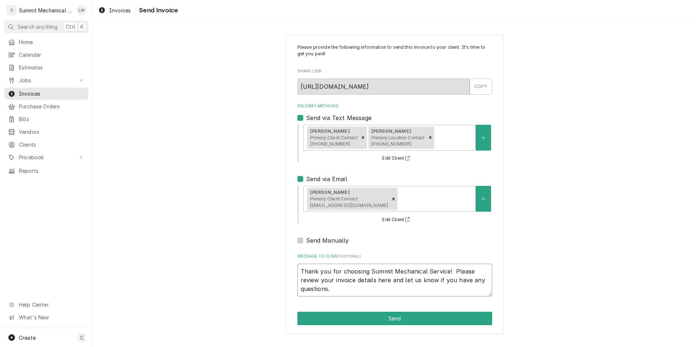
click at [300, 270] on textarea "Thank you for choosing Summit Mechanical Service! Please review your invoice de…" at bounding box center [395, 280] width 195 height 33
type textarea "x"
type textarea "IThank you for choosing Summit Mechanical Service! Please review your invoice d…"
type textarea "x"
type textarea "InThank you for choosing Summit Mechanical Service! Please review your invoice …"
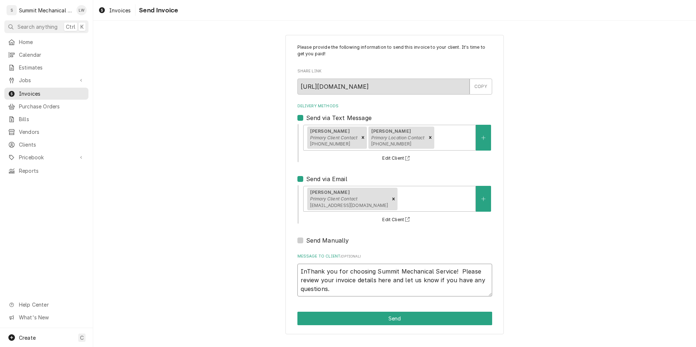
type textarea "x"
type textarea "IniThank you for choosing Summit Mechanical Service! Please review your invoice…"
type textarea "x"
type textarea "InitThank you for choosing Summit Mechanical Service! Please review your invoic…"
type textarea "x"
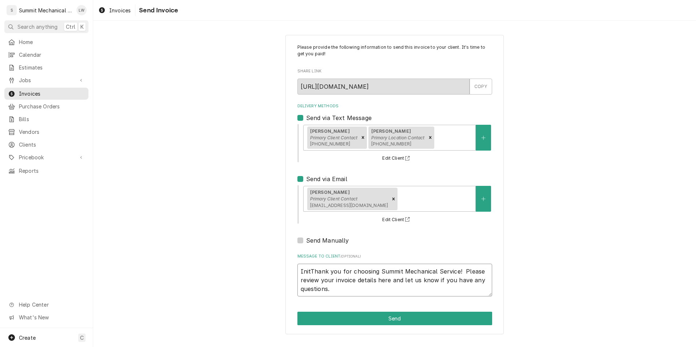
type textarea "InitiThank you for choosing Summit Mechanical Service! Please review your invoi…"
type textarea "x"
type textarea "InitiaThank you for choosing Summit Mechanical Service! Please review your invo…"
type textarea "x"
type textarea "InitialThank you for choosing Summit Mechanical Service! Please review your inv…"
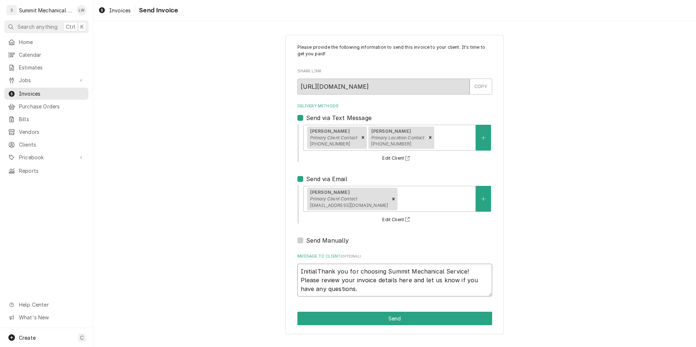
type textarea "x"
type textarea "Initial Thank you for choosing Summit Mechanical Service! Please review your in…"
type textarea "x"
type textarea "Initial sThank you for choosing Summit Mechanical Service! Please review your i…"
type textarea "x"
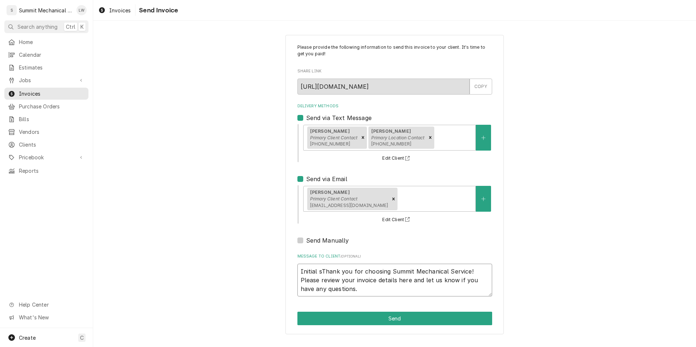
type textarea "Initial seThank you for choosing Summit Mechanical Service! Please review your …"
type textarea "x"
type textarea "Initial serThank you for choosing Summit Mechanical Service! Please review your…"
type textarea "x"
type textarea "Initial servThank you for choosing Summit Mechanical Service! Please review you…"
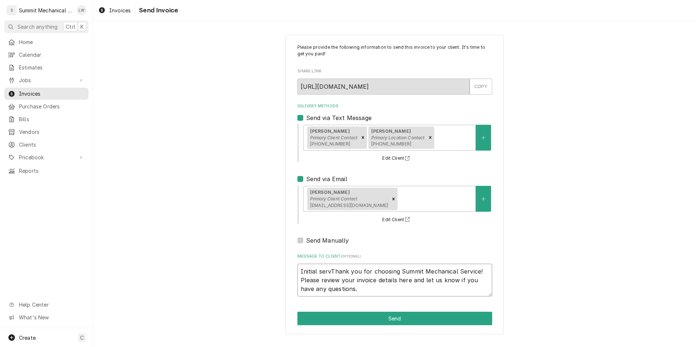
type textarea "x"
type textarea "Initial servicThank you for choosing Summit Mechanical Service! Please review y…"
type textarea "x"
type textarea "Initial serviceThank you for choosing Summit Mechanical Service! Please review …"
type textarea "x"
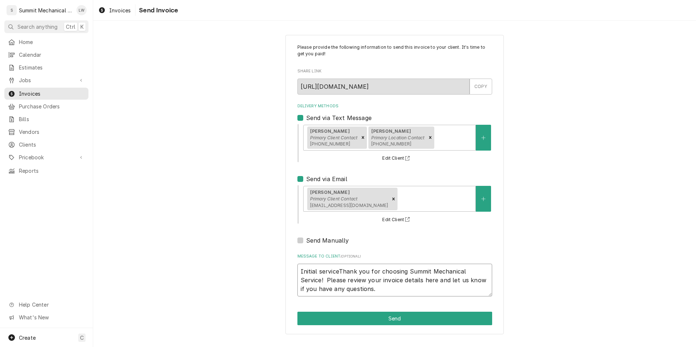
type textarea "Initial service Thank you for choosing Summit Mechanical Service! Please review…"
type textarea "x"
type textarea "Initial service cThank you for choosing Summit Mechanical Service! Please revie…"
type textarea "x"
type textarea "Initial service caThank you for choosing Summit Mechanical Service! Please revi…"
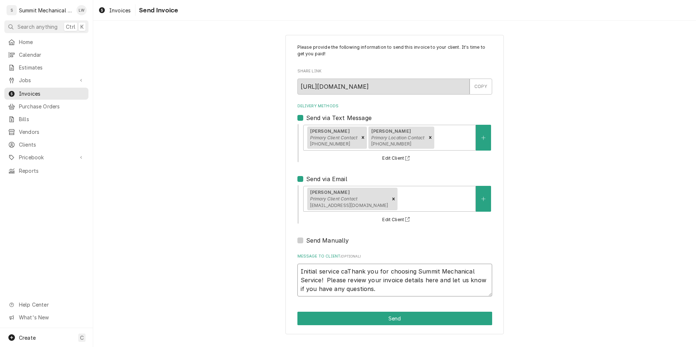
type textarea "x"
type textarea "Initial service calThank you for choosing Summit Mechanical Service! Please rev…"
type textarea "x"
type textarea "Initial service callThank you for choosing Summit Mechanical Service! Please re…"
type textarea "x"
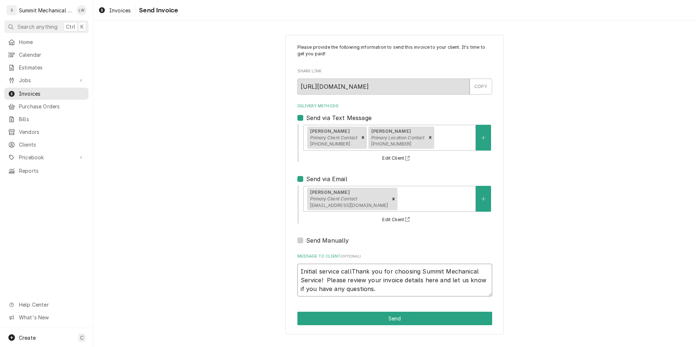
type textarea "Initial service call Thank you for choosing Summit Mechanical Service! Please r…"
type textarea "x"
type textarea "Initial service call aThank you for choosing Summit Mechanical Service! Please …"
type textarea "x"
type textarea "Initial service call andThank you for choosing Summit Mechanical Service! Pleas…"
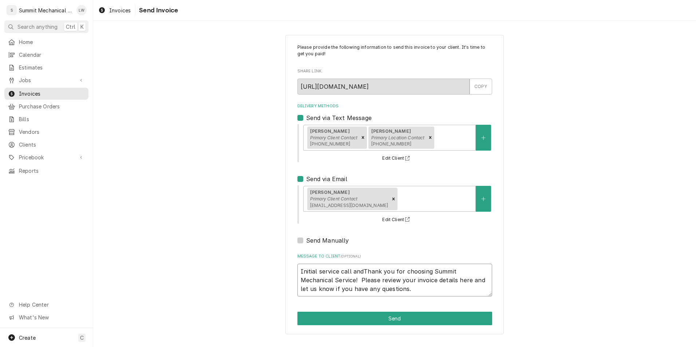
type textarea "x"
type textarea "Initial service call and Thank you for choosing Summit Mechanical Service! Plea…"
type textarea "x"
type textarea "Initial service call and dThank you for choosing Summit Mechanical Service! Ple…"
type textarea "x"
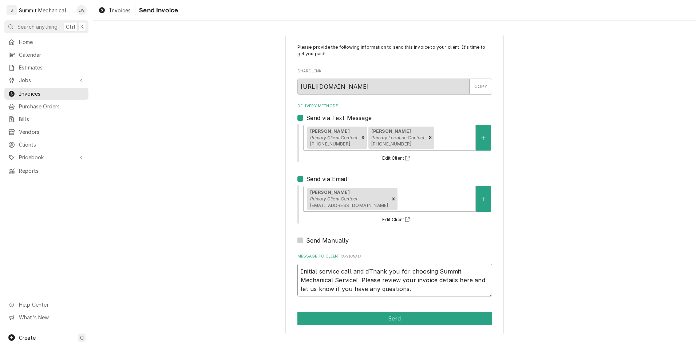
type textarea "Initial service call and diThank you for choosing Summit Mechanical Service! Pl…"
type textarea "x"
type textarea "Initial service call and diaThank you for choosing Summit Mechanical Service! P…"
type textarea "x"
type textarea "Initial service call and diagThank you for choosing Summit Mechanical Service! …"
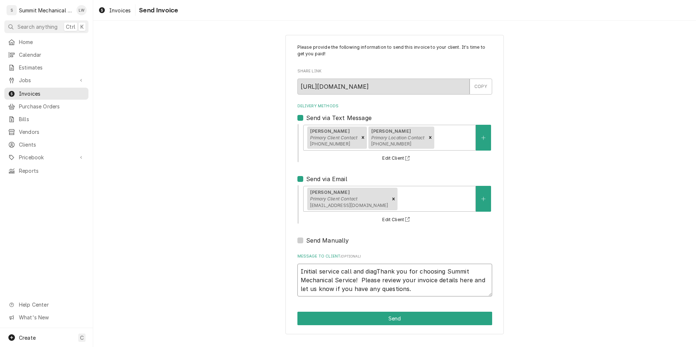
type textarea "x"
type textarea "Initial service call and diagnThank you for choosing Summit Mechanical Service!…"
type textarea "x"
type textarea "Initial service call and diagnoThank you for choosing Summit Mechanical Service…"
type textarea "x"
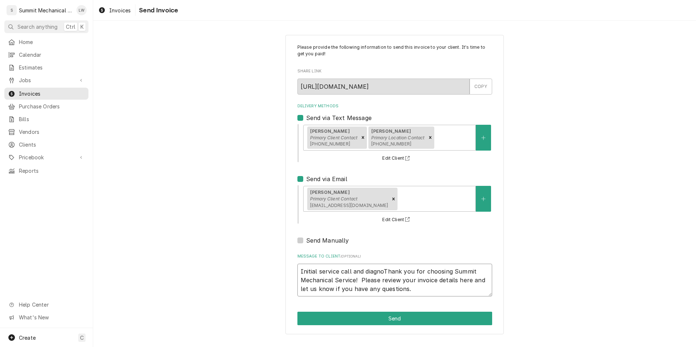
type textarea "Initial service call and diagnosThank you for choosing Summit Mechanical Servic…"
type textarea "x"
type textarea "Initial service call and diagnostThank you for choosing Summit Mechanical Servi…"
type textarea "x"
type textarea "Initial service call and diagnostiThank you for choosing Summit Mechanical Serv…"
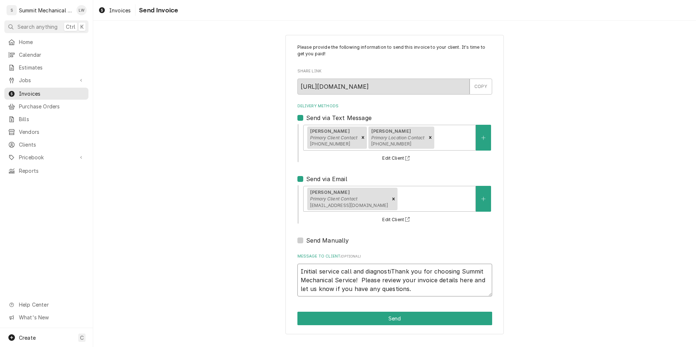
type textarea "x"
type textarea "Initial service call and diagnosticThank you for choosing Summit Mechanical Ser…"
type textarea "x"
type textarea "Initial service call and diagnosticsThank you for choosing Summit Mechanical Se…"
type textarea "x"
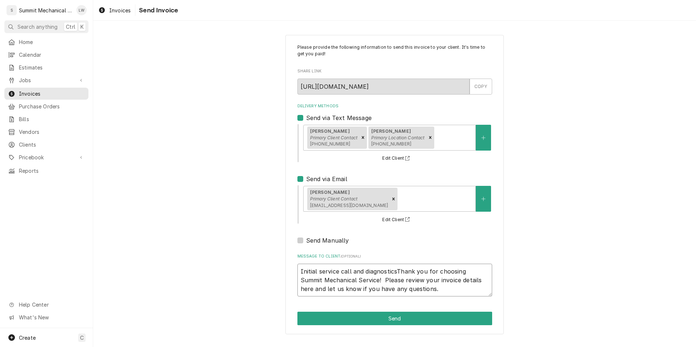
type textarea "Initial service call and diagnostics Thank you for choosing Summit Mechanical S…"
type textarea "x"
type textarea "Initial service call and diagnostics iThank you for choosing Summit Mechanical …"
type textarea "x"
type textarea "Initial service call and diagnostics inThank you for choosing Summit Mechanical…"
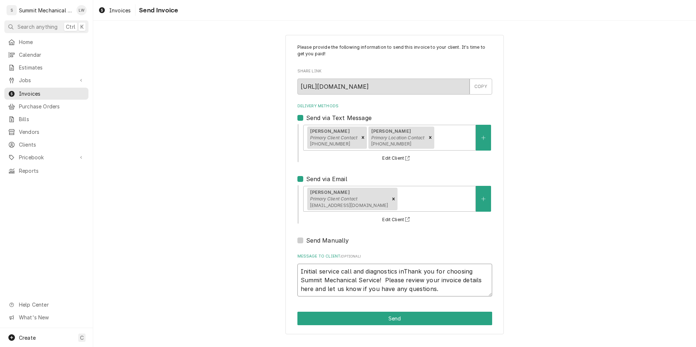
type textarea "x"
type textarea "Initial service call and diagnostics invThank you for choosing Summit Mechanica…"
type textarea "x"
type textarea "Initial service call and diagnostics invoThank you for choosing Summit Mechanic…"
type textarea "x"
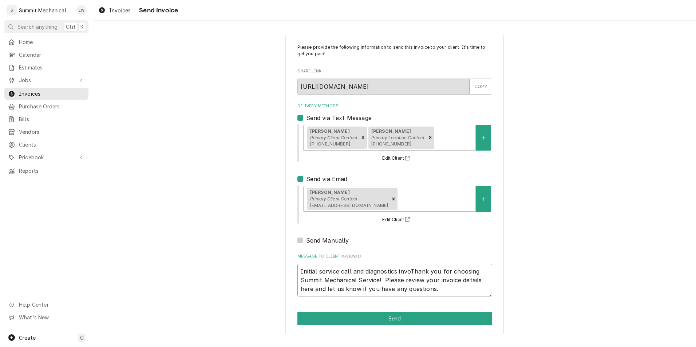
type textarea "Initial service call and diagnostics invoiThank you for choosing Summit Mechani…"
type textarea "x"
type textarea "Initial service call and diagnostics invoieThank you for choosing Summit Mechan…"
type textarea "x"
type textarea "Initial service call and diagnostics invoicThank you for choosing Summit Mechan…"
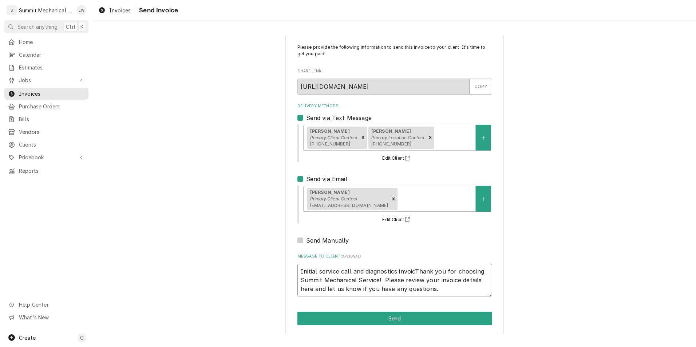
type textarea "x"
type textarea "Initial service call and diagnostics invoiceThank you for choosing Summit Mecha…"
type textarea "x"
type textarea "Initial service call and diagnostics invoice.Thank you for choosing Summit Mech…"
type textarea "x"
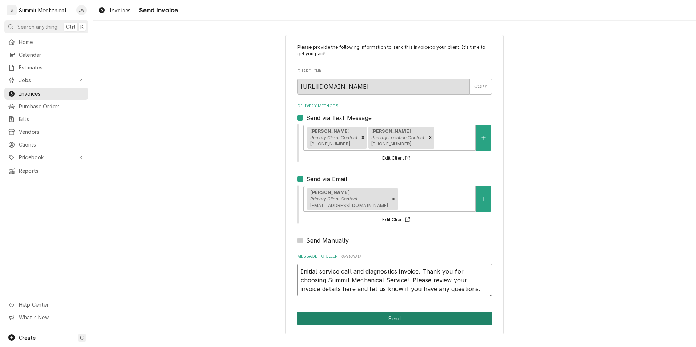
type textarea "Initial service call and diagnostics invoice. Thank you for choosing Summit Mec…"
click at [393, 319] on button "Send" at bounding box center [395, 318] width 195 height 13
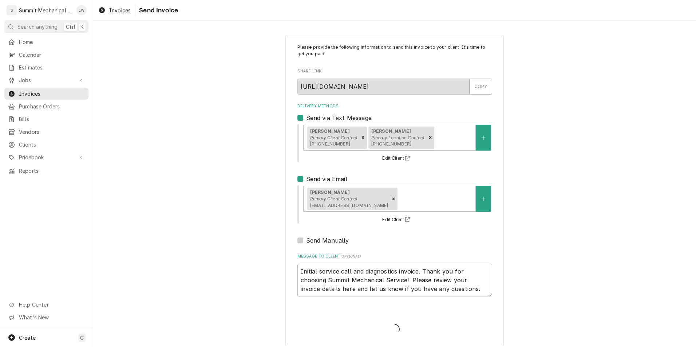
type textarea "x"
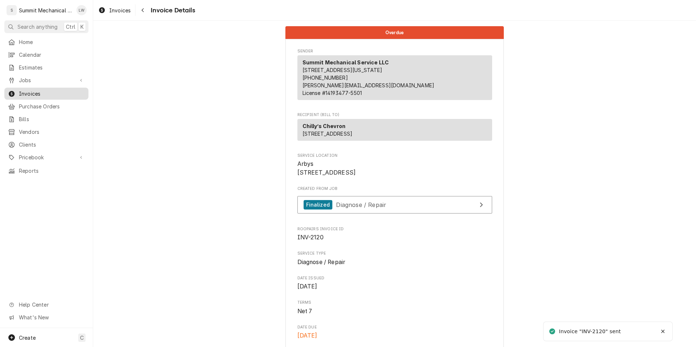
click at [37, 90] on span "Invoices" at bounding box center [52, 94] width 66 height 8
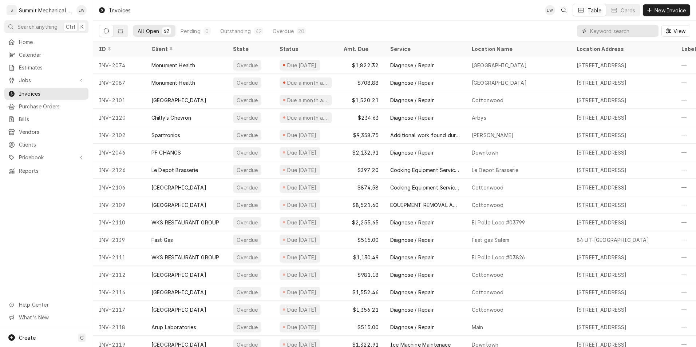
click at [617, 32] on input "Dynamic Content Wrapper" at bounding box center [622, 31] width 65 height 12
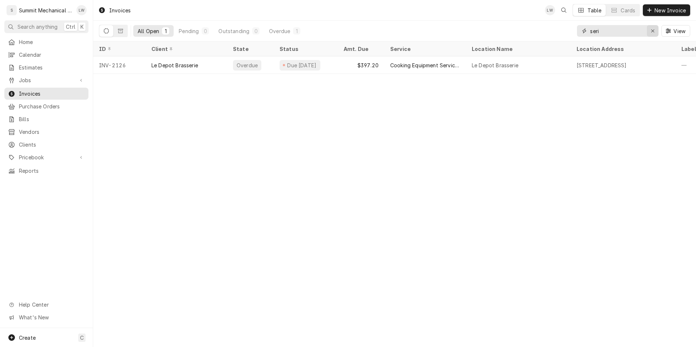
type input "seri"
click at [656, 33] on div "Erase input" at bounding box center [652, 30] width 7 height 7
